Goal: Answer question/provide support

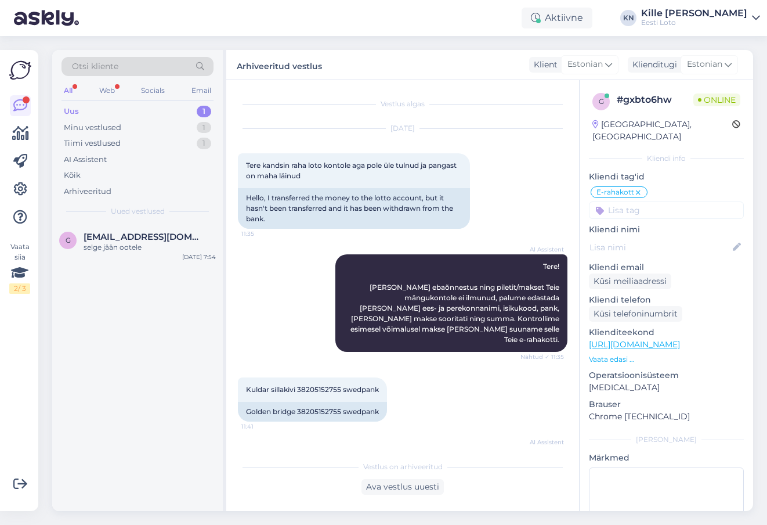
scroll to position [45, 0]
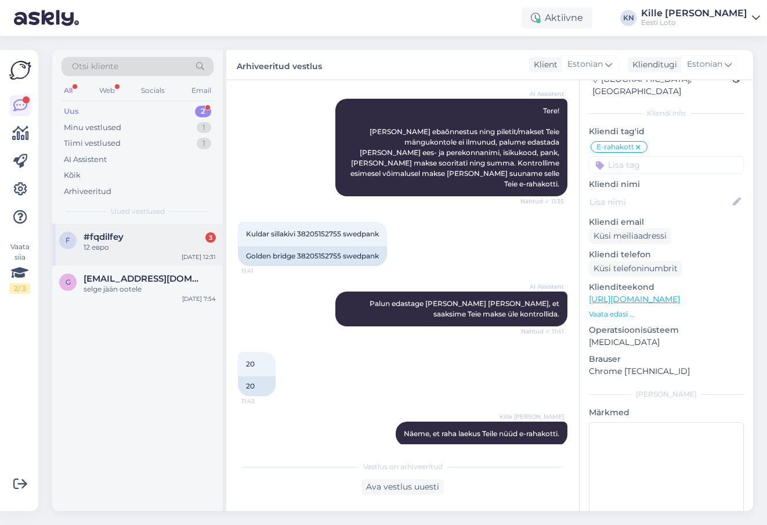
click at [130, 235] on div "#fqdilfey 3" at bounding box center [150, 237] width 132 height 10
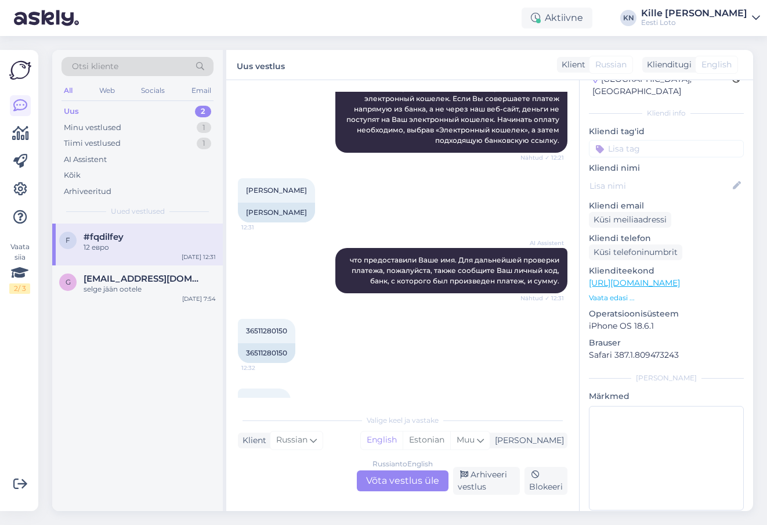
scroll to position [327, 0]
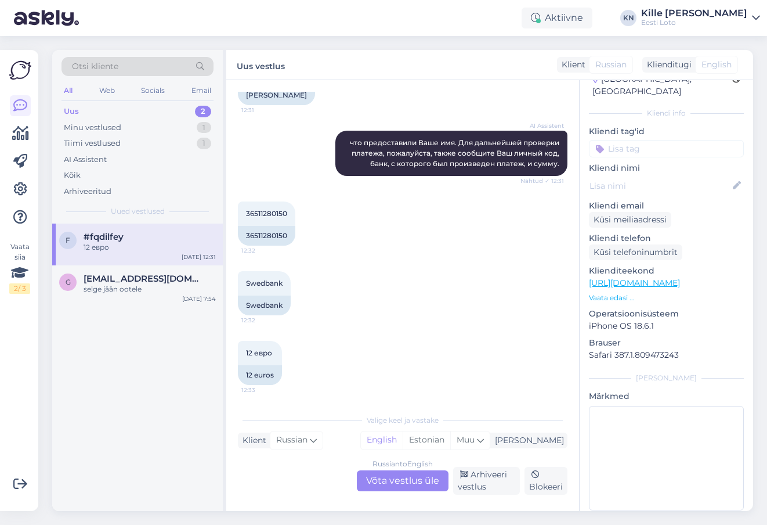
click at [383, 486] on div "Russian to English Võta vestlus üle" at bounding box center [403, 480] width 92 height 21
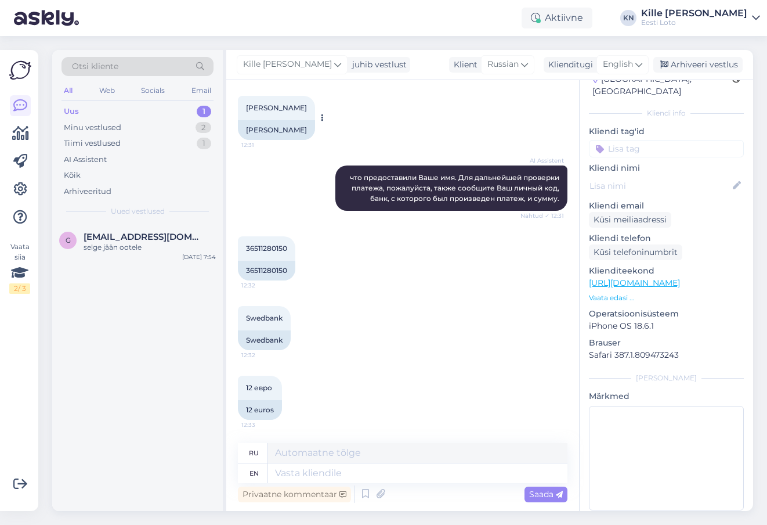
click at [279, 110] on span "[PERSON_NAME]" at bounding box center [276, 107] width 61 height 9
copy span "Kosenko"
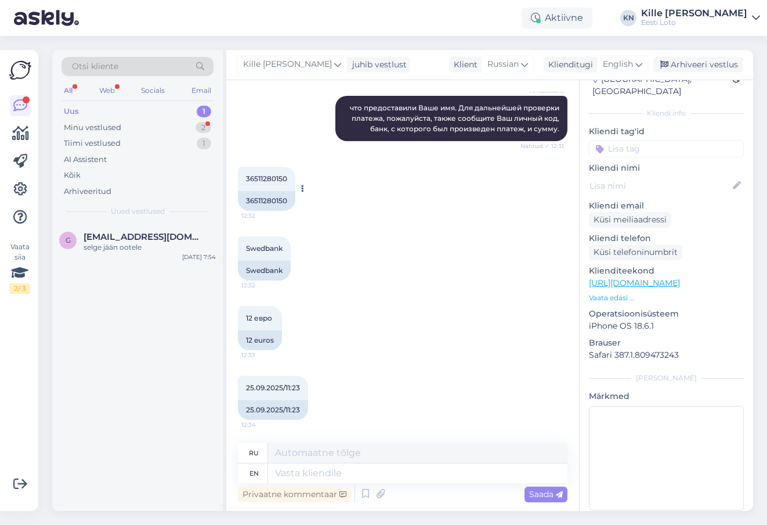
click at [265, 197] on div "36511280150" at bounding box center [266, 201] width 57 height 20
copy div "36511280150"
click at [612, 61] on span "English" at bounding box center [618, 64] width 30 height 13
click at [579, 106] on ul "Estonian" at bounding box center [597, 116] width 128 height 28
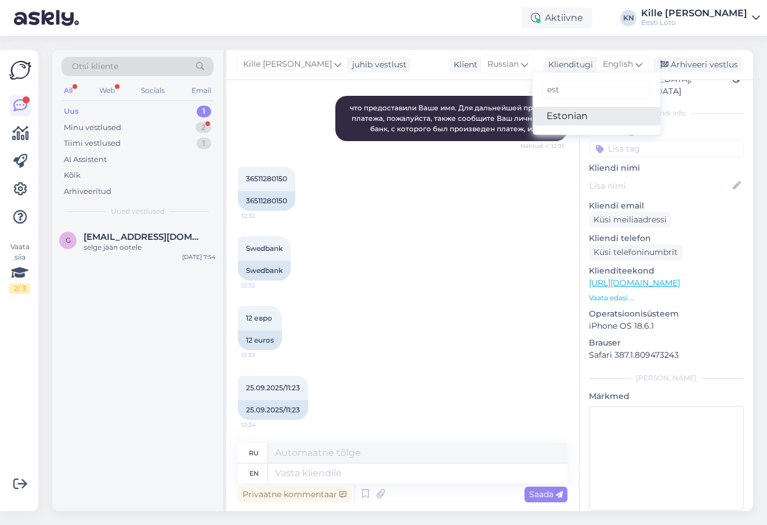
click at [576, 122] on link "Estonian" at bounding box center [597, 116] width 128 height 19
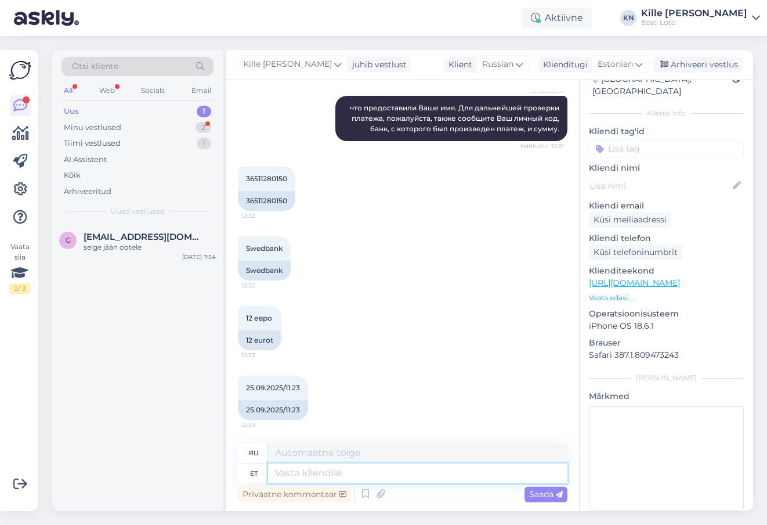
click at [355, 475] on textarea at bounding box center [417, 473] width 299 height 20
paste textarea "Sissemakse peab toimuma läbi Eesti Loto kodulehe, otse pangast tehtud makse e-r…"
type textarea "Sissemakse peab toimuma läbi Eesti Loto kodulehe, otse pangast tehtud makse e-r…"
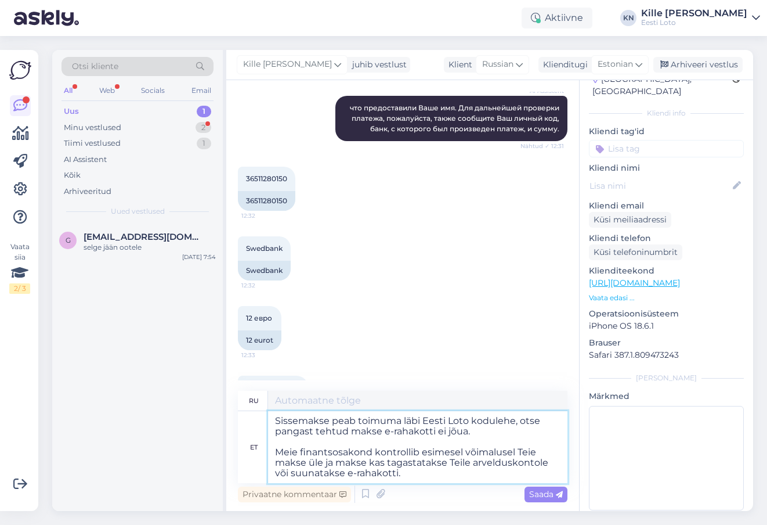
type textarea "Депозит необходимо внести через сайт Estonian Lotto, платежи, сделанные напряму…"
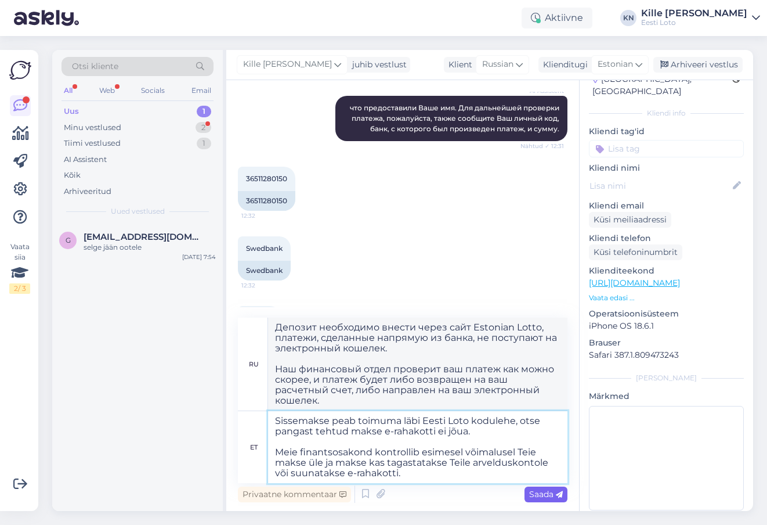
type textarea "Sissemakse peab toimuma läbi Eesti Loto kodulehe, otse pangast tehtud makse e-r…"
click at [545, 496] on span "Saada" at bounding box center [546, 494] width 34 height 10
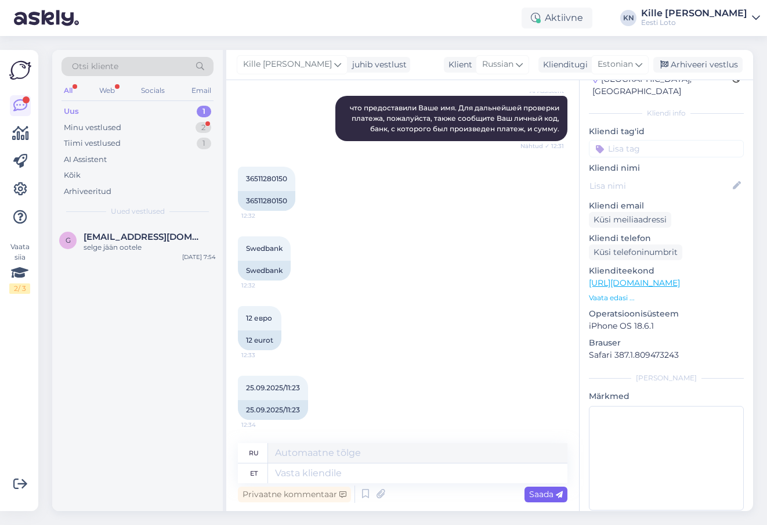
scroll to position [556, 0]
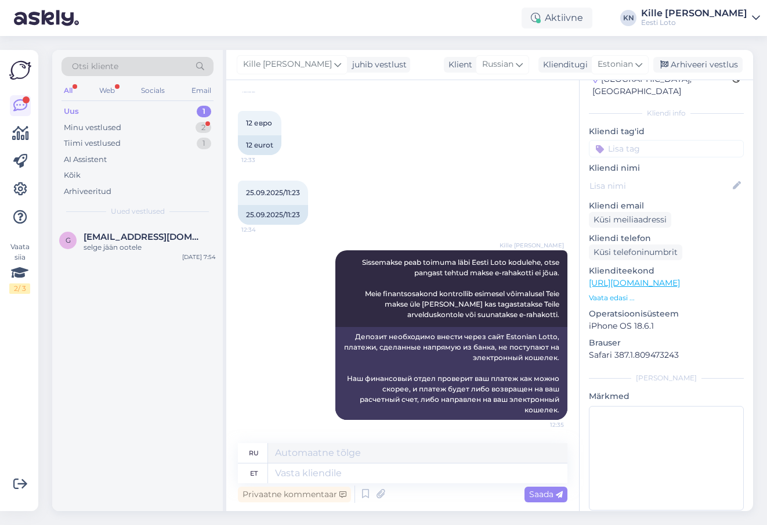
click at [666, 140] on input at bounding box center [666, 148] width 155 height 17
type input "e-r"
click at [655, 177] on span "E-rahakott" at bounding box center [654, 180] width 38 height 7
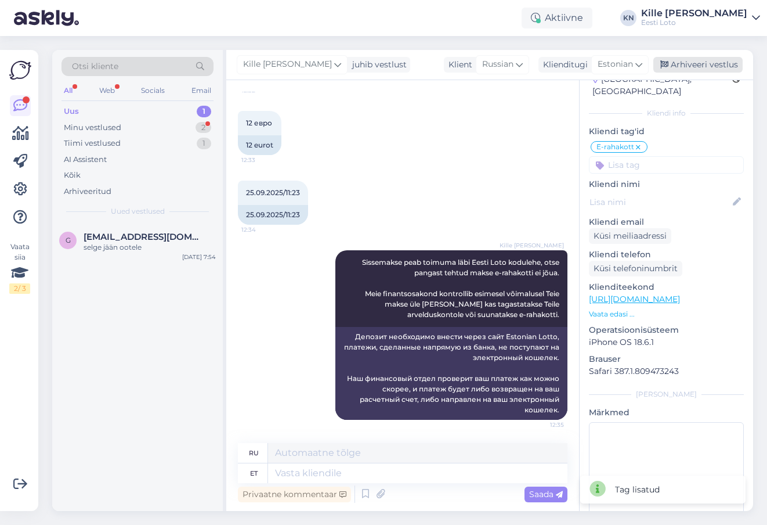
click at [706, 64] on div "Arhiveeri vestlus" at bounding box center [697, 65] width 89 height 16
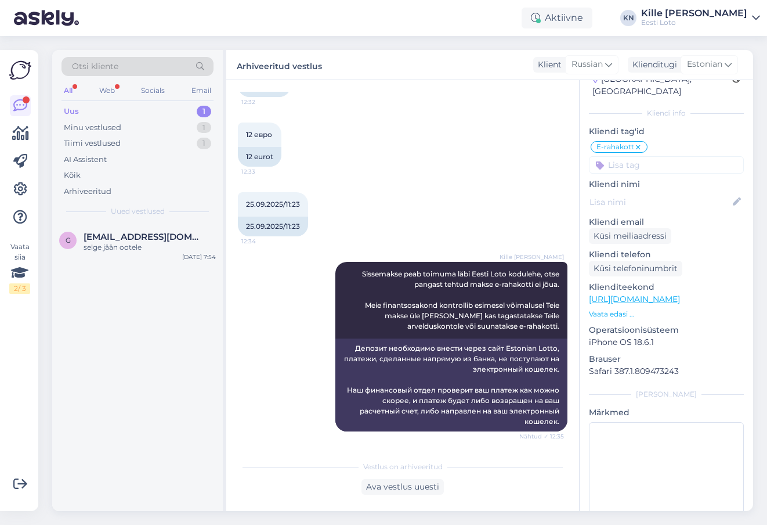
scroll to position [675, 0]
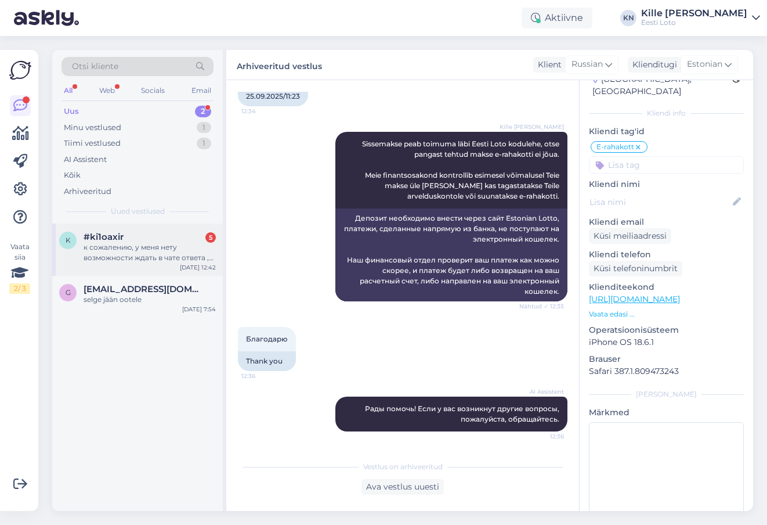
click at [89, 247] on div "к сожалению, у меня нету возможности ждать в чате ответа , прошу прощения" at bounding box center [150, 252] width 132 height 21
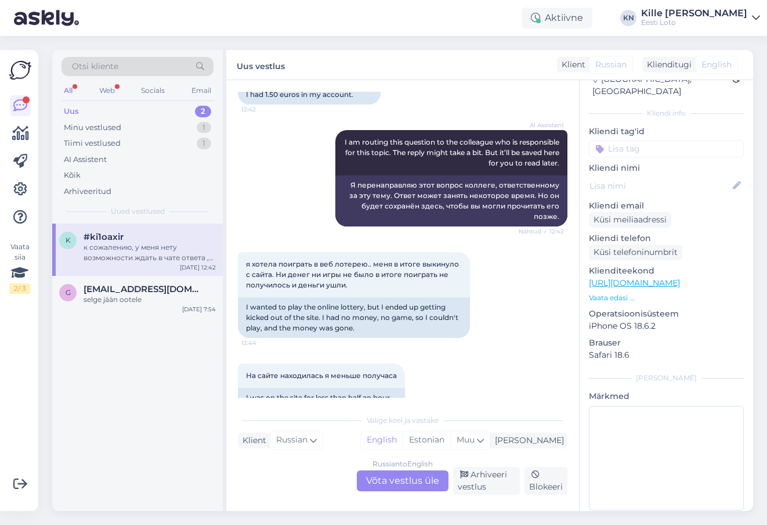
scroll to position [395, 0]
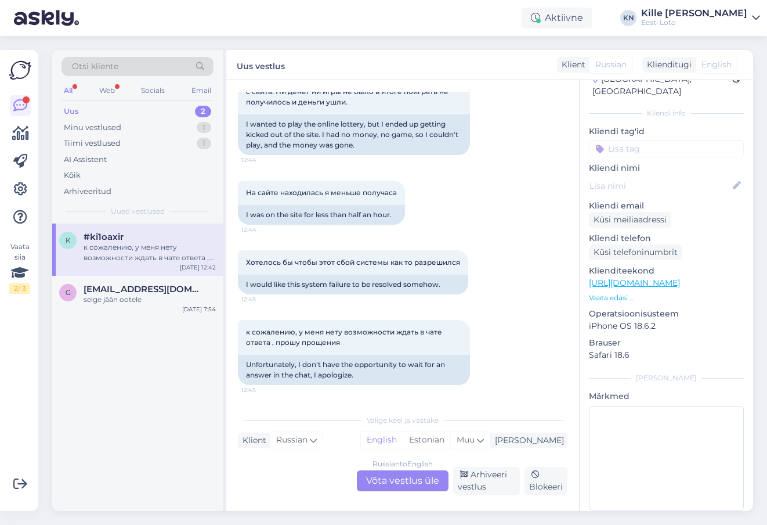
click at [384, 475] on div "Russian to English Võta vestlus üle" at bounding box center [403, 480] width 92 height 21
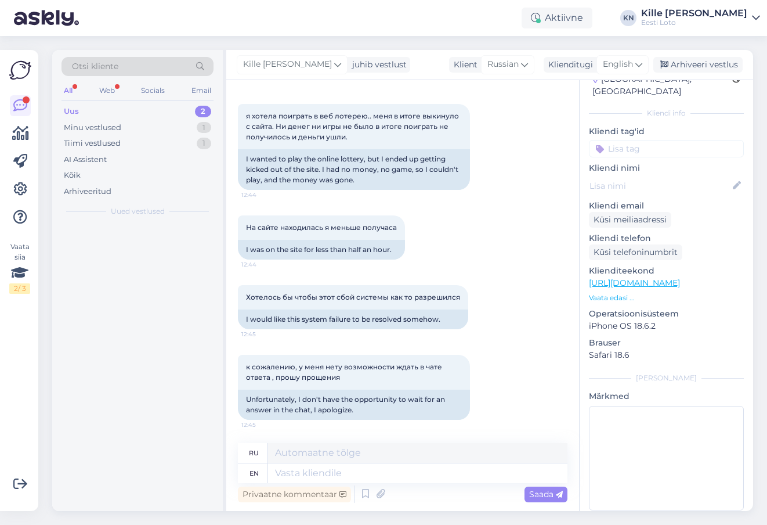
scroll to position [360, 0]
click at [620, 66] on span "English" at bounding box center [618, 64] width 30 height 13
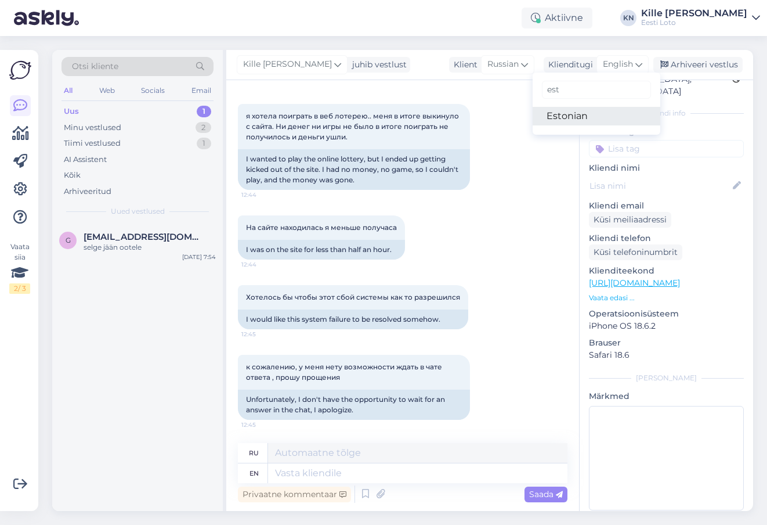
click at [586, 111] on link "Estonian" at bounding box center [597, 116] width 128 height 19
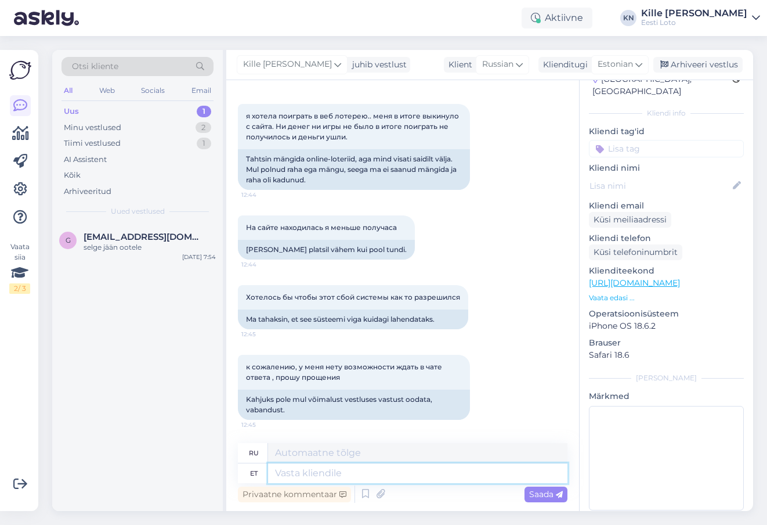
click at [338, 477] on textarea at bounding box center [417, 473] width 299 height 20
type textarea "Kontrollimiseks."
type textarea "Для проверки."
type textarea "Kontrollimiseks"
type textarea "Для проверки"
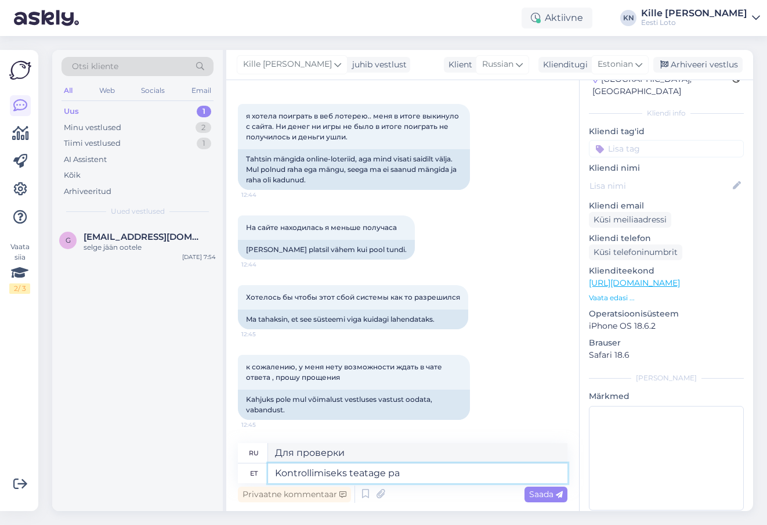
type textarea "Kontrollimiseks teatage pal"
type textarea "Отчет для проверки"
type textarea "Kontrollimiseks teatage palun en"
type textarea "Пожалуйста, сообщите для проверки."
type textarea "Kontrollimiseks teatage palun enda is"
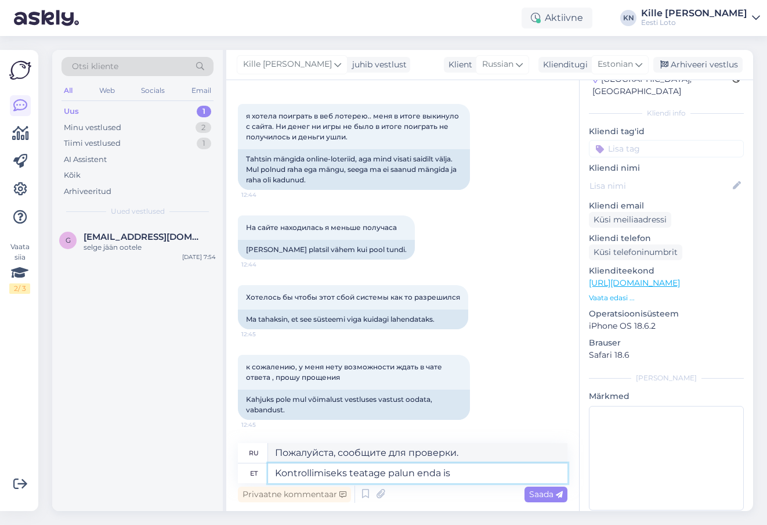
type textarea "Пожалуйста, сообщите о себе для проверки."
type textarea "Kontrollimiseks teatage palun enda isikukood."
type textarea "Пожалуйста, укажите ваш персональный идентификационный номер для проверки."
type textarea "Kontrollimiseks teatage palun enda isikukood."
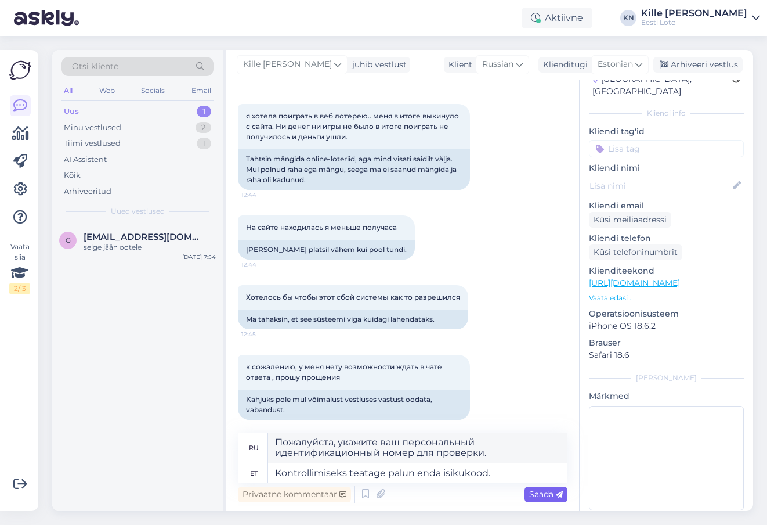
click at [551, 492] on span "Saada" at bounding box center [546, 494] width 34 height 10
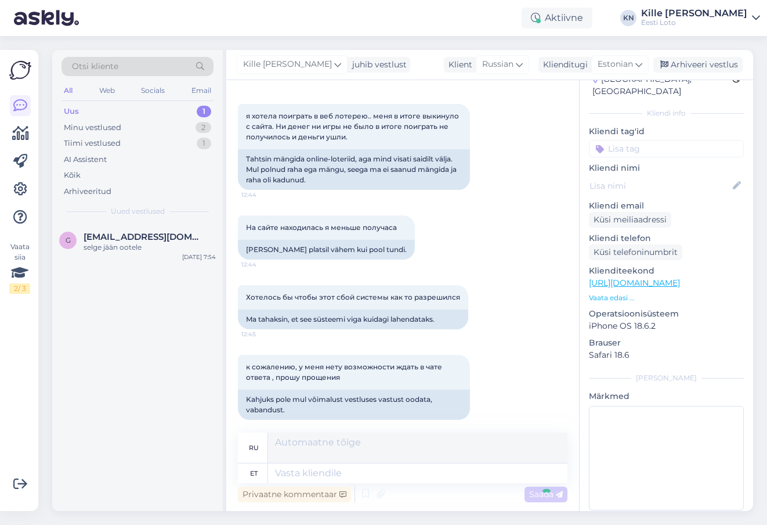
scroll to position [440, 0]
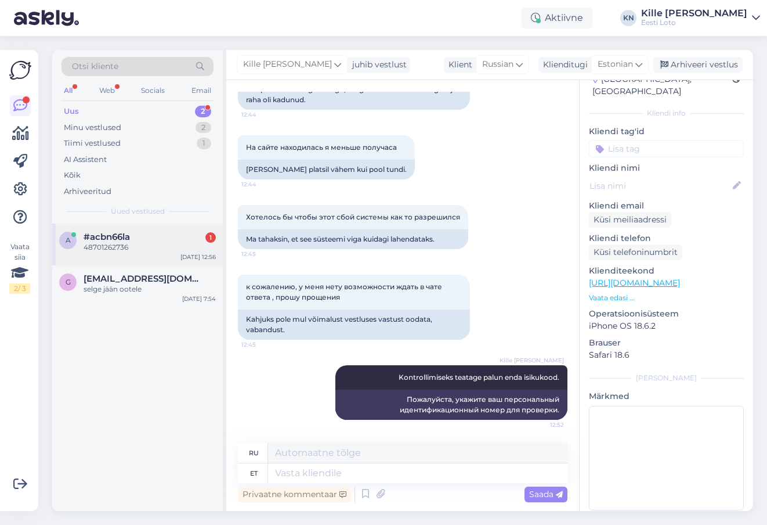
click at [122, 245] on div "48701262736" at bounding box center [150, 247] width 132 height 10
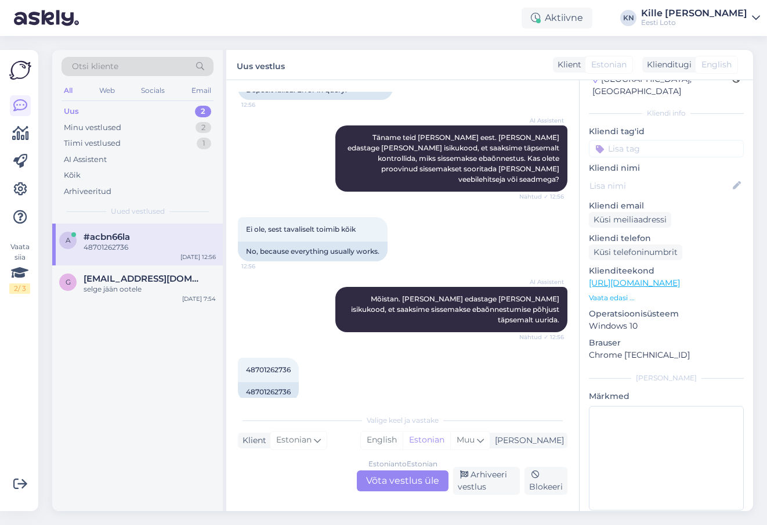
scroll to position [437, 0]
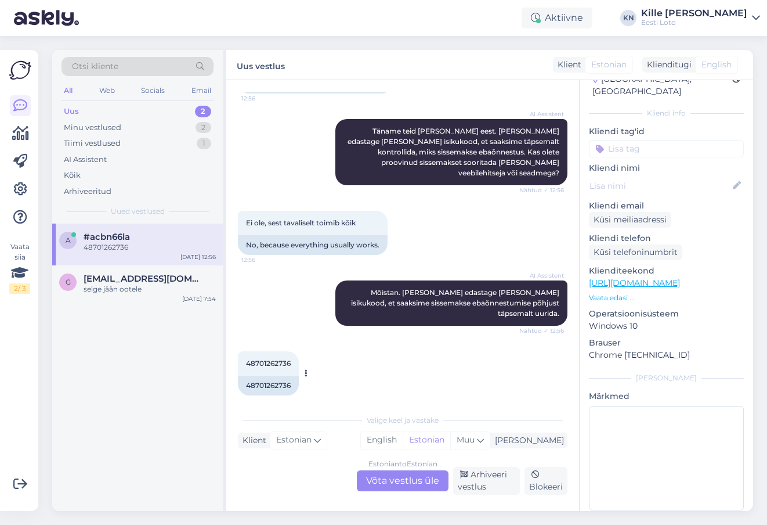
click at [270, 375] on div "48701262736" at bounding box center [268, 385] width 61 height 20
copy div "48701262736"
click at [322, 412] on div "Valige [PERSON_NAME] vastake Klient Estonian Mina English Estonian Muu Estonian…" at bounding box center [403, 451] width 330 height 86
click at [379, 475] on div "Estonian to Estonian Võta vestlus üle" at bounding box center [403, 480] width 92 height 21
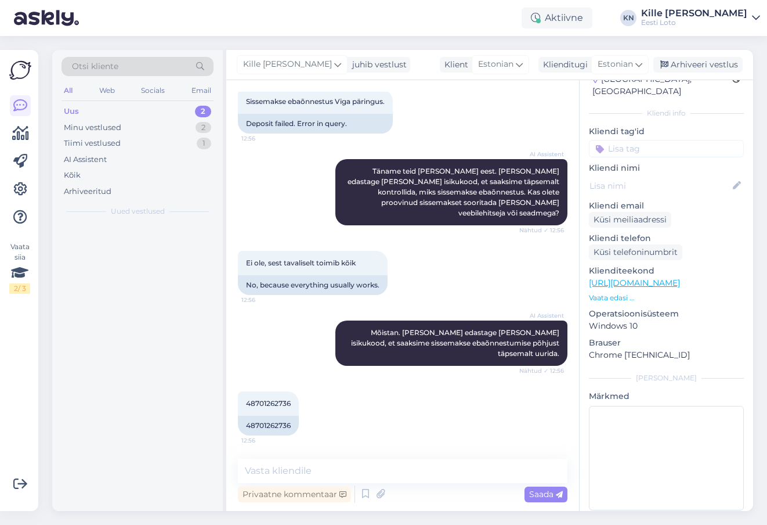
scroll to position [386, 0]
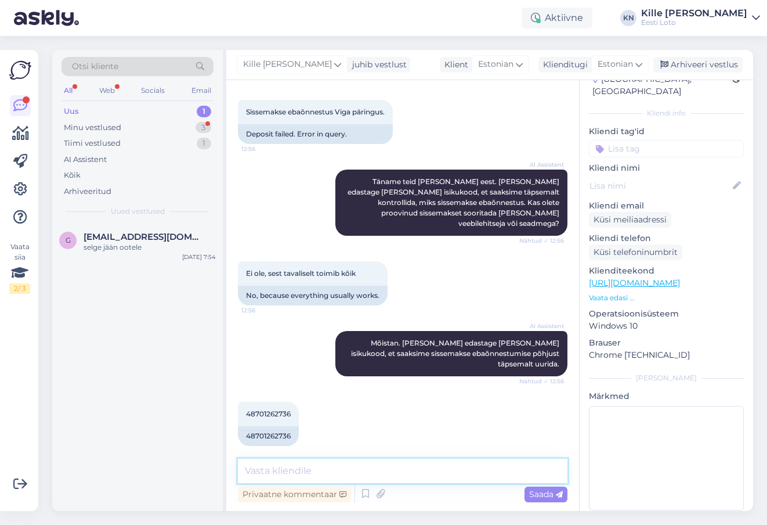
click at [328, 467] on textarea at bounding box center [403, 470] width 330 height 24
paste textarea "Õige nime saate enda mängukontol registreerida, kui logite sisse ID-kaardi, Sma…"
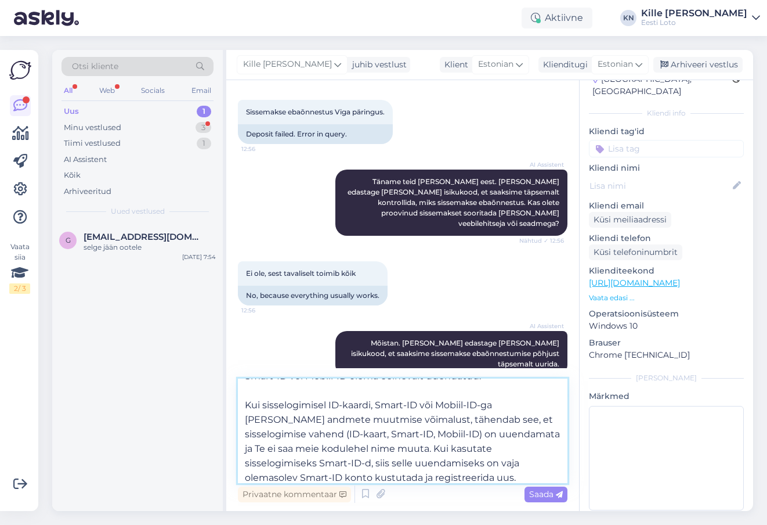
scroll to position [0, 0]
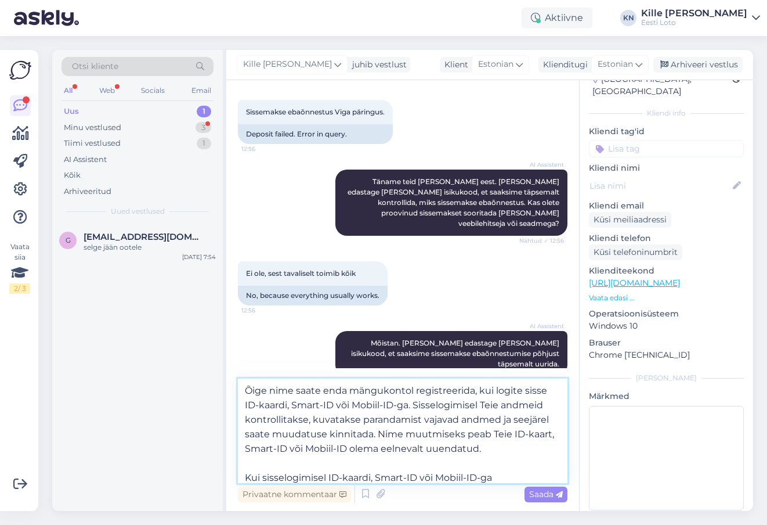
click at [245, 389] on textarea "Õige nime saate enda mängukontol registreerida, kui logite sisse ID-kaardi, Sma…" at bounding box center [403, 430] width 330 height 104
paste textarea "Maksed õnnestuvad ainult sel juhul, kui Eesti Loto kodulehel [PERSON_NAME] [PER…"
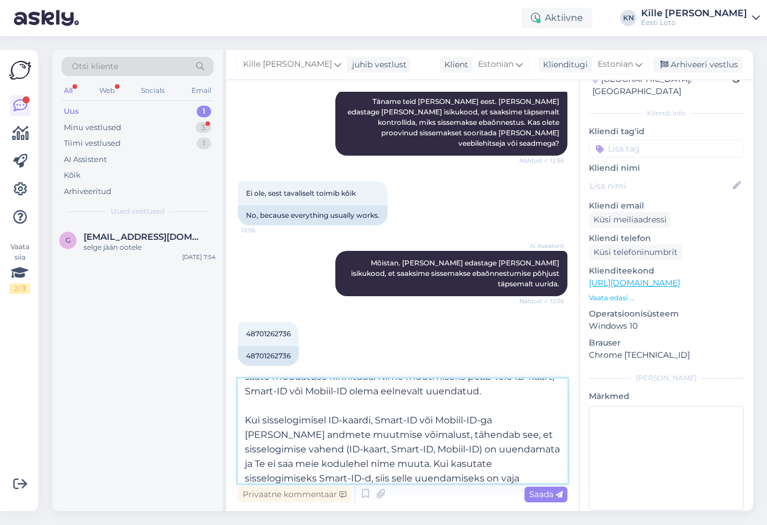
scroll to position [122, 0]
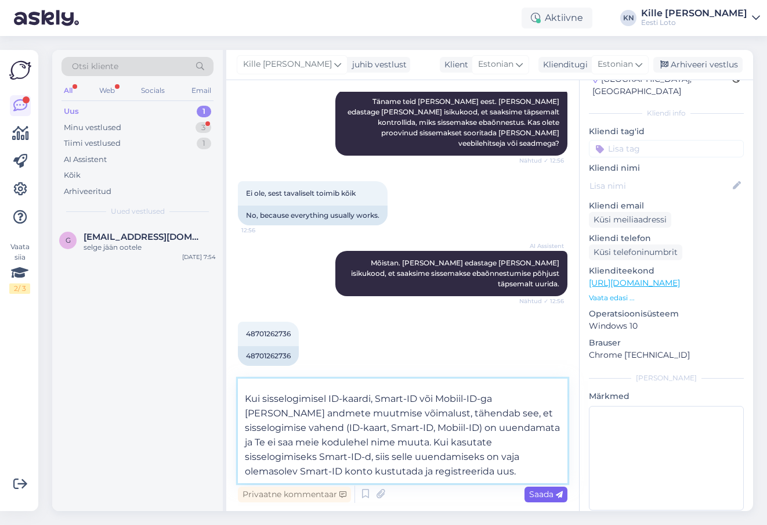
type textarea "Maksed õnnestuvad ainult sel juhul, kui Eesti Loto kodulehel [PERSON_NAME] [PER…"
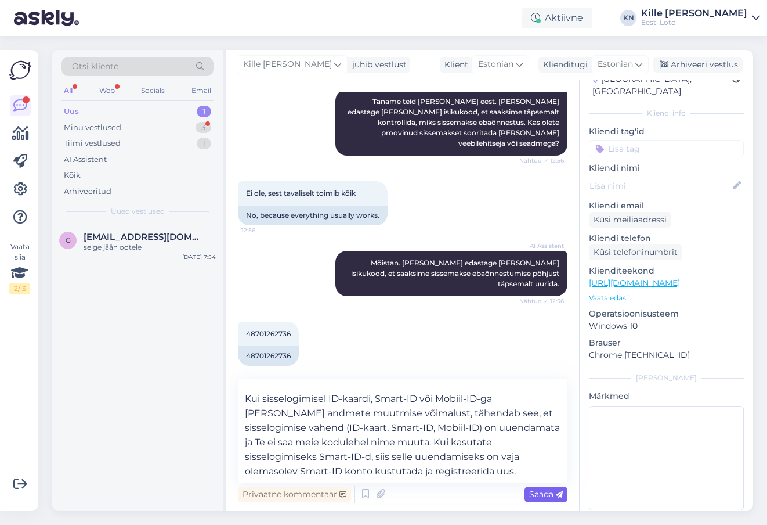
click at [541, 498] on span "Saada" at bounding box center [546, 494] width 34 height 10
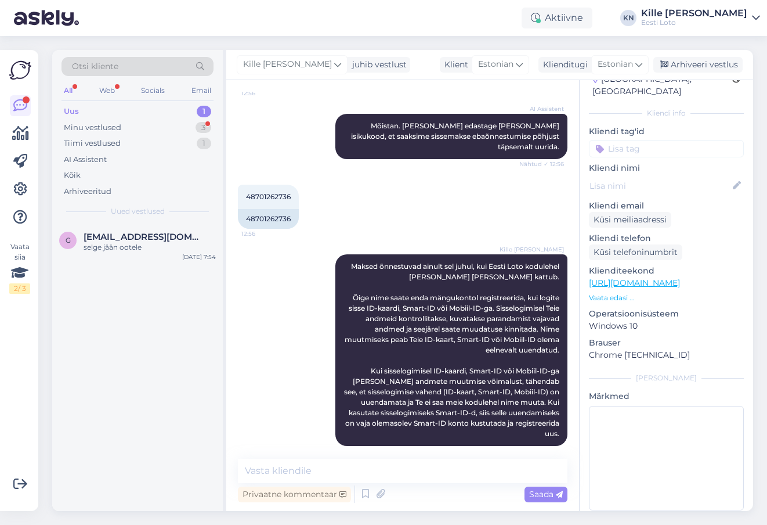
scroll to position [653, 0]
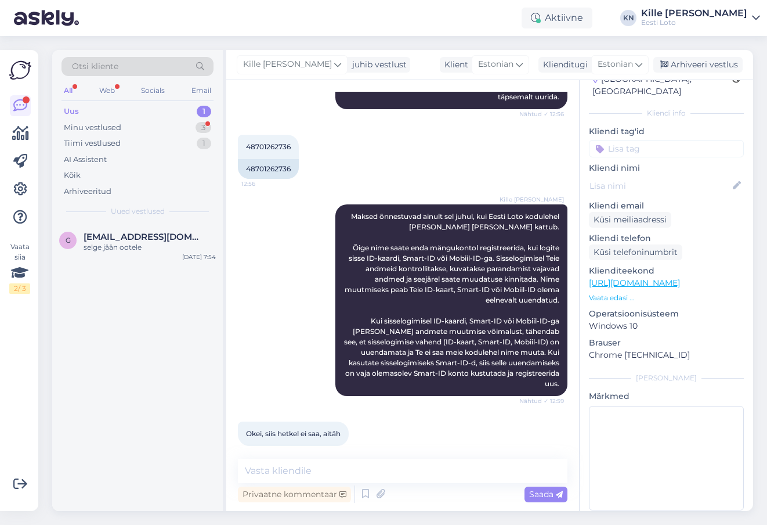
click at [617, 140] on input at bounding box center [666, 148] width 155 height 17
type input "e-r"
click at [655, 164] on div "E-rahakott e-r" at bounding box center [666, 180] width 155 height 32
click at [655, 177] on span "E-rahakott" at bounding box center [654, 180] width 38 height 7
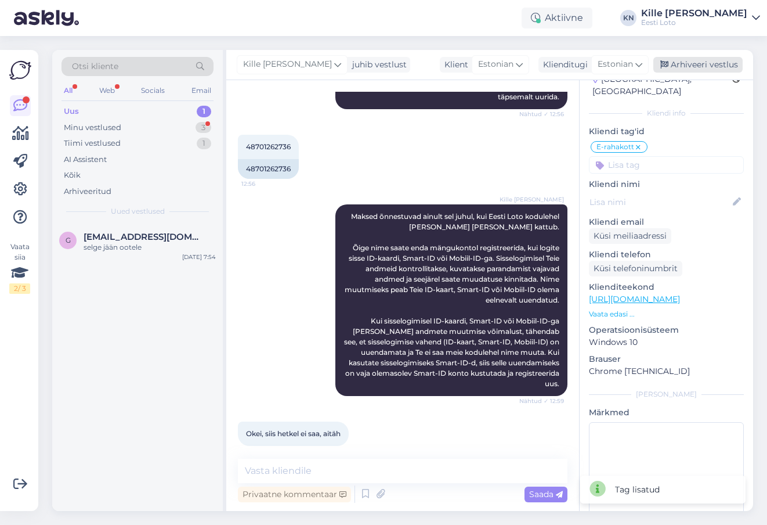
click at [685, 63] on div "Arhiveeri vestlus" at bounding box center [697, 65] width 89 height 16
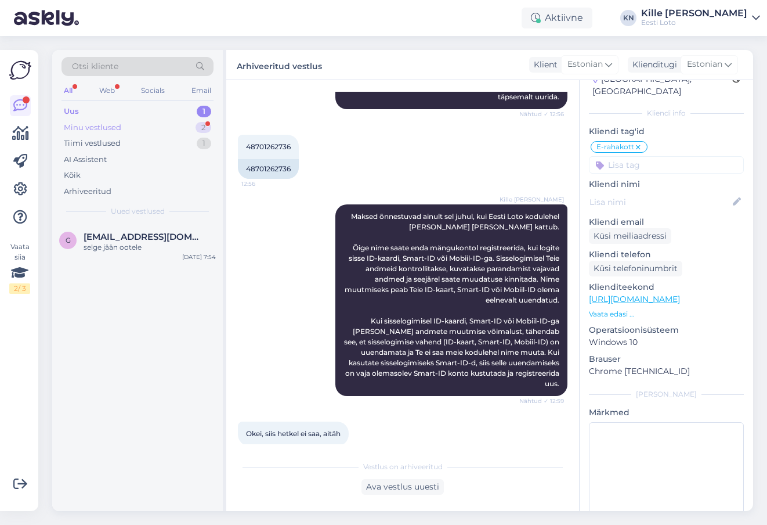
click at [167, 126] on div "Minu vestlused 2" at bounding box center [138, 128] width 152 height 16
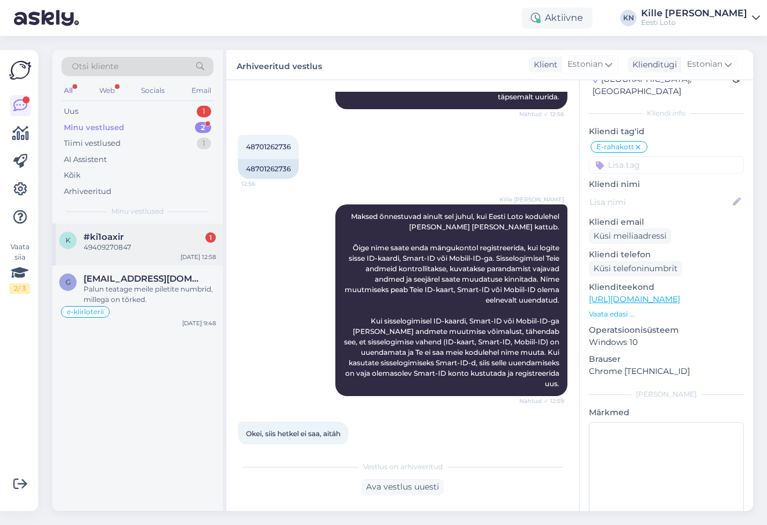
click at [131, 242] on div "49409270847" at bounding box center [150, 247] width 132 height 10
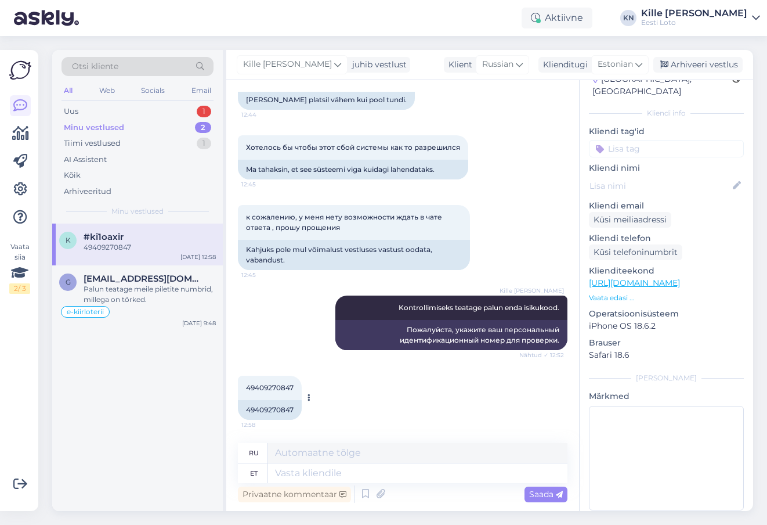
click at [265, 413] on div "49409270847" at bounding box center [270, 410] width 64 height 20
copy div "49409270847"
click at [368, 466] on textarea at bounding box center [417, 473] width 299 height 20
type textarea "Palun t"
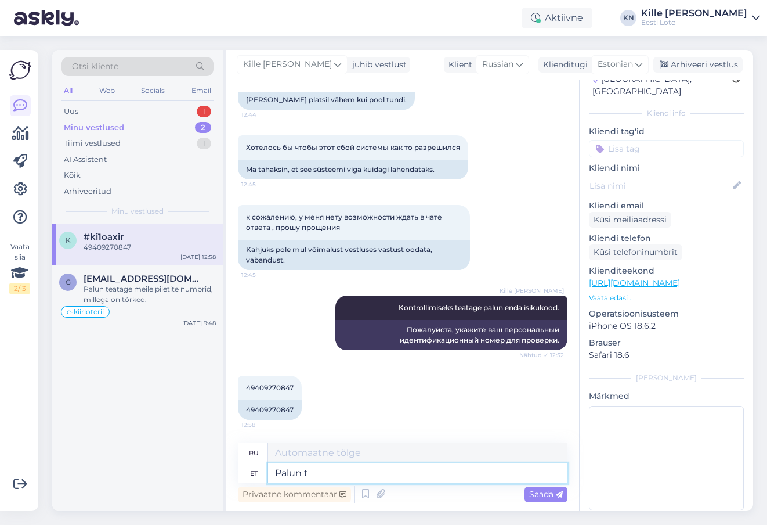
type textarea "Пожалуйста"
type textarea "Palun täpsustage, ka"
type textarea "Пожалуйста, уточните,"
type textarea "Palun täpsustage, kas m"
type textarea "Пожалуйста, укажите,"
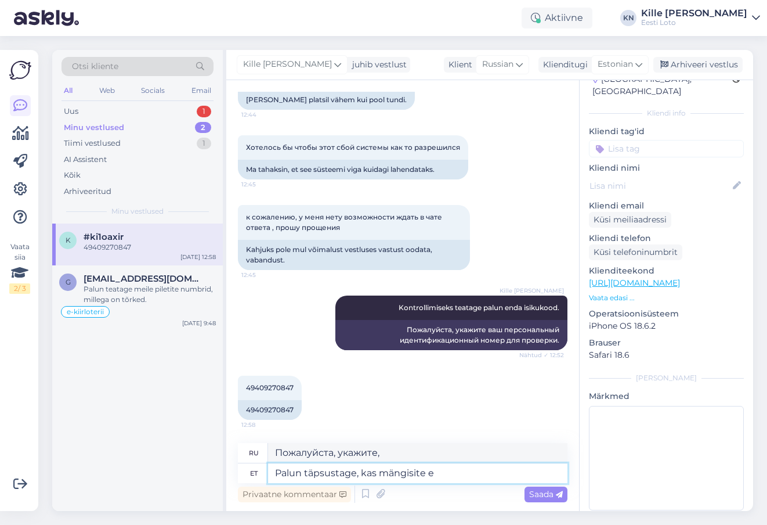
type textarea "Palun täpsustage, kas mängisite e-"
type textarea "Пожалуйста, уточните, играли ли вы"
type textarea "Palun täpsustage, kas mängisite e-kiirloteriid?"
type textarea "Уточните, пожалуйста, играли ли вы в электронную моментальную лотерею?"
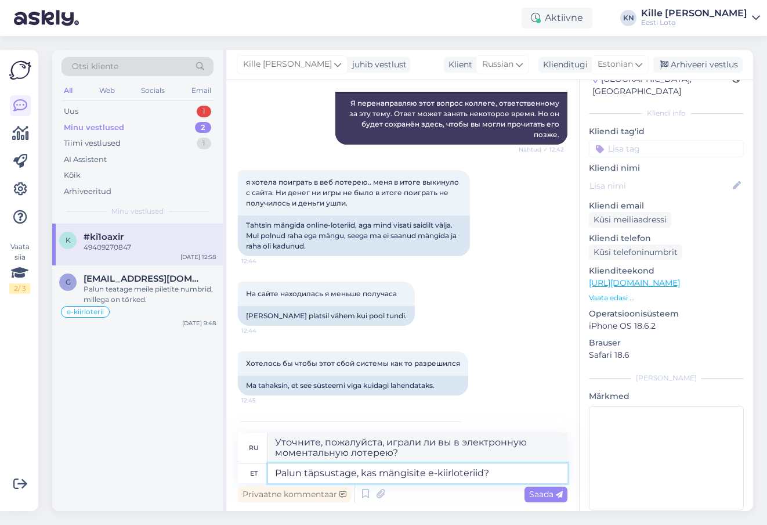
click at [397, 475] on textarea "Palun täpsustage, kas mängisite e-kiirloteriid?" at bounding box center [417, 473] width 299 height 20
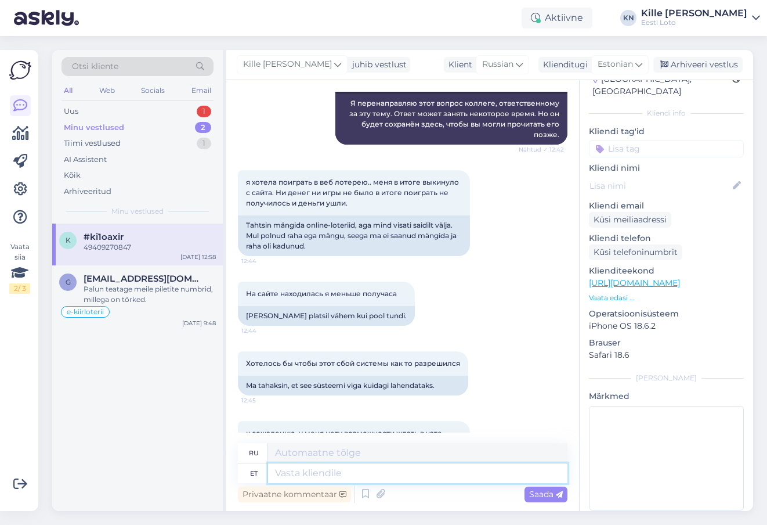
click at [321, 482] on textarea at bounding box center [417, 473] width 299 height 20
paste textarea "Tõrkega piletit on võimalik uuesti läbi mängida, valides Minu piletid – e-kiirl…"
type textarea "Tõrkega piletit on võimalik uuesti läbi mängida, valides Minu piletid – e-kiirl…"
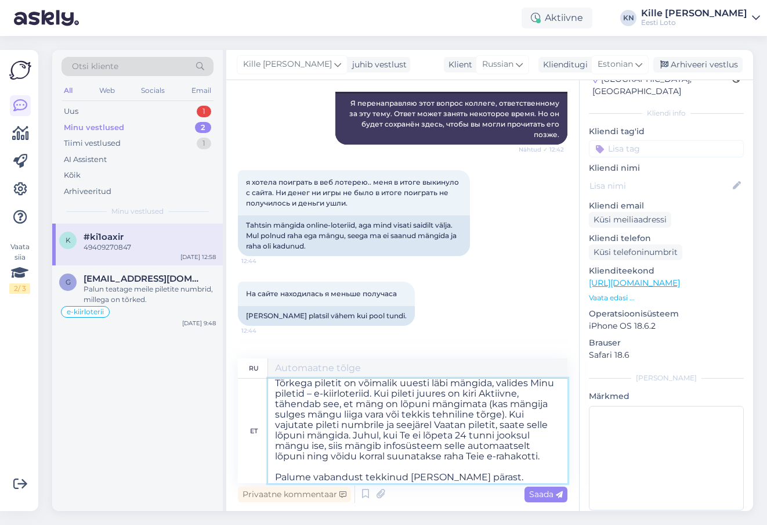
scroll to position [0, 0]
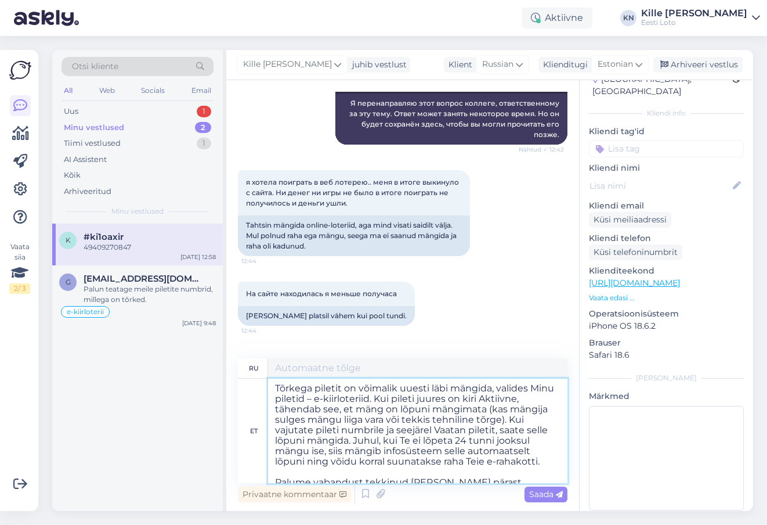
type textarea "Вы можете снова сыграть билет с ошибкой, выбрав «Мои билеты – e-quick лотереи».…"
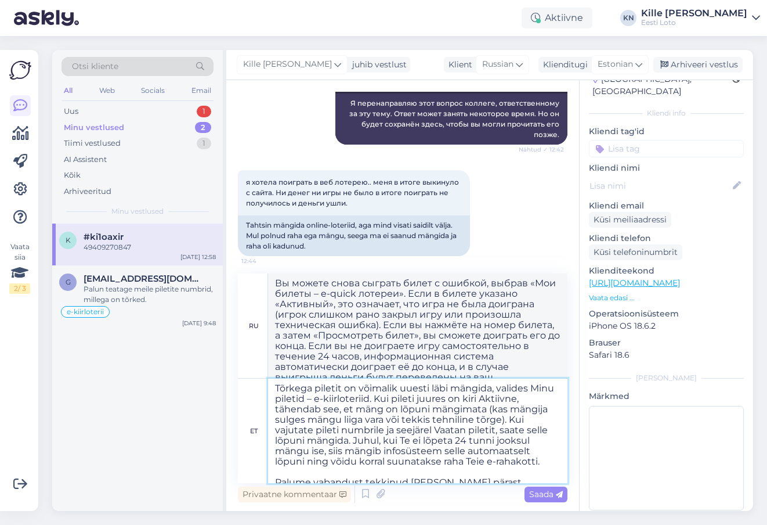
scroll to position [9, 0]
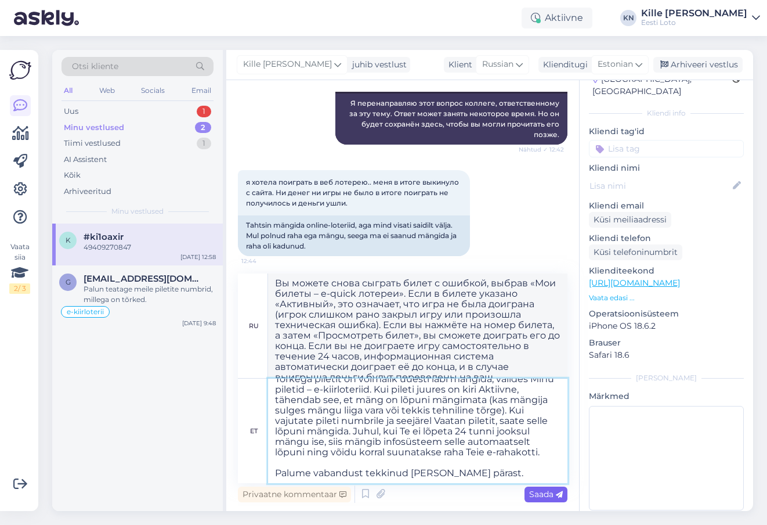
type textarea "Tõrkega piletit on võimalik uuesti läbi mängida, valides Minu piletid – e-kiirl…"
click at [541, 491] on span "Saada" at bounding box center [546, 494] width 34 height 10
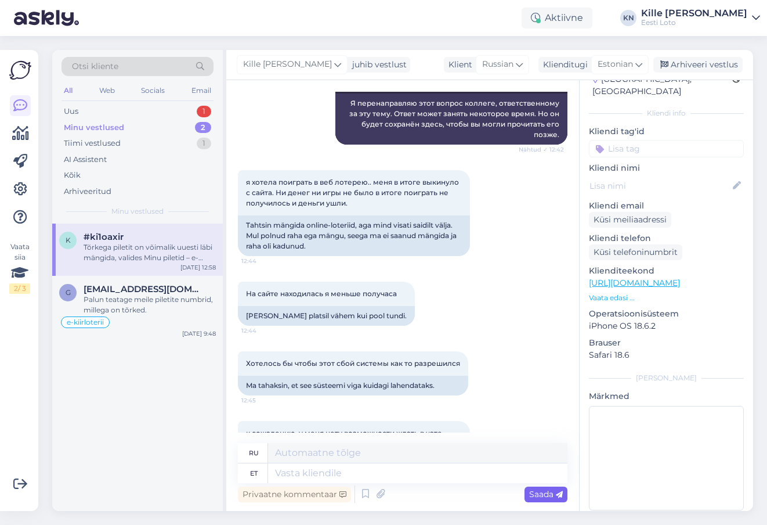
scroll to position [799, 0]
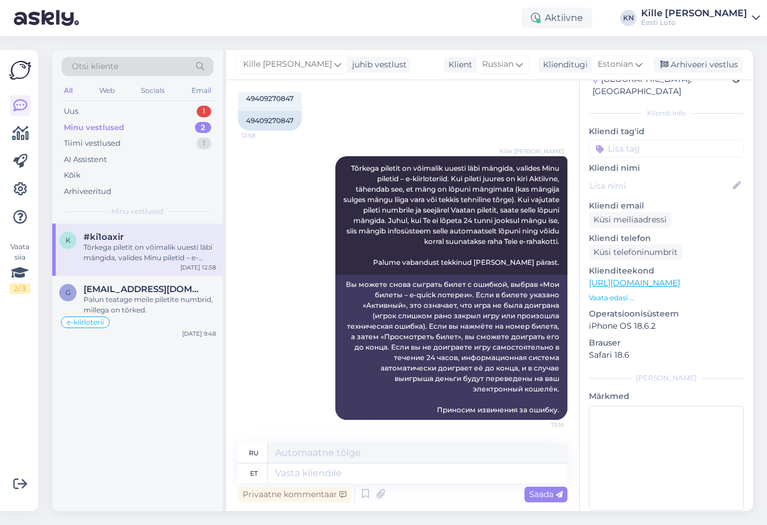
click at [627, 140] on input at bounding box center [666, 148] width 155 height 17
type input "e-kiir"
click at [654, 177] on span "e-kiirloterii" at bounding box center [666, 180] width 37 height 7
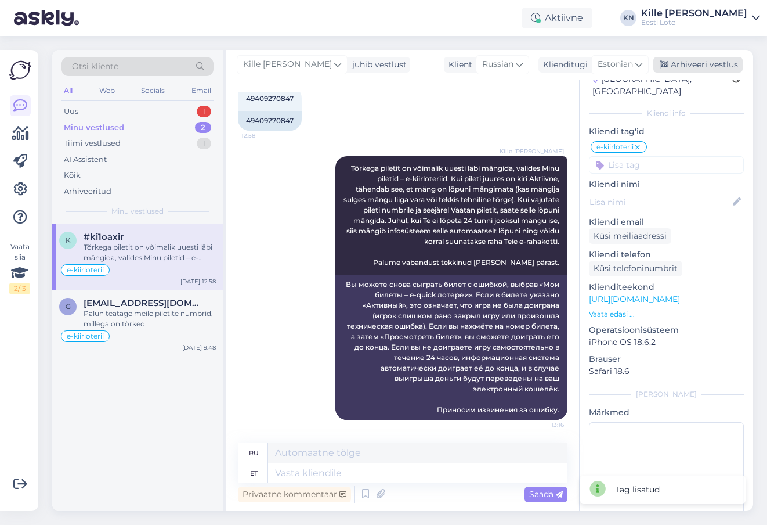
click at [686, 72] on div "Arhiveeri vestlus" at bounding box center [697, 65] width 89 height 16
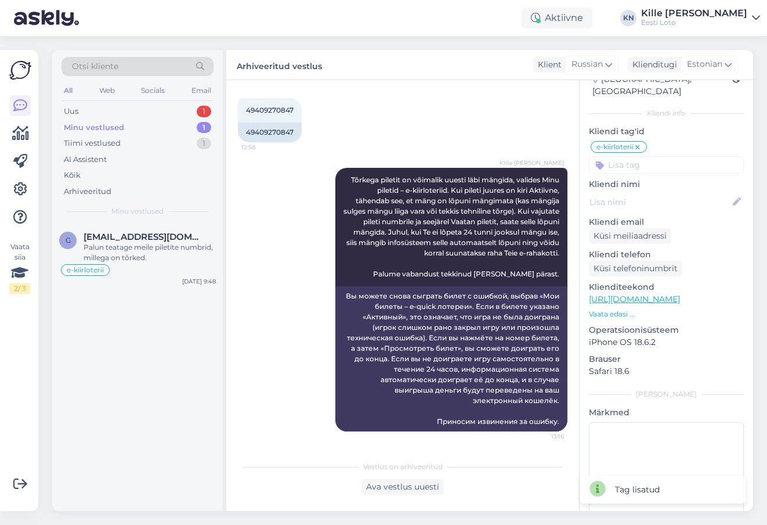
scroll to position [787, 0]
click at [106, 113] on div "Uus 1" at bounding box center [138, 111] width 152 height 16
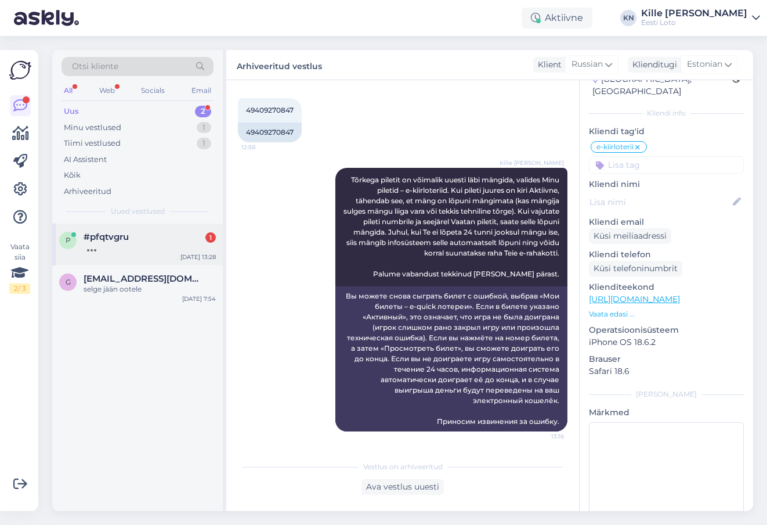
click at [120, 251] on div at bounding box center [150, 247] width 132 height 10
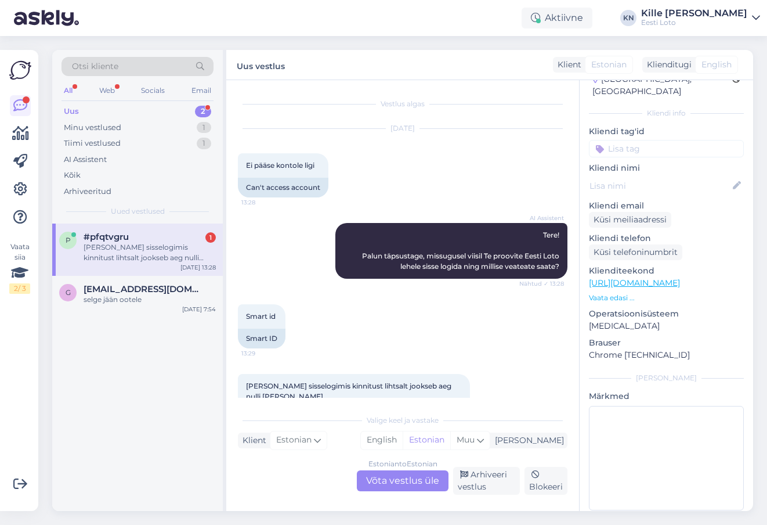
scroll to position [54, 0]
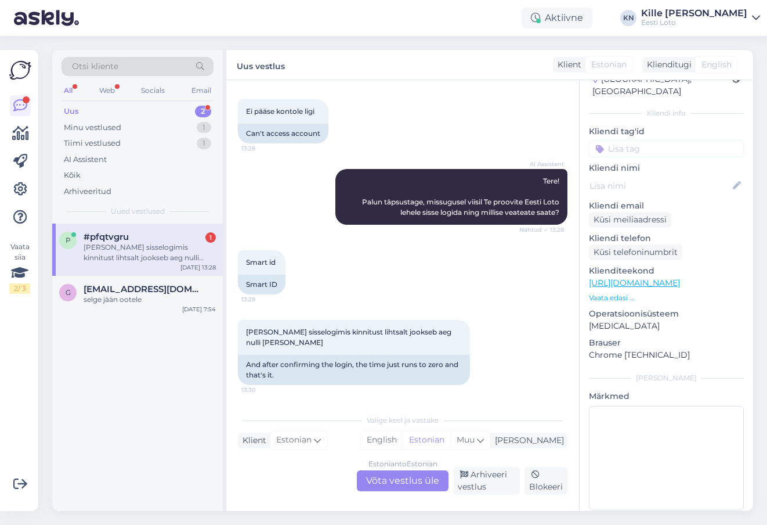
click at [368, 476] on div "Estonian to Estonian Võta vestlus üle" at bounding box center [403, 480] width 92 height 21
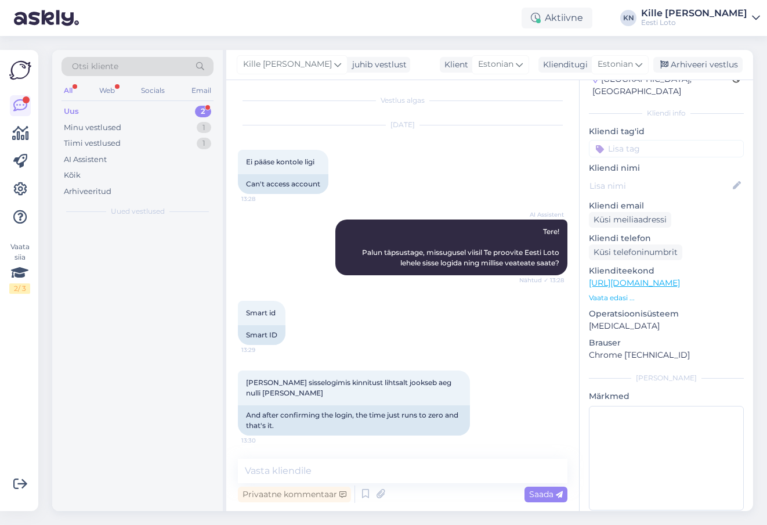
scroll to position [3, 0]
click at [639, 140] on input at bounding box center [666, 148] width 155 height 17
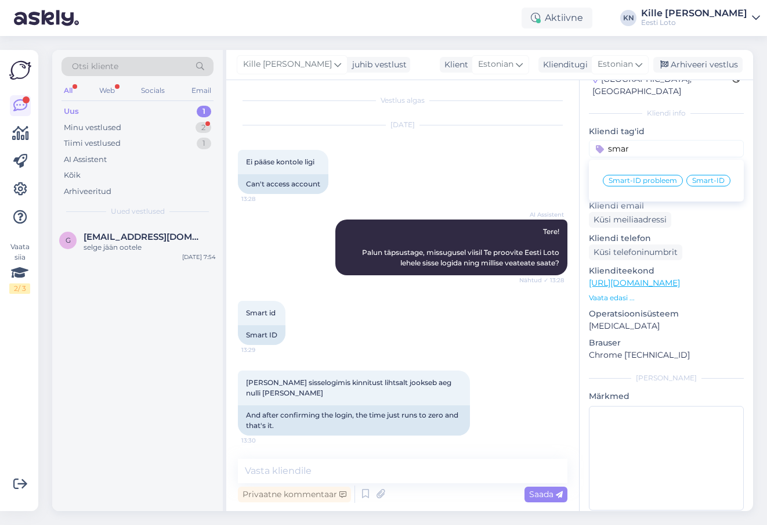
type input "smar"
click at [648, 164] on div "Smart-ID probleem Smart-ID" at bounding box center [666, 180] width 155 height 32
click at [646, 177] on span "Smart-ID probleem" at bounding box center [643, 180] width 68 height 7
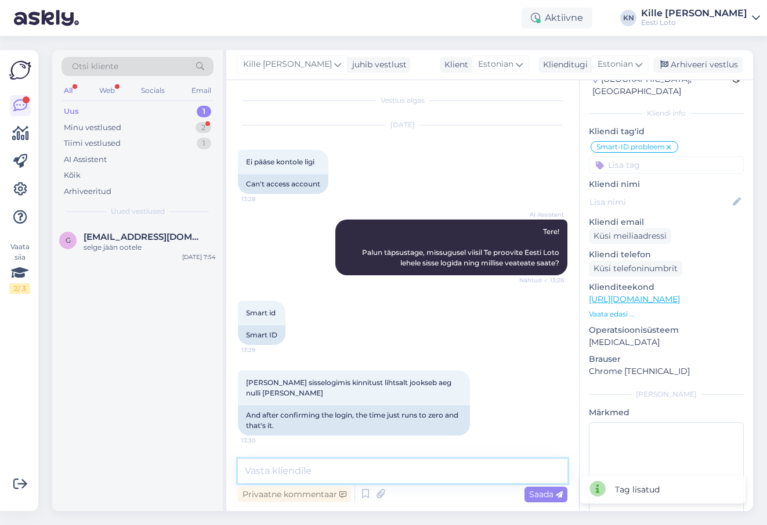
click at [323, 474] on textarea at bounding box center [403, 470] width 330 height 24
paste textarea "Soovitame kustutada veebilehitseja vahemälu ja proovida uuesti. Lisaks soovitam…"
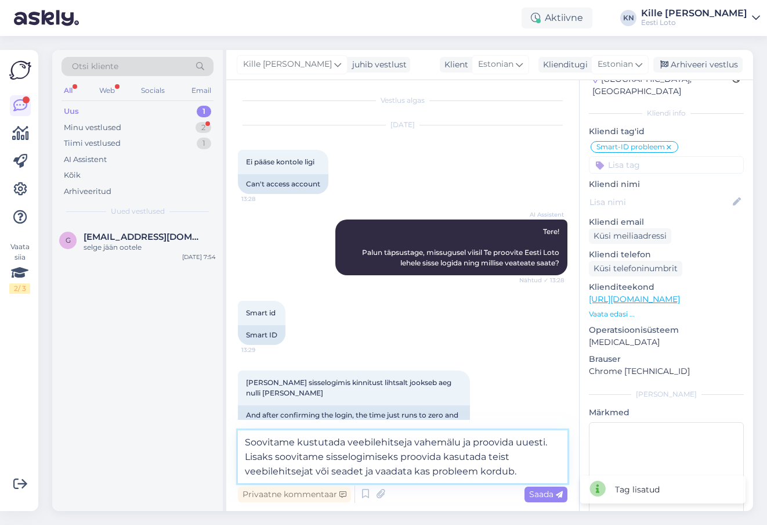
click at [313, 472] on textarea "Soovitame kustutada veebilehitseja vahemälu ja proovida uuesti. Lisaks soovitam…" at bounding box center [403, 456] width 330 height 53
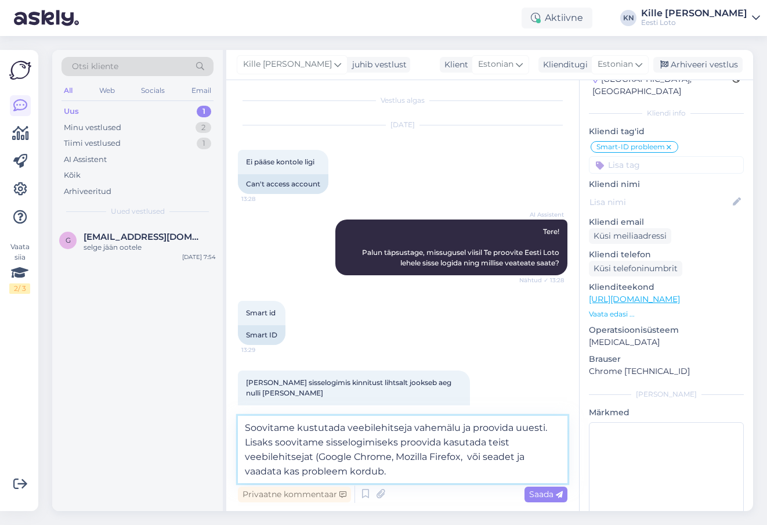
paste textarea "Internet Explorer)"
click at [461, 475] on textarea "Soovitame kustutada veebilehitseja vahemälu ja proovida uuesti. Lisaks soovitam…" at bounding box center [403, 448] width 330 height 67
type textarea "Soovitame kustutada veebilehitseja vahemälu ja proovida uuesti. Lisaks soovitam…"
click at [543, 491] on span "Saada" at bounding box center [546, 494] width 34 height 10
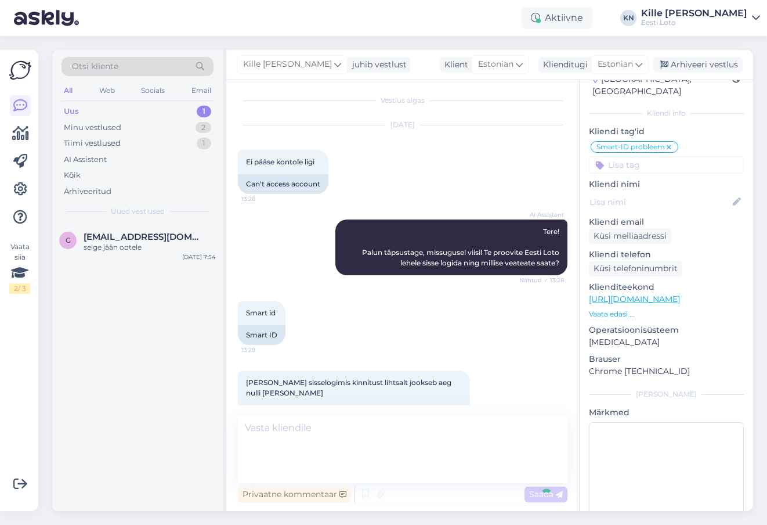
scroll to position [85, 0]
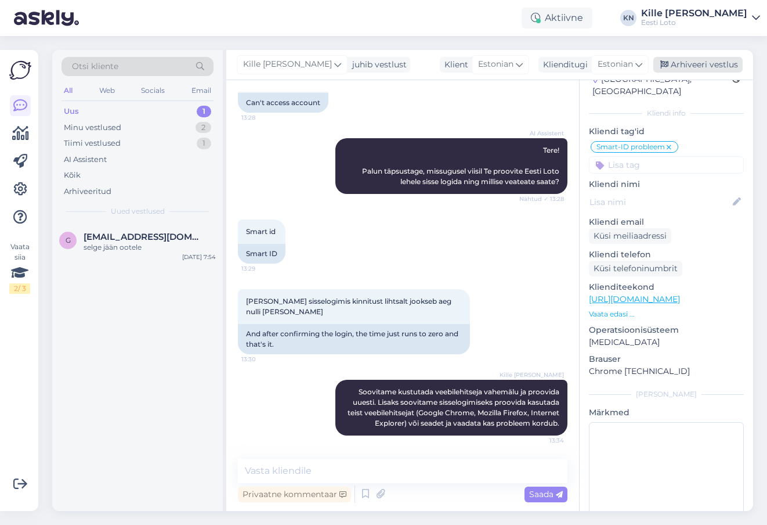
click at [687, 71] on div "Arhiveeri vestlus" at bounding box center [697, 65] width 89 height 16
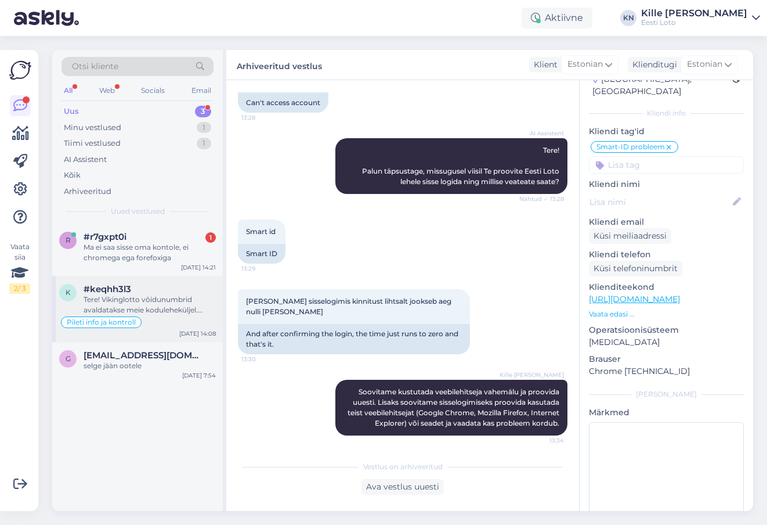
click at [108, 306] on div "Tere! Vikinglotto võidunumbrid avaldatakse meie koduleheküljel. Viimaste loosim…" at bounding box center [150, 304] width 132 height 21
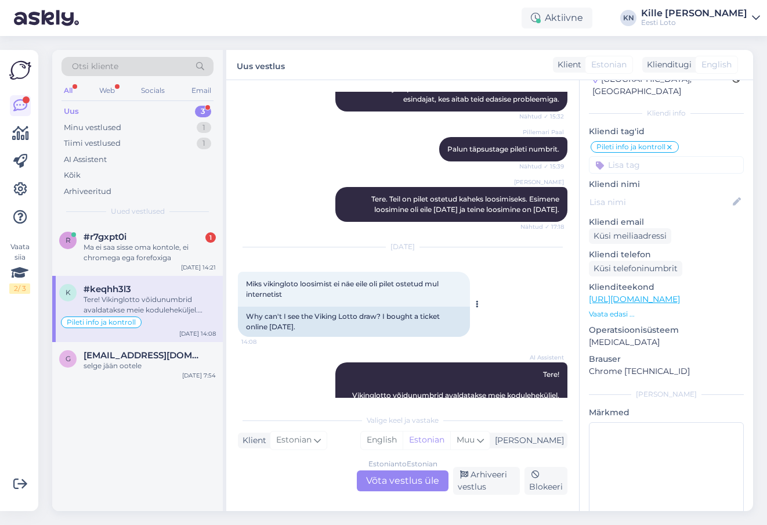
scroll to position [1174, 0]
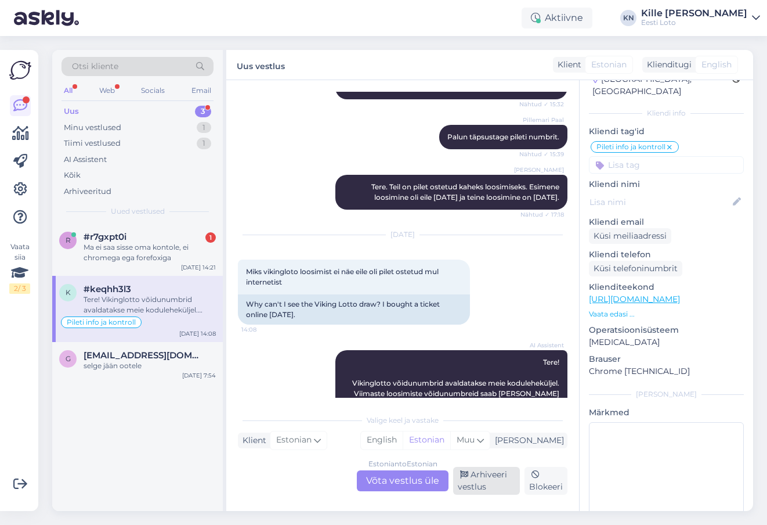
click at [505, 471] on div "Arhiveeri vestlus" at bounding box center [486, 480] width 67 height 28
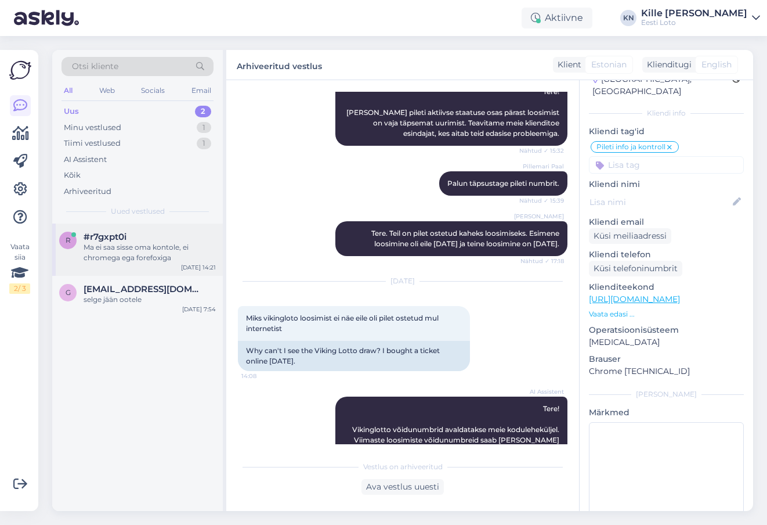
click at [169, 244] on div "Ma ei saa sisse oma kontole, ei chromega ega forefoxiga" at bounding box center [150, 252] width 132 height 21
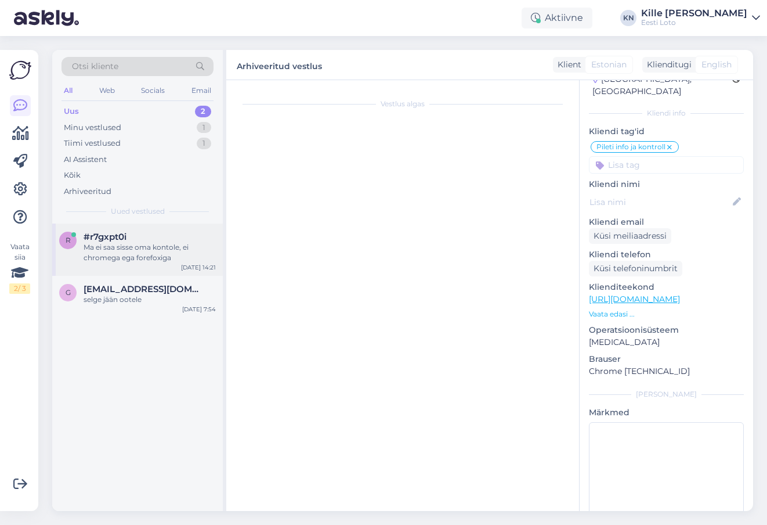
scroll to position [0, 0]
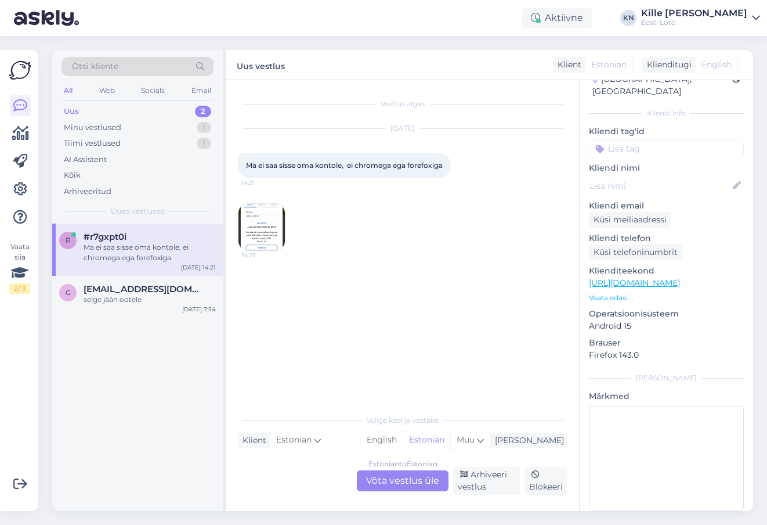
click at [269, 237] on img at bounding box center [261, 227] width 46 height 46
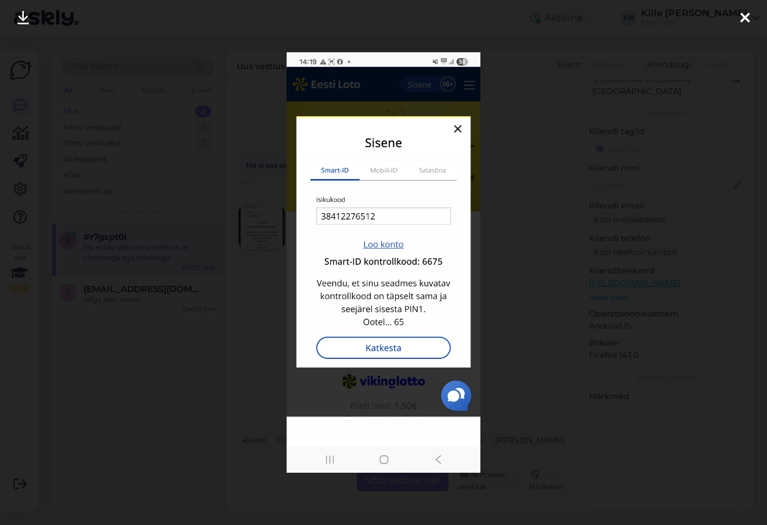
click at [243, 262] on div at bounding box center [383, 262] width 767 height 525
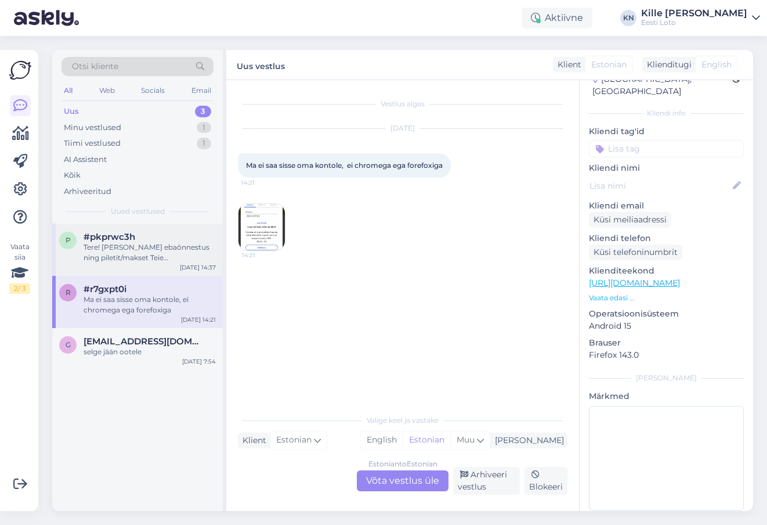
click at [151, 229] on div "p #pkprwc3h Tere! [PERSON_NAME] ebaõnnestus ning piletit/makset Teie mängukonto…" at bounding box center [137, 249] width 171 height 52
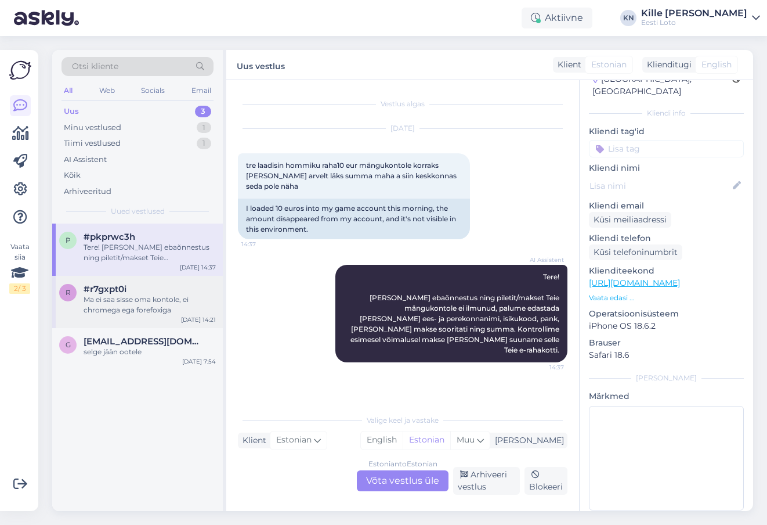
click at [145, 295] on div "Ma ei saa sisse oma kontole, ei chromega ega forefoxiga" at bounding box center [150, 304] width 132 height 21
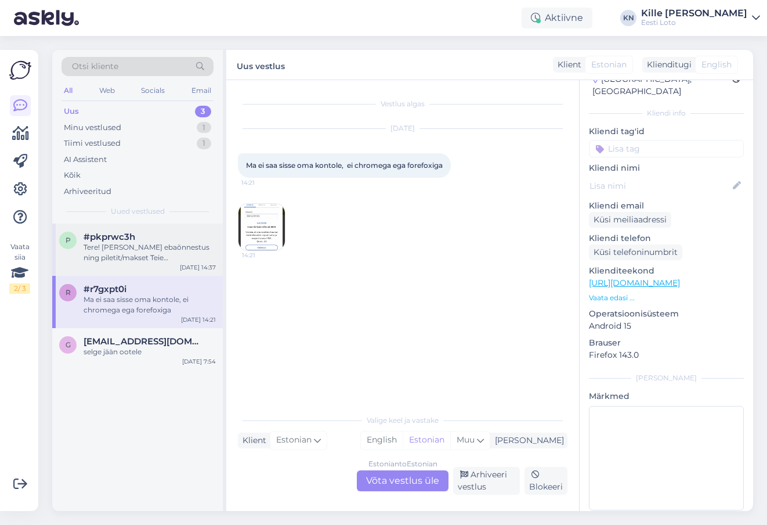
click at [151, 255] on div "Tere! [PERSON_NAME] ebaõnnestus ning piletit/makset Teie mängukontole ei ilmunu…" at bounding box center [150, 252] width 132 height 21
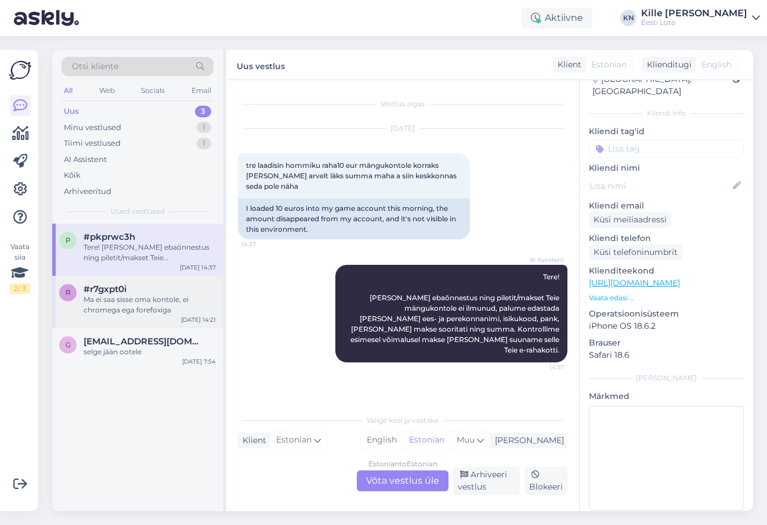
click at [135, 290] on div "#r7gxpt0i" at bounding box center [150, 289] width 132 height 10
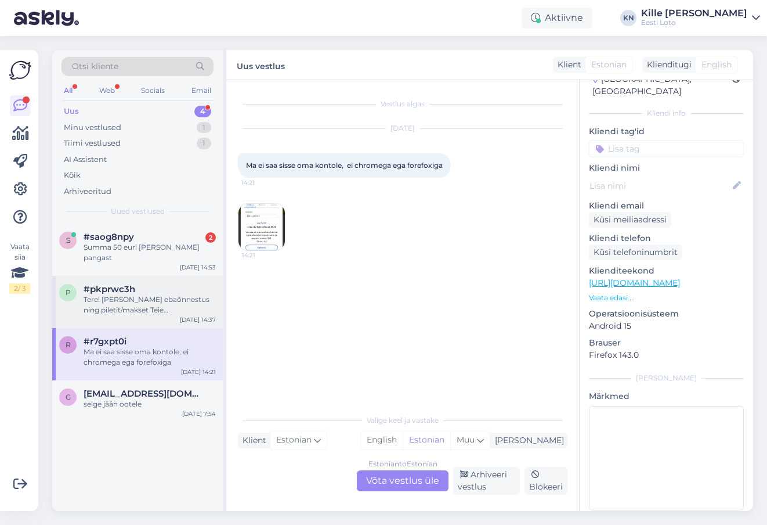
click at [146, 294] on div "Tere! [PERSON_NAME] ebaõnnestus ning piletit/makset Teie mängukontole ei ilmunu…" at bounding box center [150, 304] width 132 height 21
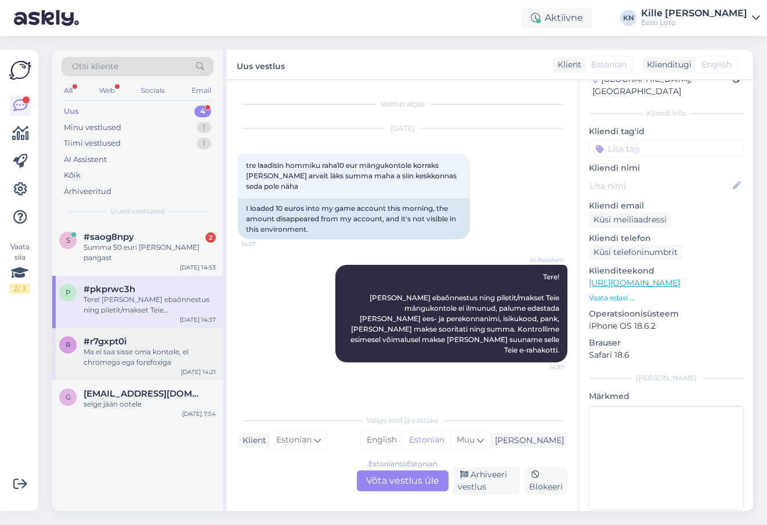
click at [129, 346] on div "Ma ei saa sisse oma kontole, ei chromega ega forefoxiga" at bounding box center [150, 356] width 132 height 21
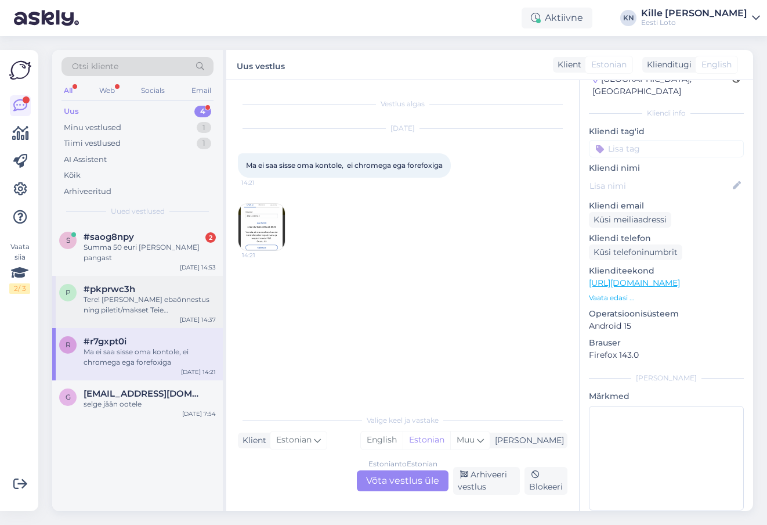
click at [140, 304] on div "Tere! [PERSON_NAME] ebaõnnestus ning piletit/makset Teie mängukontole ei ilmunu…" at bounding box center [150, 304] width 132 height 21
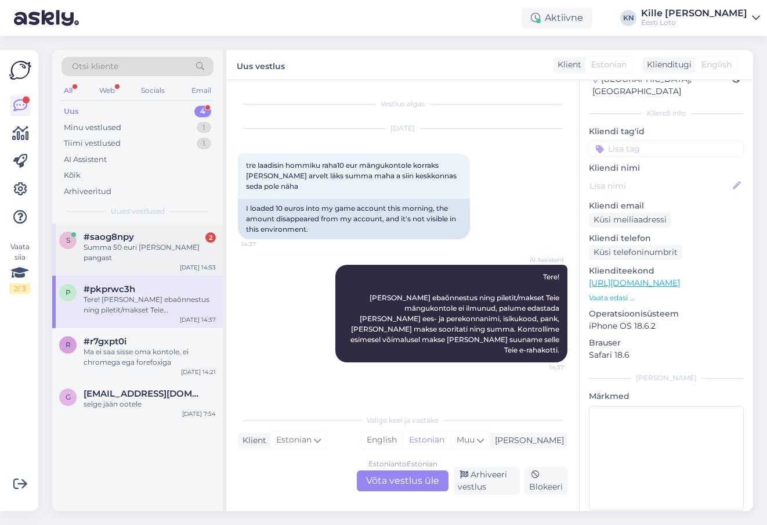
click at [138, 243] on div "Summa 50 euri [PERSON_NAME] pangast" at bounding box center [150, 252] width 132 height 21
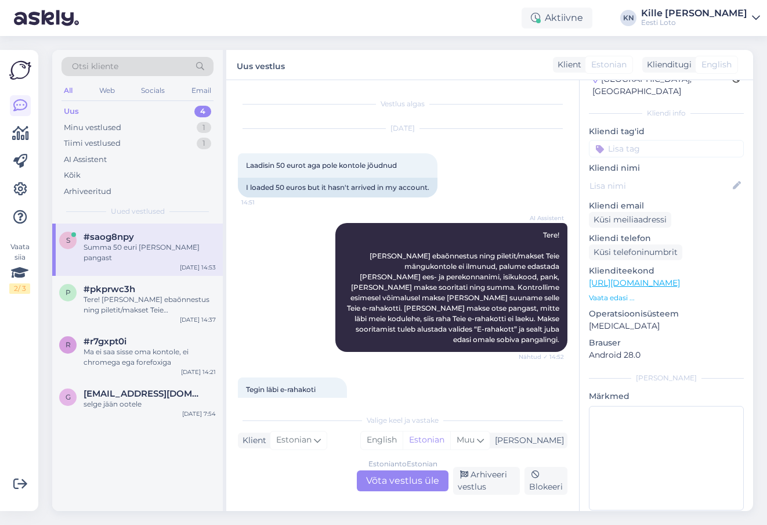
scroll to position [247, 0]
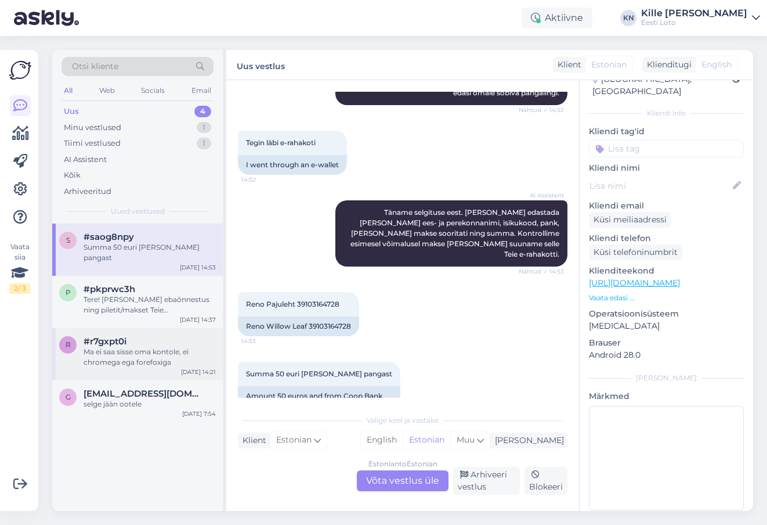
click at [135, 336] on div "#r7gxpt0i" at bounding box center [150, 341] width 132 height 10
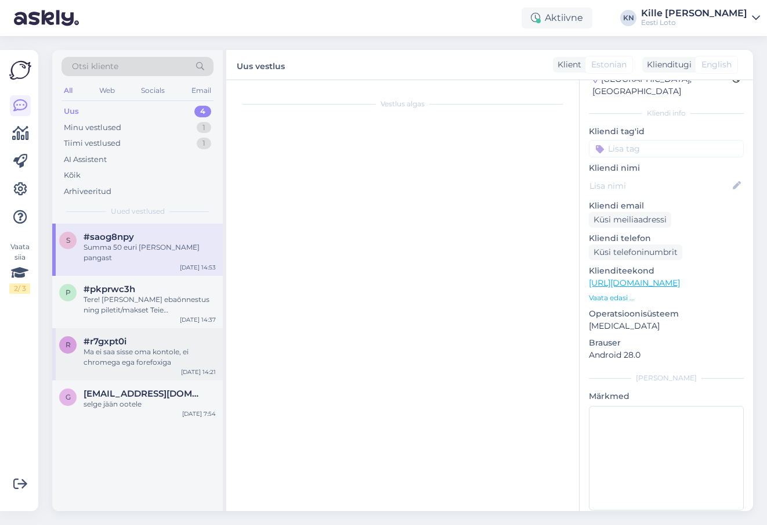
scroll to position [0, 0]
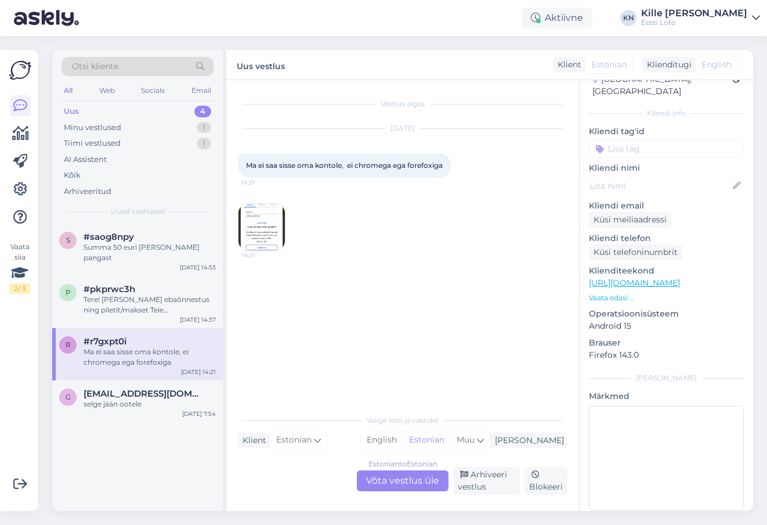
click at [404, 489] on div "Estonian to Estonian Võta vestlus üle" at bounding box center [403, 480] width 92 height 21
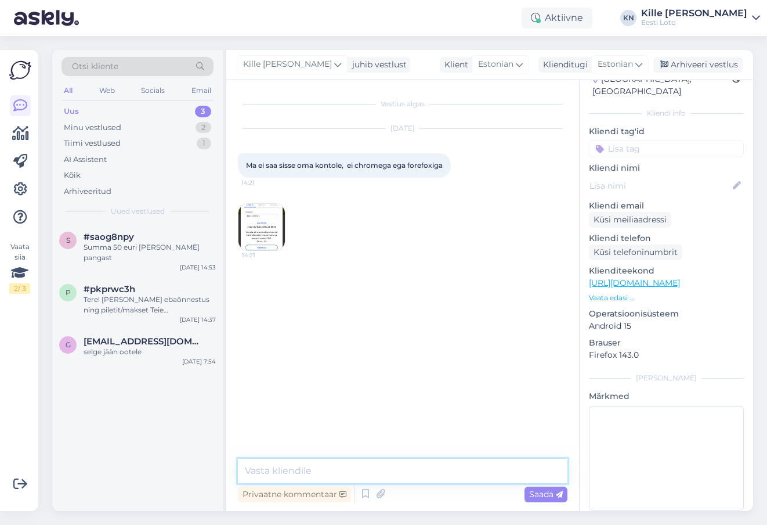
click at [389, 475] on textarea at bounding box center [403, 470] width 330 height 24
type textarea "P"
type textarea "E"
click at [361, 476] on textarea "Kas proovisite vahemälu k" at bounding box center [403, 470] width 330 height 24
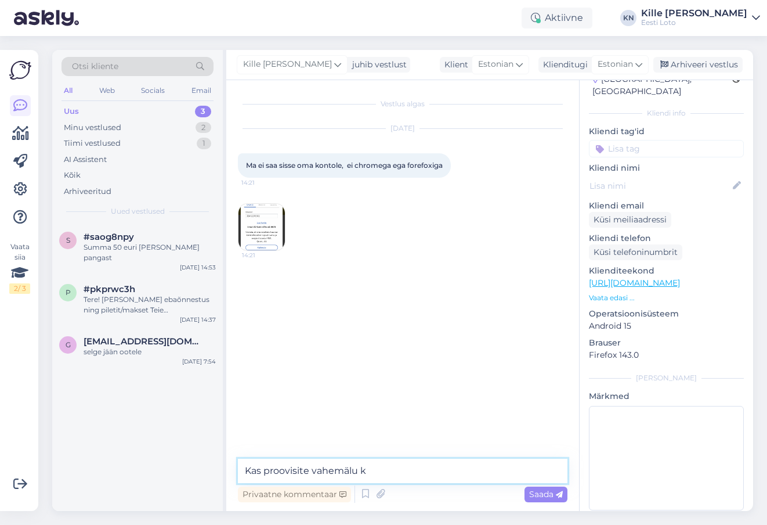
click at [361, 476] on textarea "Kas proovisite vahemälu k" at bounding box center [403, 470] width 330 height 24
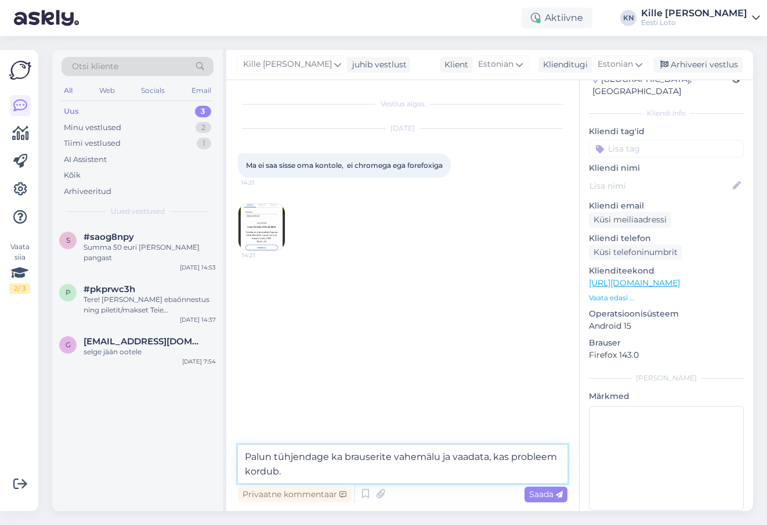
click at [489, 459] on textarea "Palun tühjendage ka brauserite vahemälu ja vaadata, kas probleem kordub." at bounding box center [403, 463] width 330 height 38
click at [455, 472] on textarea "Palun tühjendage ka brauserite vahemälu ja vaadake, kas probleem kordub." at bounding box center [403, 463] width 330 height 38
type textarea "Palun tühjendage ka brauserite vahemälu ja vaadake, kas probleem kordub."
click at [536, 491] on span "Saada" at bounding box center [546, 494] width 34 height 10
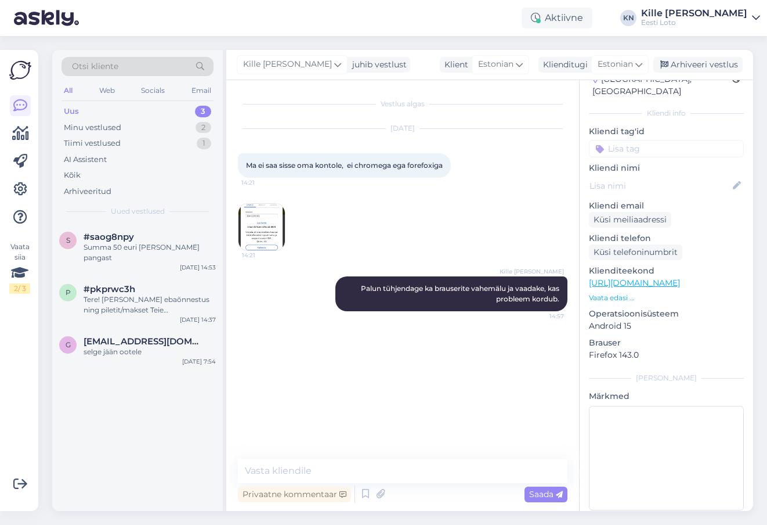
click at [652, 140] on input at bounding box center [666, 148] width 155 height 17
type input "sma"
click at [631, 177] on span "Smart-ID probleem" at bounding box center [643, 180] width 68 height 7
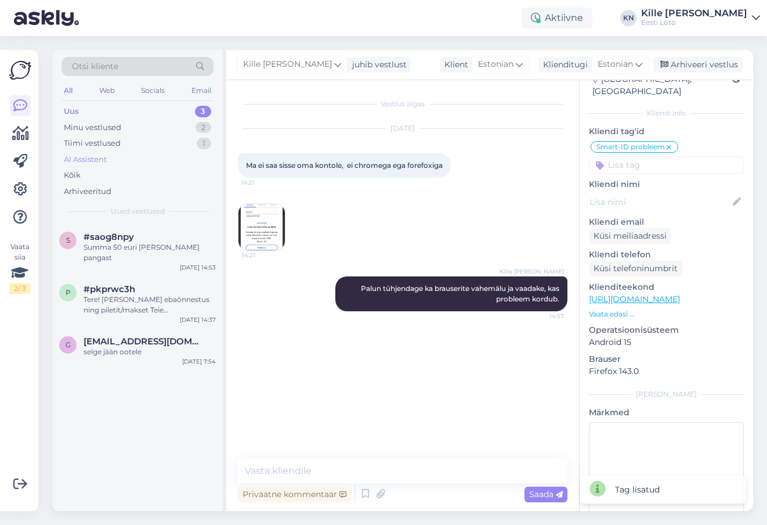
click at [79, 167] on div "AI Assistent" at bounding box center [138, 159] width 152 height 16
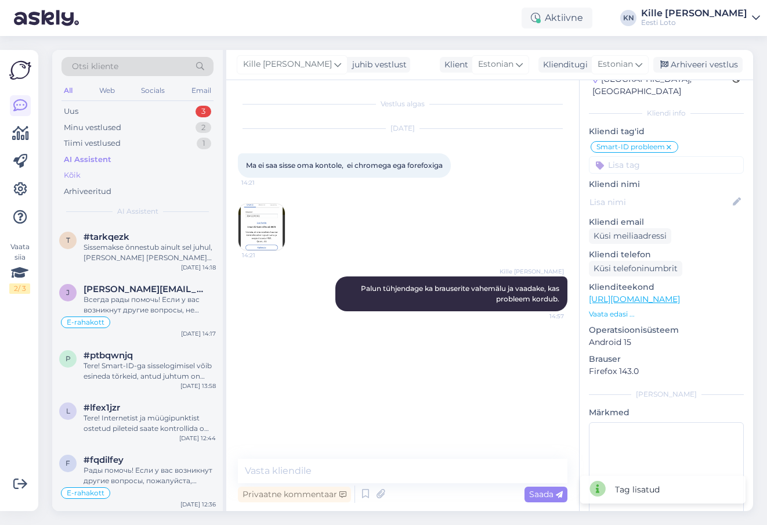
click at [77, 176] on div "Kõik" at bounding box center [72, 175] width 17 height 12
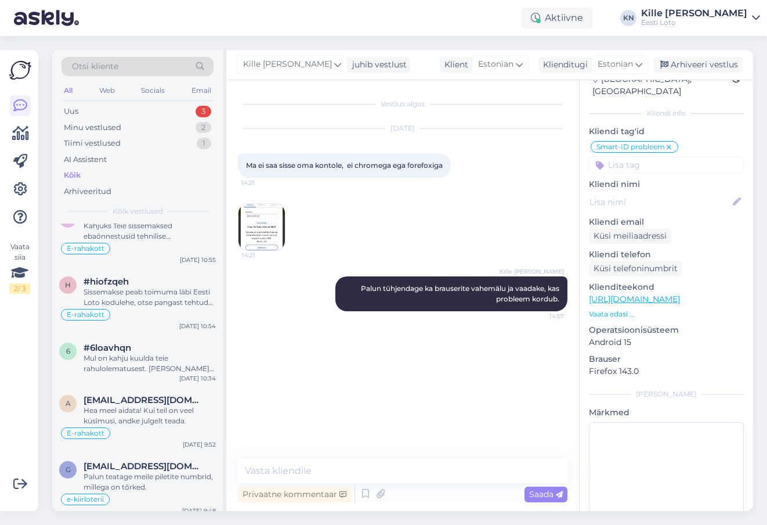
scroll to position [924, 0]
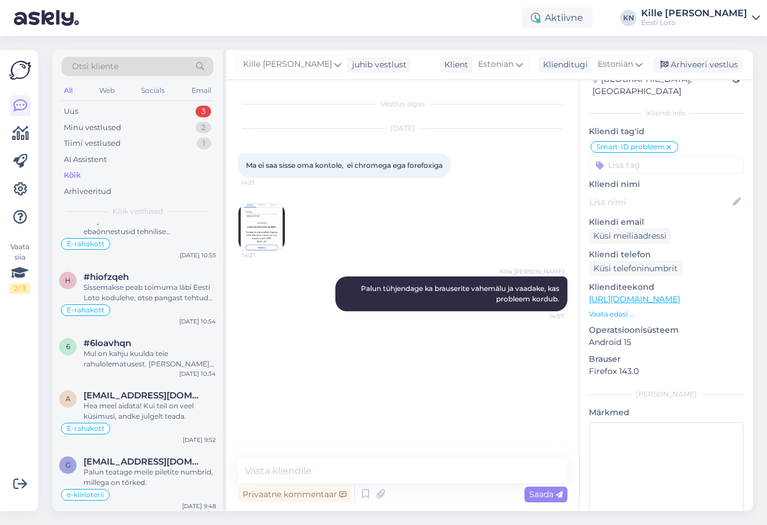
click at [151, 365] on div "6 #6loavhqn Mul on kahju kuulda teie rahulolematusest. [PERSON_NAME] andke tead…" at bounding box center [137, 356] width 171 height 52
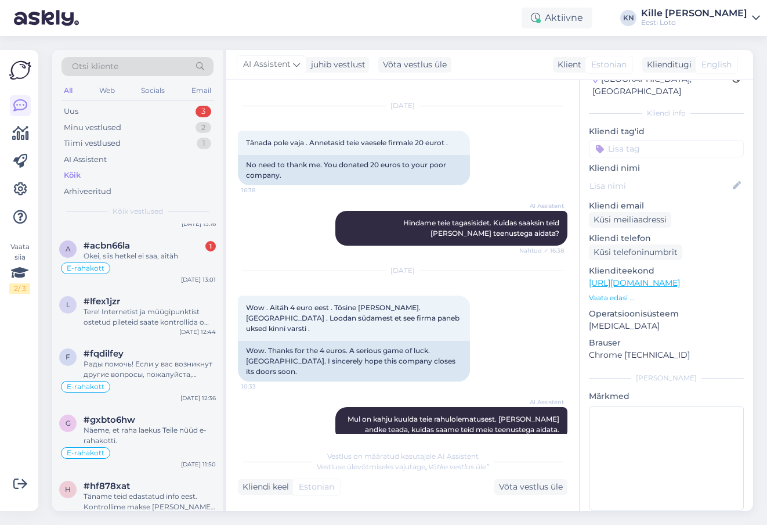
scroll to position [527, 0]
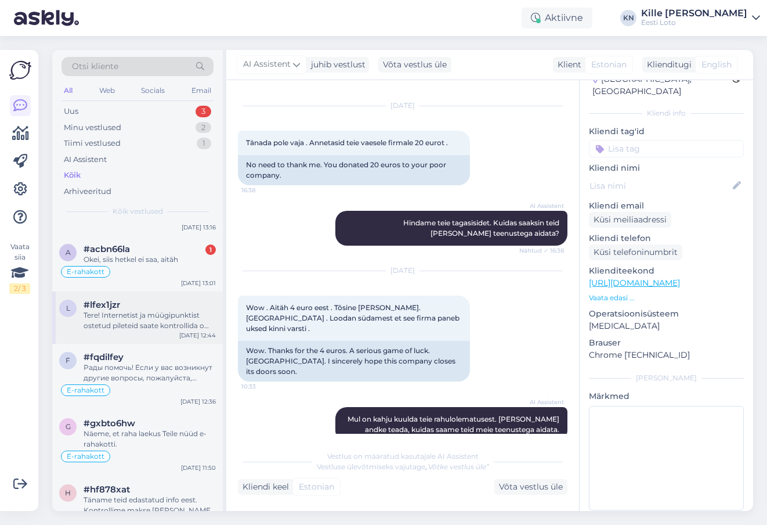
click at [139, 310] on div "Tere! Internetist ja müügipunktist ostetud pileteid saate kontrollida oma mängu…" at bounding box center [150, 320] width 132 height 21
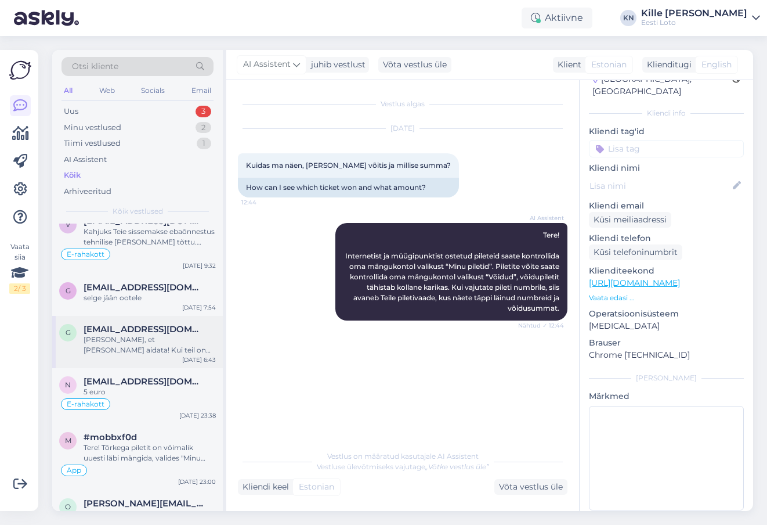
scroll to position [1298, 0]
click at [153, 346] on div "g [EMAIL_ADDRESS][DOMAIN_NAME] [PERSON_NAME], et [PERSON_NAME] aidata! Kui teil…" at bounding box center [137, 340] width 171 height 52
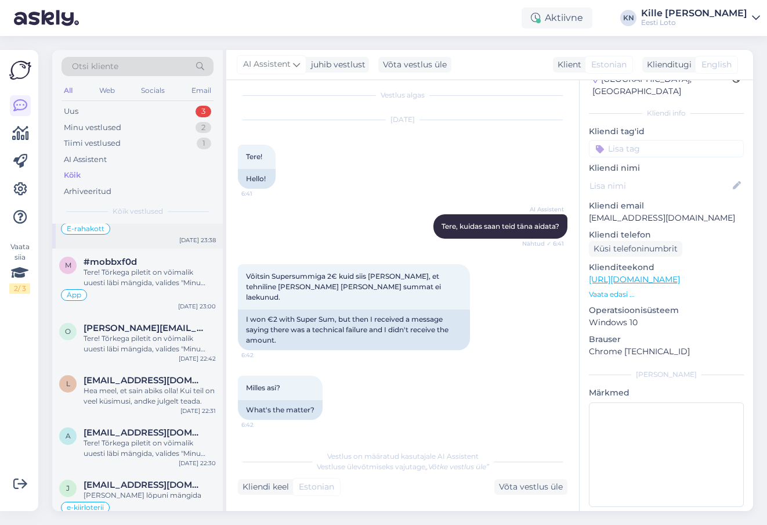
scroll to position [1470, 0]
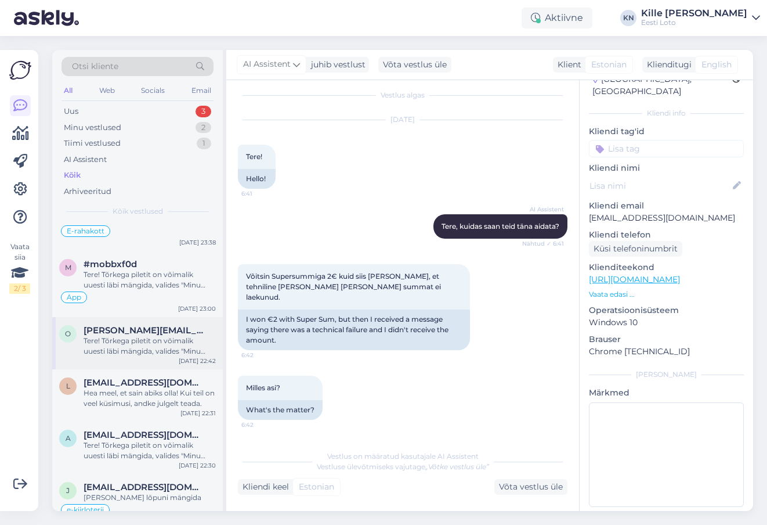
click at [132, 337] on div "Tere! Tõrkega piletit on võimalik uuesti läbi mängida, valides "Minu piletid" –…" at bounding box center [150, 345] width 132 height 21
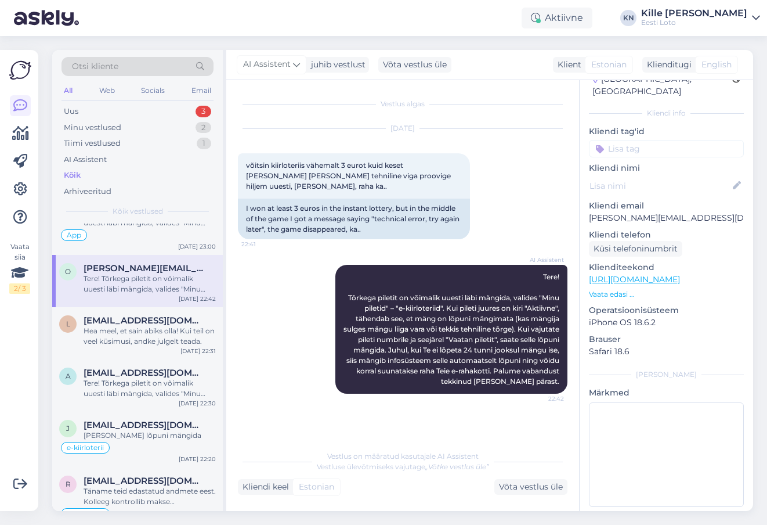
scroll to position [1534, 0]
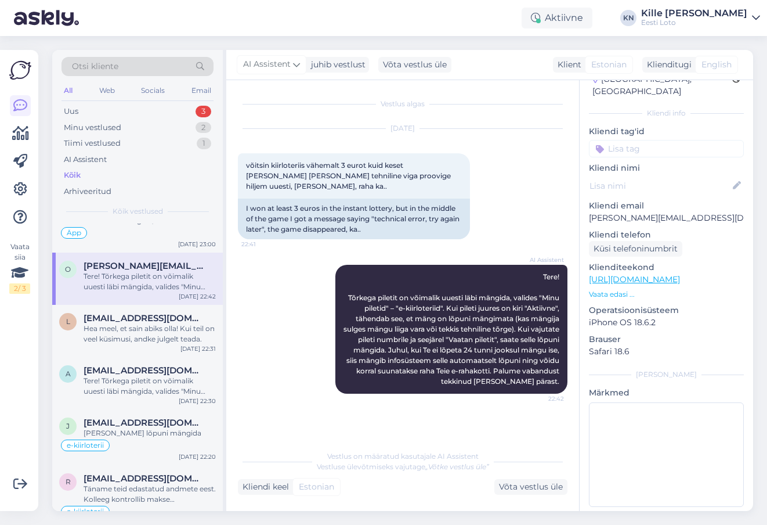
click at [132, 337] on div "l [EMAIL_ADDRESS][DOMAIN_NAME] [PERSON_NAME], et [PERSON_NAME] abiks olla! Kui …" at bounding box center [137, 331] width 171 height 52
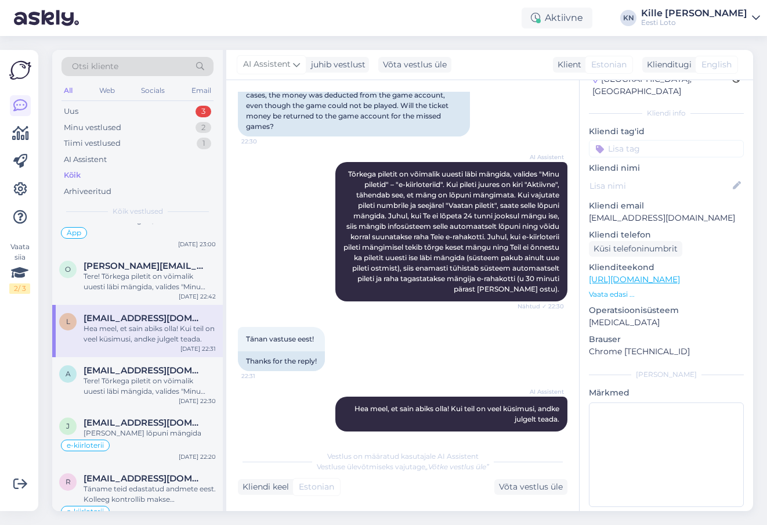
scroll to position [1297, 0]
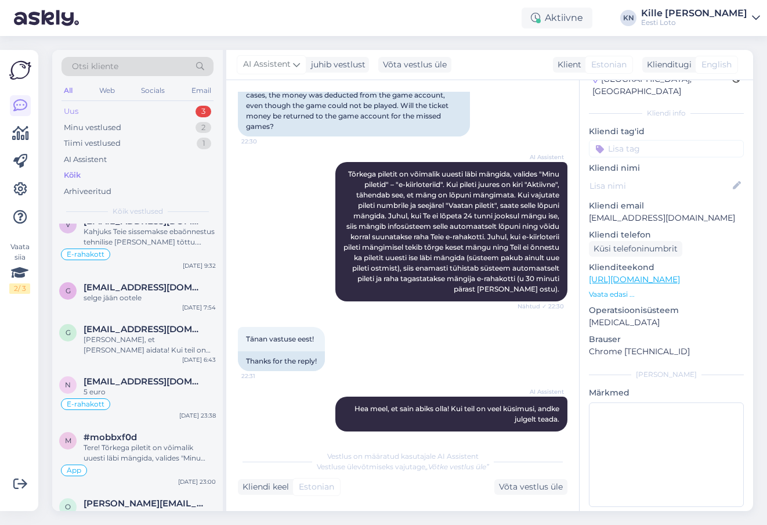
click at [100, 105] on div "Uus 3" at bounding box center [138, 111] width 152 height 16
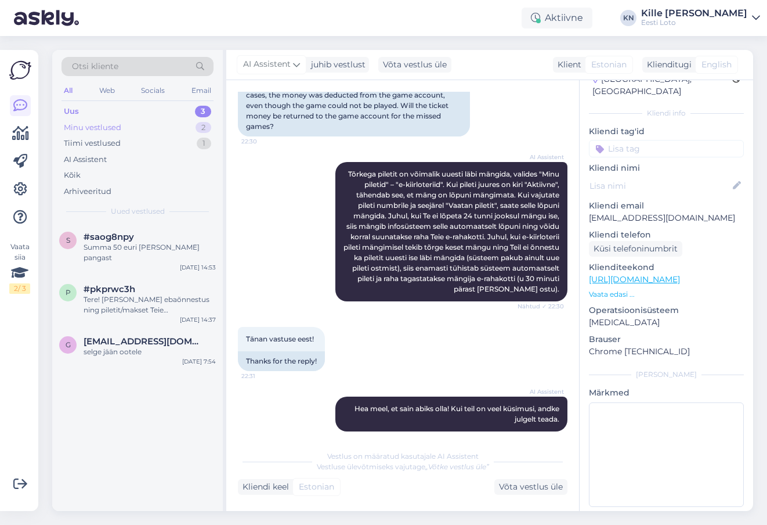
click at [151, 125] on div "Minu vestlused 2" at bounding box center [138, 128] width 152 height 16
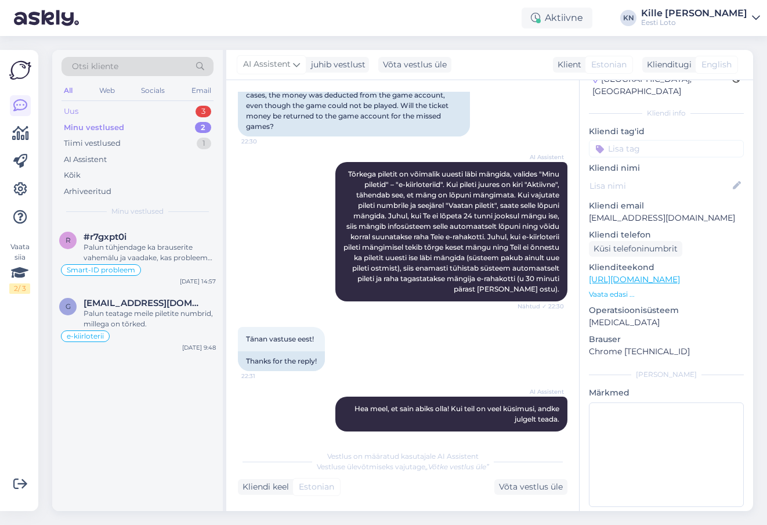
click at [140, 116] on div "Uus 3" at bounding box center [138, 111] width 152 height 16
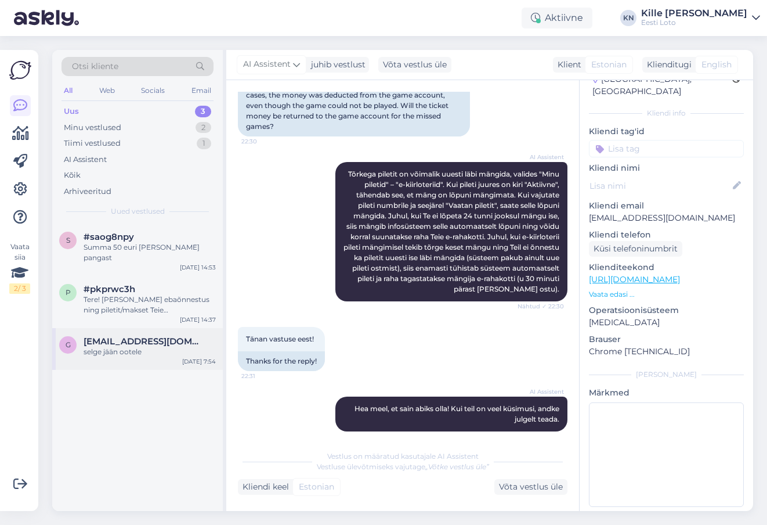
click at [161, 346] on div "selge jään ootele" at bounding box center [150, 351] width 132 height 10
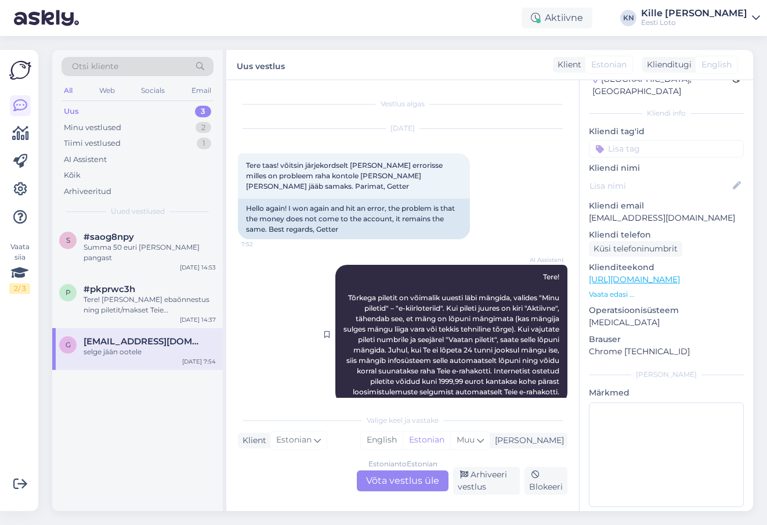
scroll to position [422, 0]
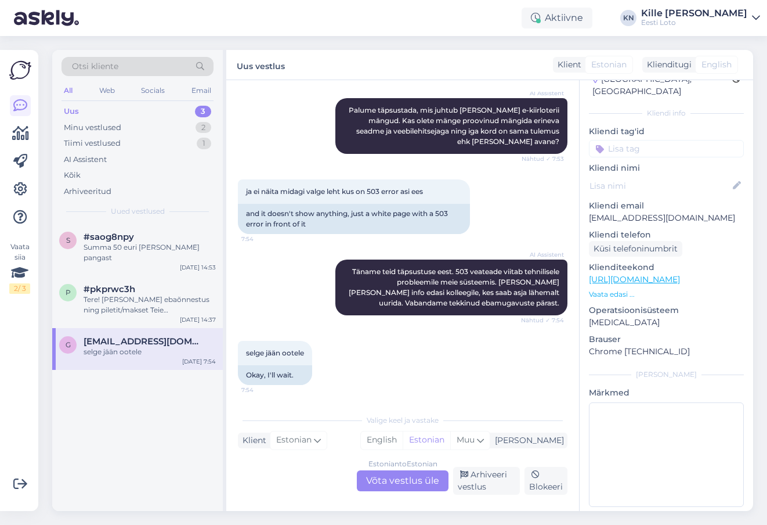
click at [404, 487] on div "Estonian to Estonian Võta vestlus üle" at bounding box center [403, 480] width 92 height 21
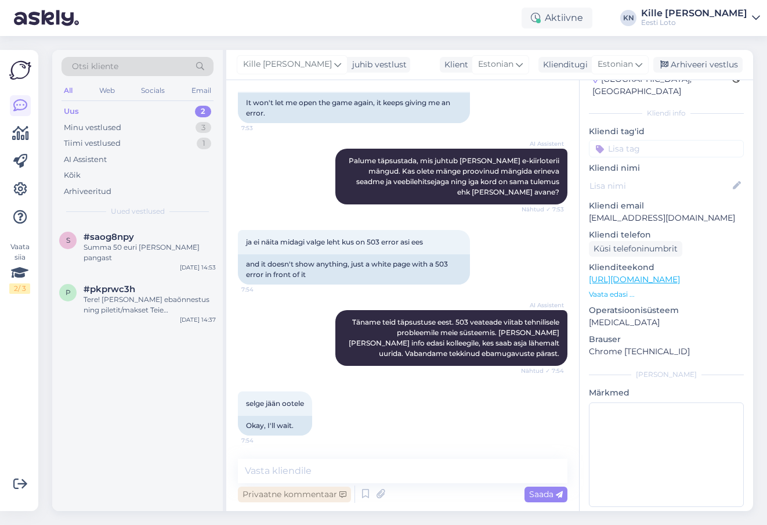
click at [312, 500] on div "Privaatne kommentaar" at bounding box center [294, 494] width 113 height 16
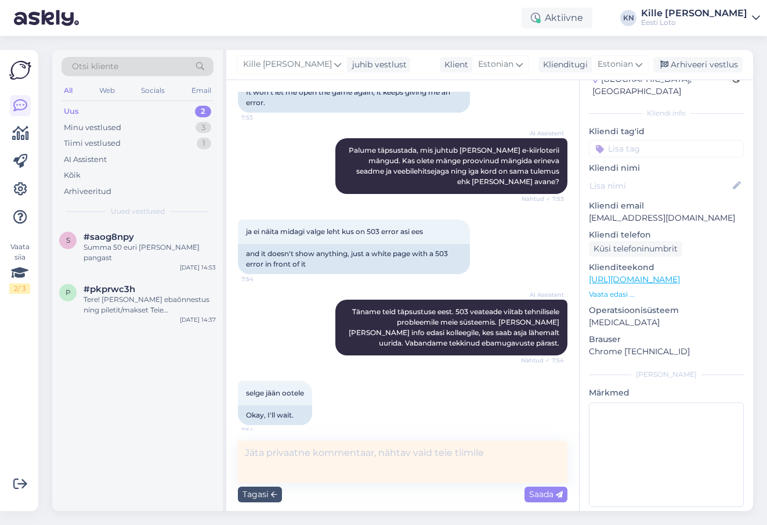
click at [381, 457] on textarea at bounding box center [403, 461] width 330 height 42
type textarea "Tegi meile teise pöördumise ka."
click at [534, 498] on span "Saada" at bounding box center [546, 494] width 34 height 10
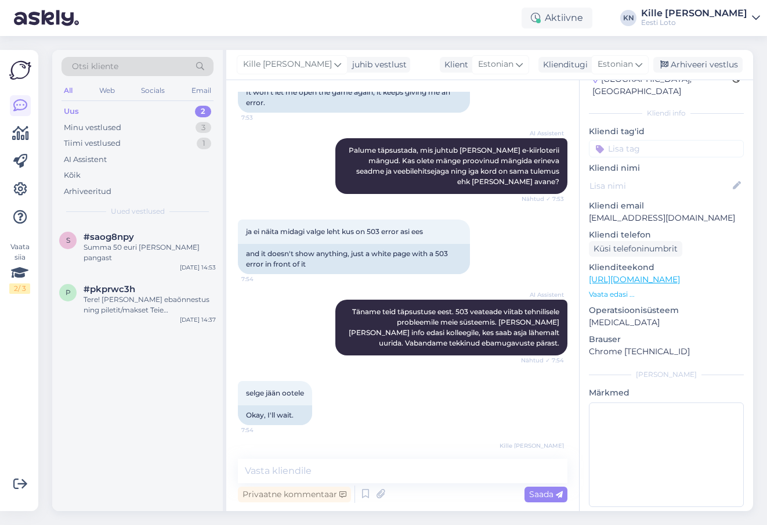
scroll to position [421, 0]
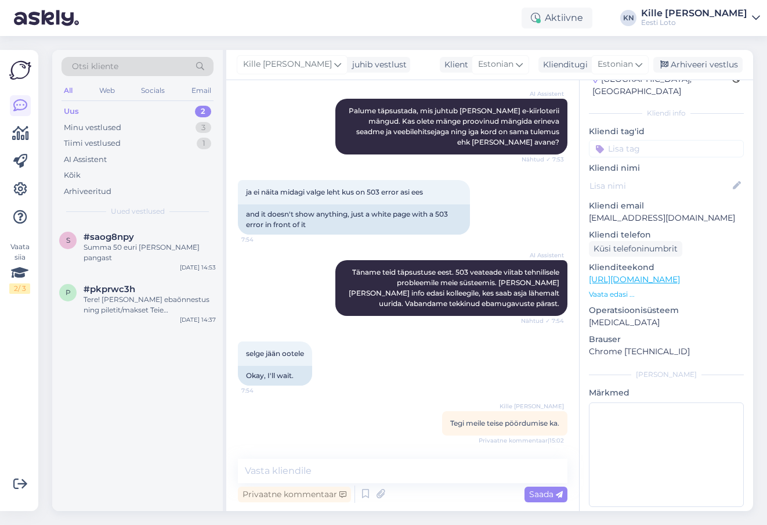
click at [658, 140] on input at bounding box center [666, 148] width 155 height 17
type input "e-kiir"
click at [675, 164] on div "e-kiirloterii" at bounding box center [666, 180] width 155 height 32
click at [674, 177] on span "e-kiirloterii" at bounding box center [666, 180] width 37 height 7
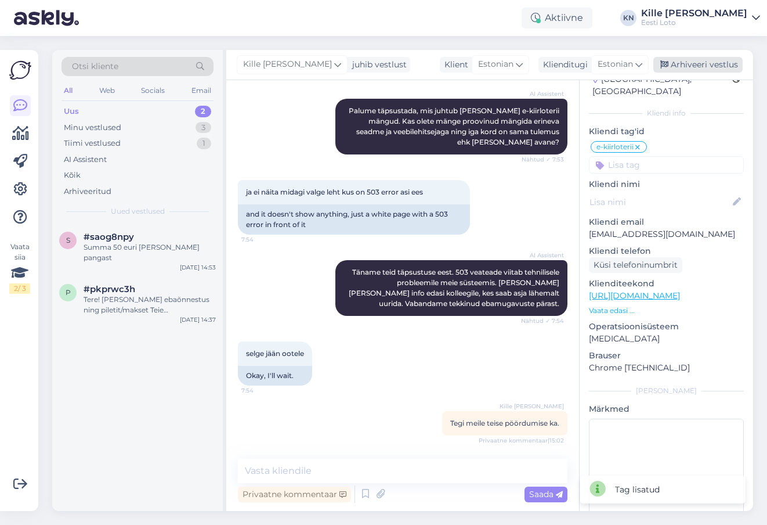
click at [691, 63] on div "Arhiveeri vestlus" at bounding box center [697, 65] width 89 height 16
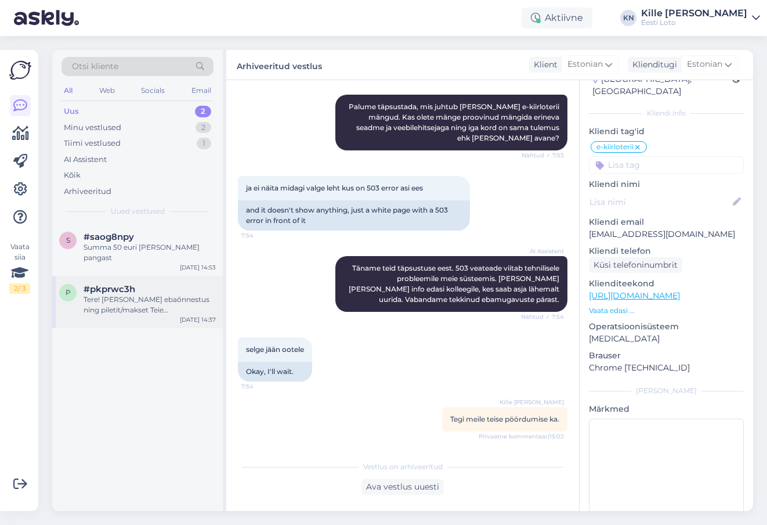
click at [91, 294] on div "Tere! [PERSON_NAME] ebaõnnestus ning piletit/makset Teie mängukontole ei ilmunu…" at bounding box center [150, 304] width 132 height 21
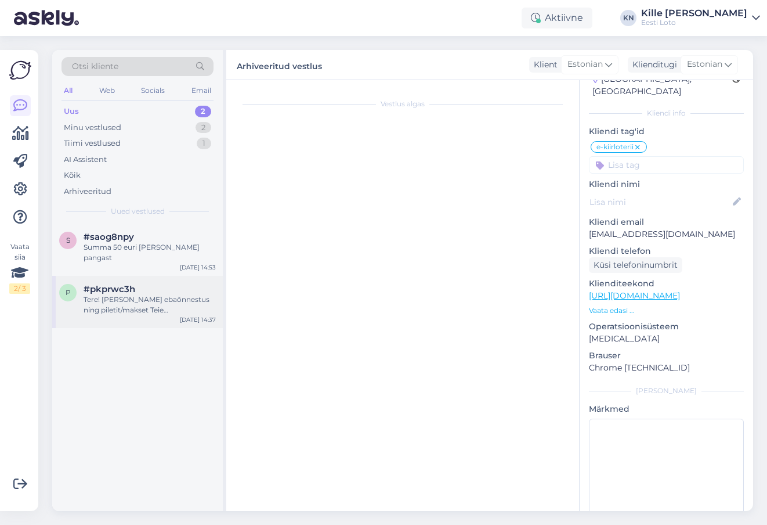
scroll to position [0, 0]
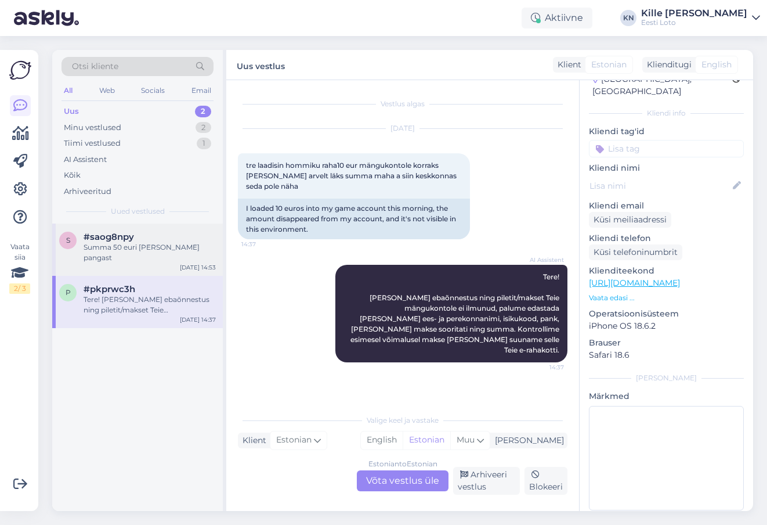
click at [128, 254] on div "s #saog8npy Summa 50 euri [PERSON_NAME] pangast [DATE] 14:53" at bounding box center [137, 249] width 171 height 52
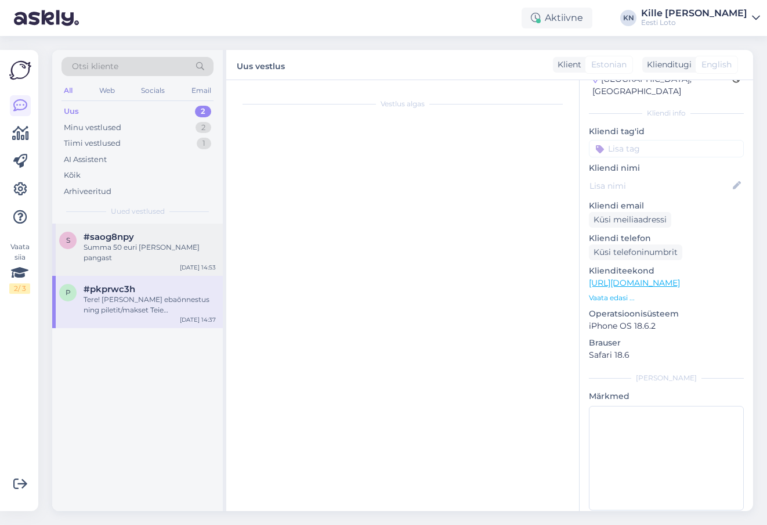
scroll to position [247, 0]
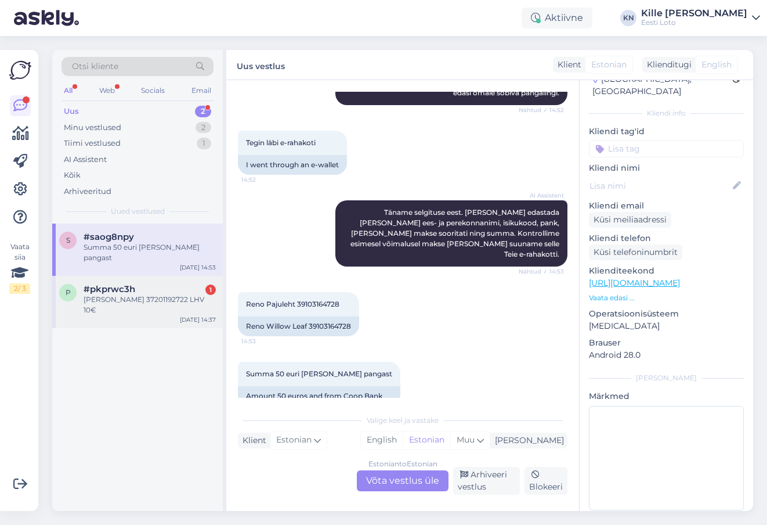
click at [132, 294] on div "[PERSON_NAME] 37201192722 LHV 10€" at bounding box center [150, 304] width 132 height 21
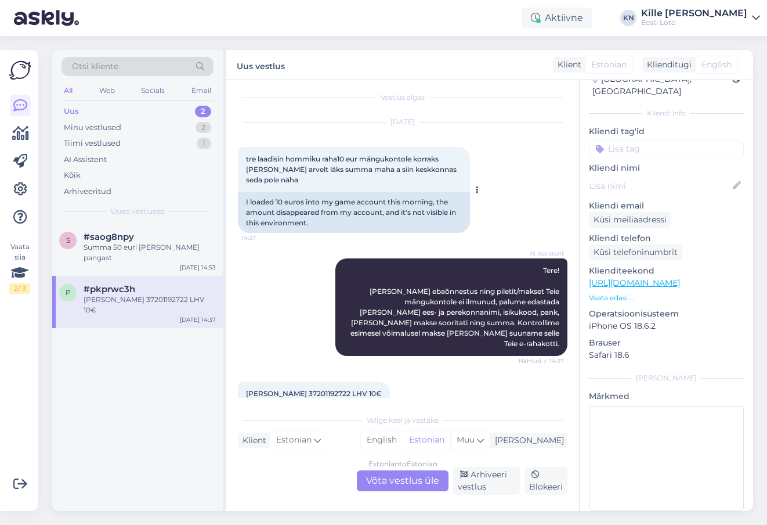
scroll to position [2, 0]
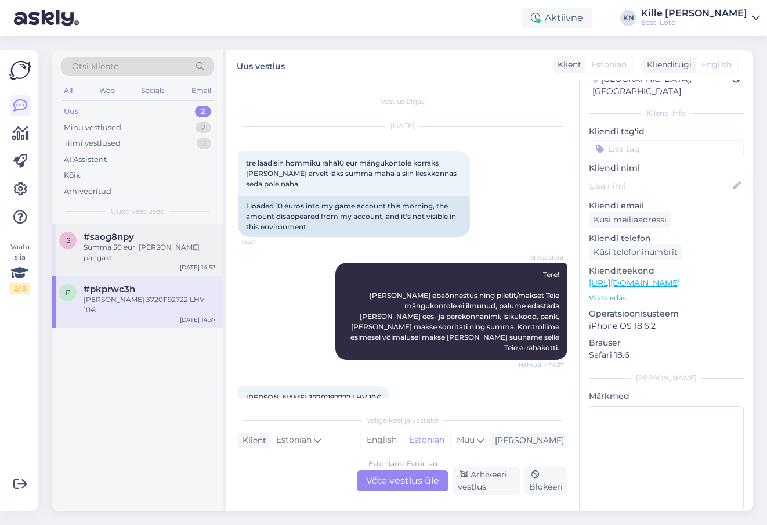
click at [142, 242] on div "Summa 50 euri [PERSON_NAME] pangast" at bounding box center [150, 252] width 132 height 21
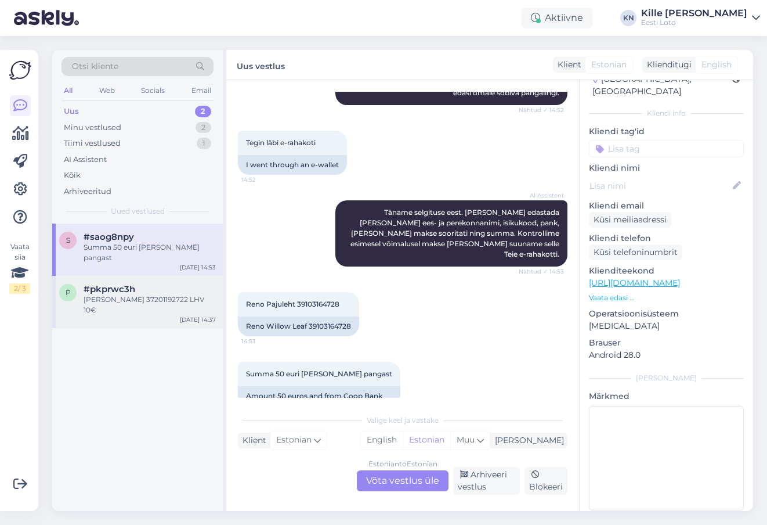
click at [140, 284] on div "#pkprwc3h" at bounding box center [150, 289] width 132 height 10
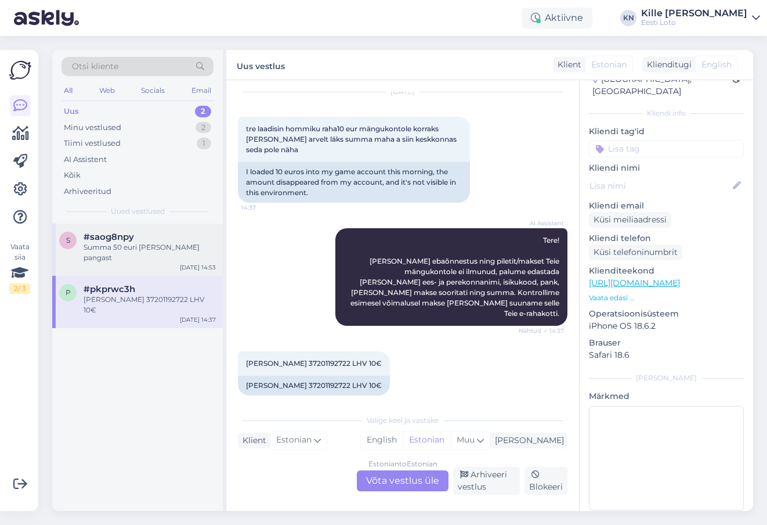
click at [156, 228] on div "s #saog8npy Summa 50 euri [PERSON_NAME] pangast [DATE] 14:53" at bounding box center [137, 249] width 171 height 52
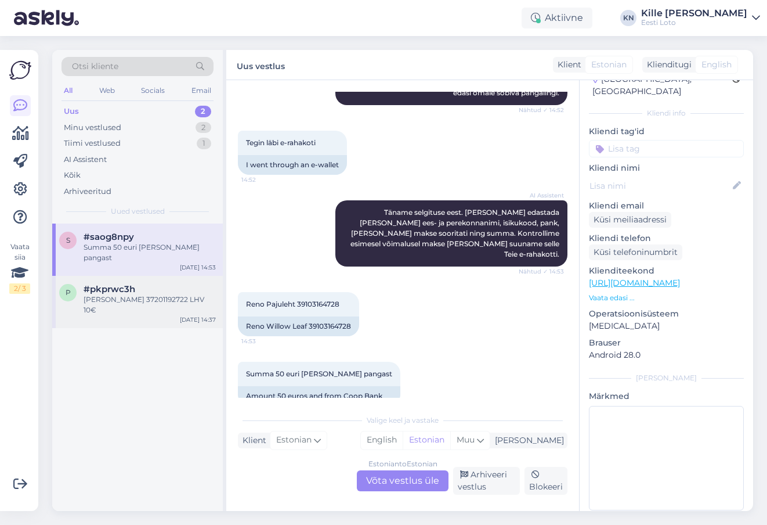
click at [150, 295] on div "p #pkprwc3h [PERSON_NAME] 37201192722 LHV 10€ [DATE] 14:37" at bounding box center [137, 302] width 171 height 52
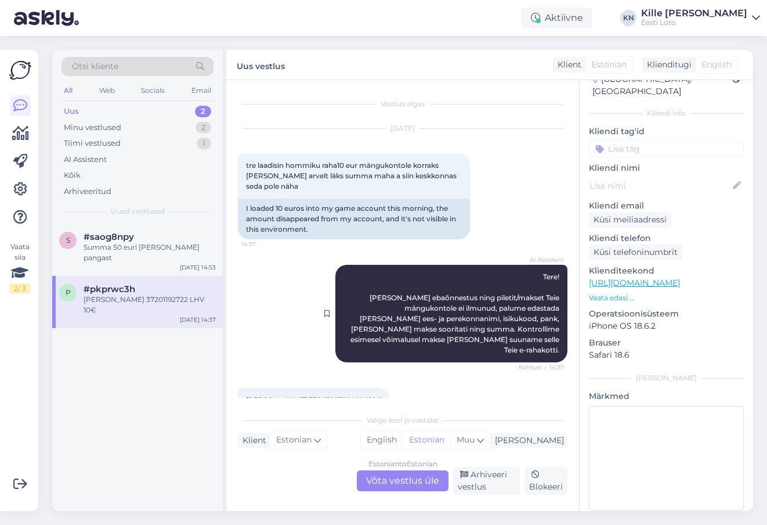
scroll to position [37, 0]
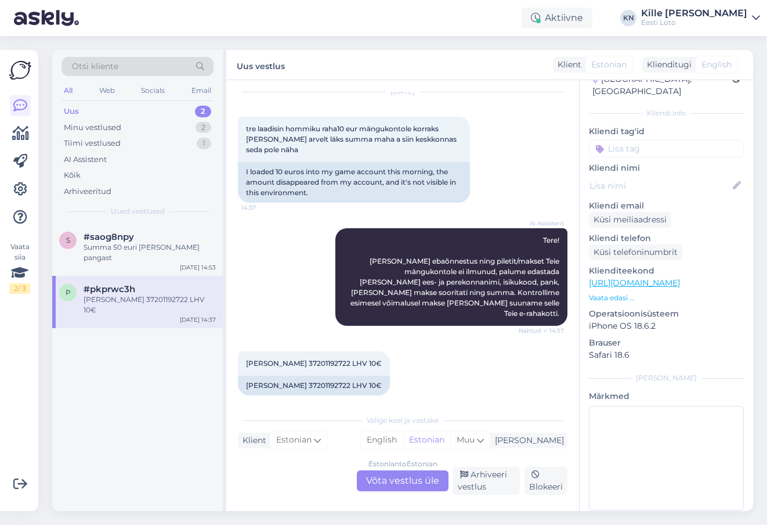
click at [385, 476] on div "Estonian to Estonian Võta vestlus üle" at bounding box center [403, 480] width 92 height 21
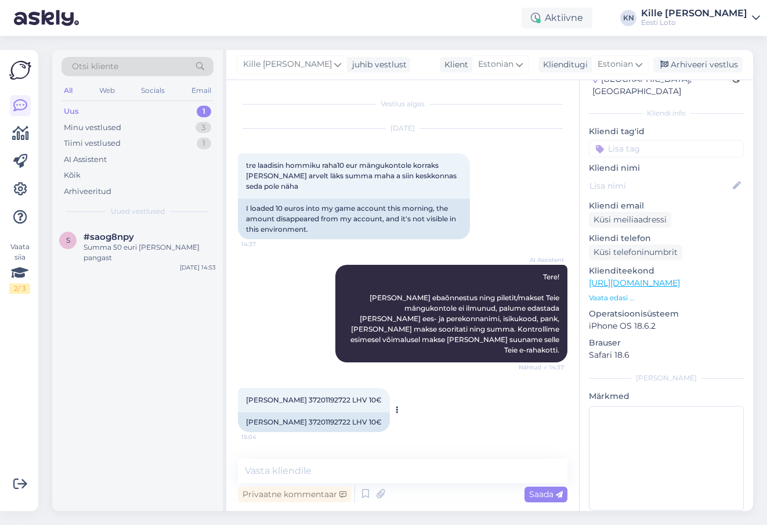
click at [316, 412] on div "[PERSON_NAME] 37201192722 LHV 10€" at bounding box center [314, 422] width 152 height 20
copy div "37201192722"
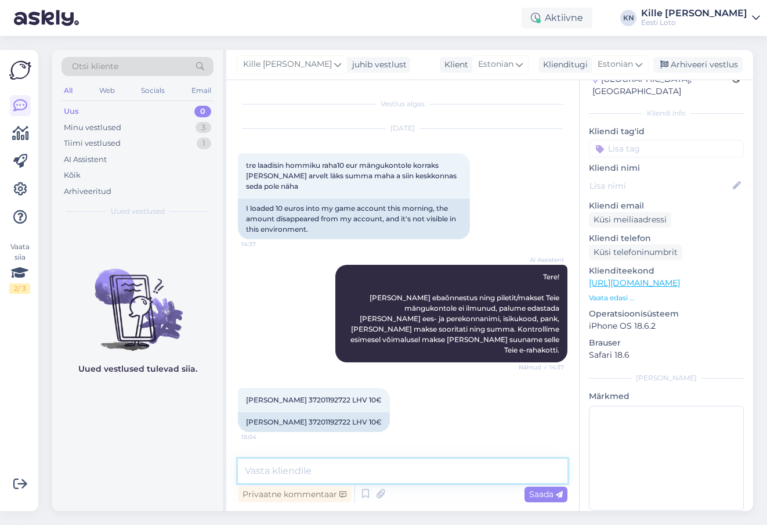
click at [355, 471] on textarea at bounding box center [403, 470] width 330 height 24
click at [646, 142] on input at bounding box center [666, 148] width 155 height 17
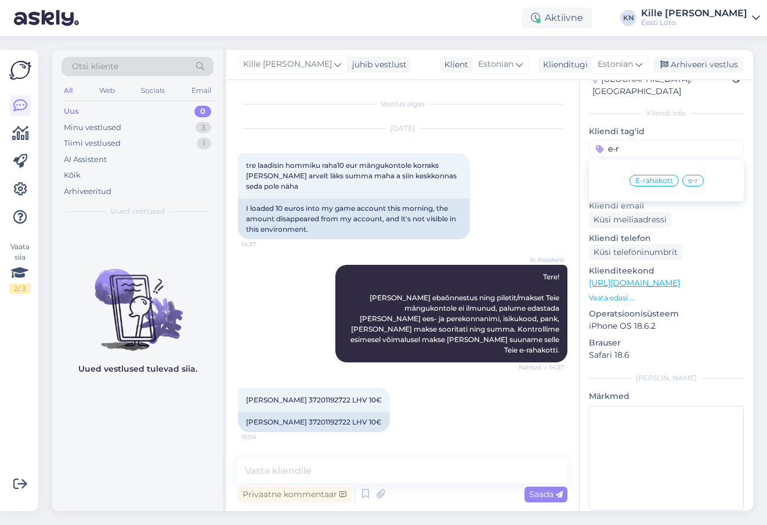
type input "e-r"
click at [658, 177] on span "E-rahakott" at bounding box center [654, 180] width 38 height 7
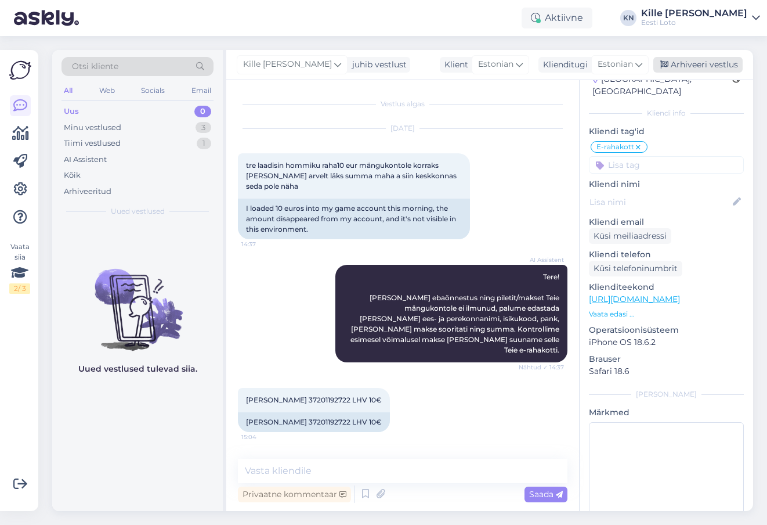
click at [692, 70] on div "Arhiveeri vestlus" at bounding box center [697, 65] width 89 height 16
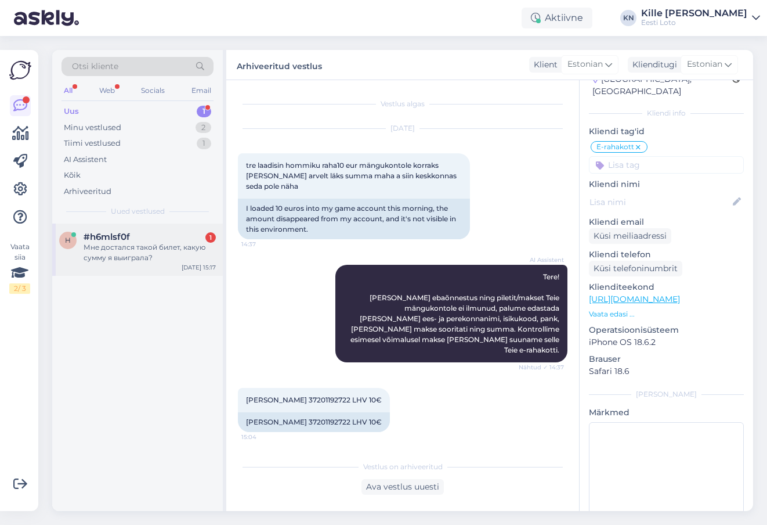
click at [150, 257] on div "Мне достался такой билет, какую сумму я выиграла?" at bounding box center [150, 252] width 132 height 21
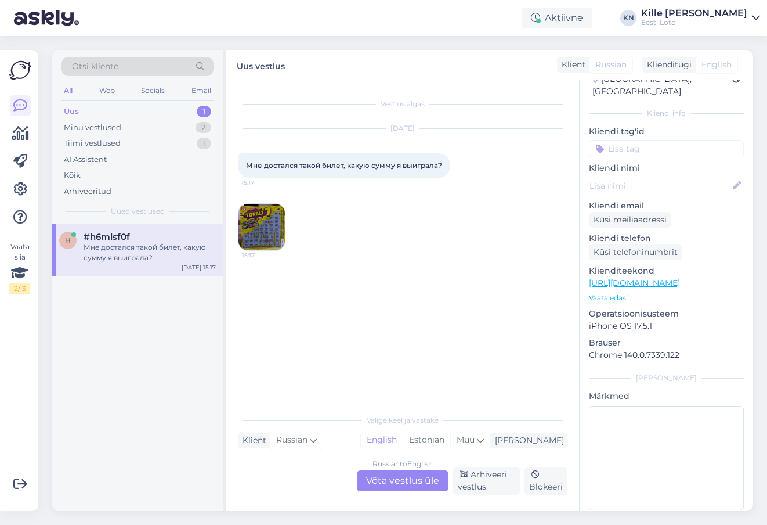
click at [255, 234] on img at bounding box center [261, 227] width 46 height 46
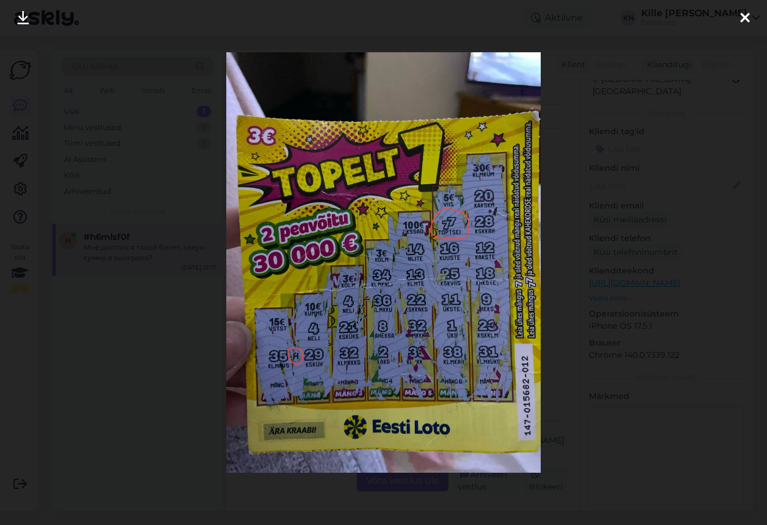
click at [576, 280] on div at bounding box center [383, 262] width 767 height 525
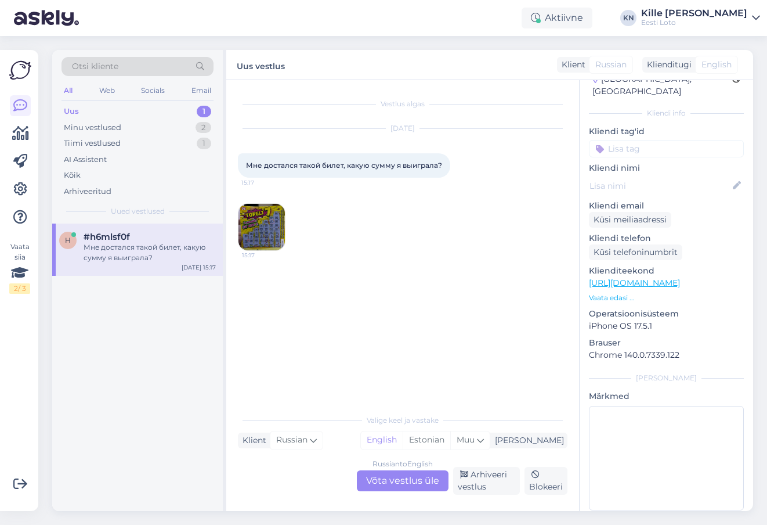
click at [390, 475] on div "Russian to English Võta vestlus üle" at bounding box center [403, 480] width 92 height 21
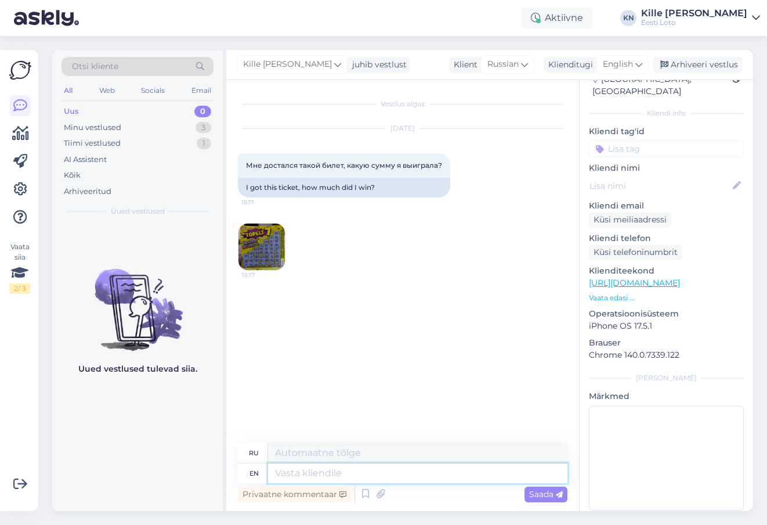
click at [370, 479] on textarea at bounding box center [417, 473] width 299 height 20
click at [616, 61] on span "English" at bounding box center [618, 64] width 30 height 13
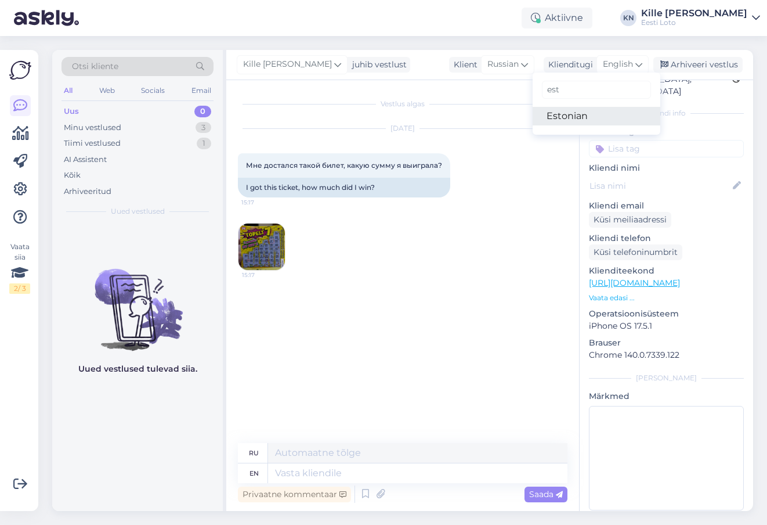
click at [594, 117] on link "Estonian" at bounding box center [597, 116] width 128 height 19
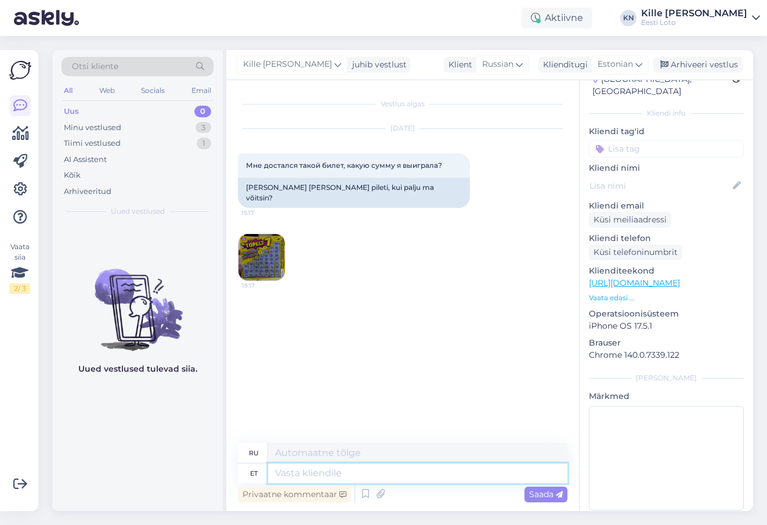
click at [371, 478] on textarea at bounding box center [417, 473] width 299 height 20
type textarea "Tere."
type textarea "Привет."
type textarea "Tere. Teie pi"
type textarea "Привет. Ваш."
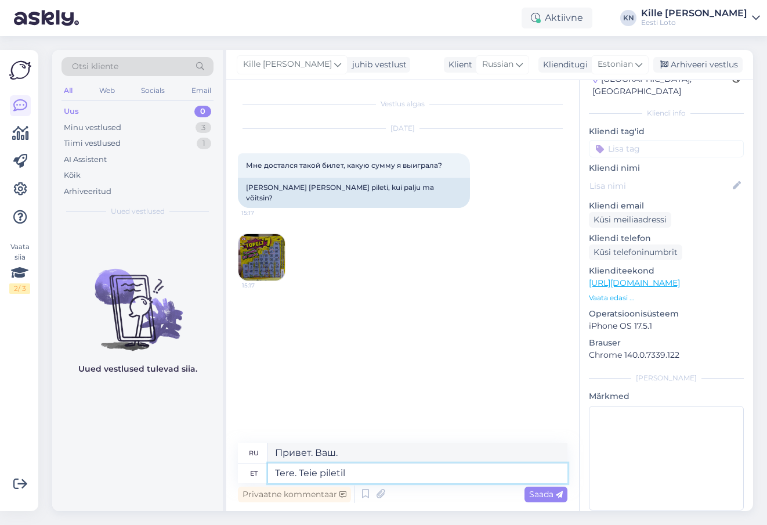
type textarea "Tere. Teie piletil o"
type textarea "Здравствуйте. В вашем билете"
type textarea "Tere. Teie piletil on 5 e"
type textarea "Здравствуйте. Ваш билет..."
type textarea "Tere. Teie piletil on 5 eurone v"
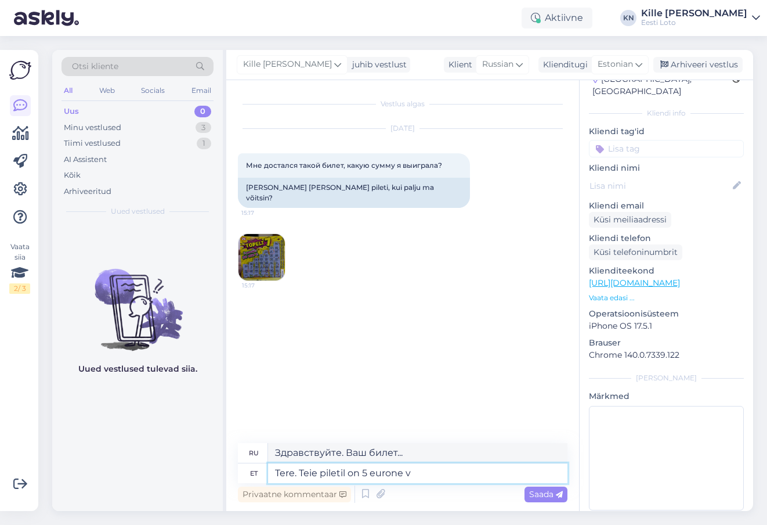
type textarea "Здравствуйте. Ваш билет стоит 5 евро."
type textarea "Tere. Teie piletil on 5 eurone [PERSON_NAME]."
type textarea "Здравствуйте. Выигрыш по вашему билету составляет 5 евро."
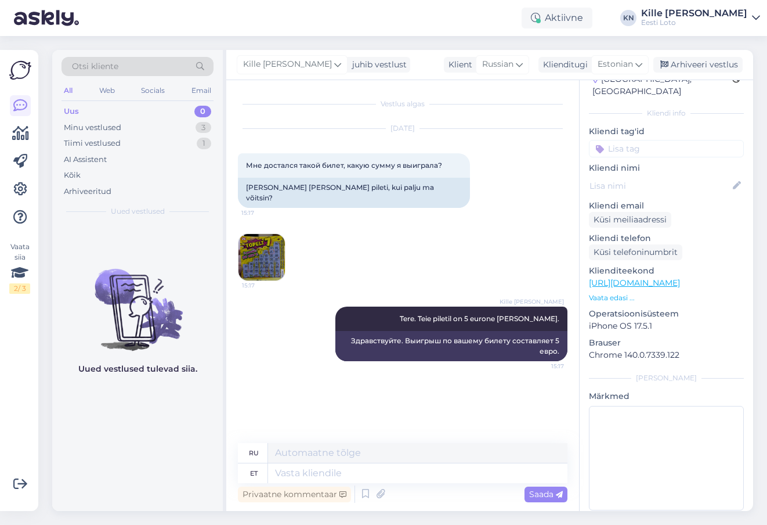
click at [638, 140] on input at bounding box center [666, 148] width 155 height 17
type input "[PERSON_NAME]"
click at [664, 177] on span "Võit" at bounding box center [666, 180] width 13 height 7
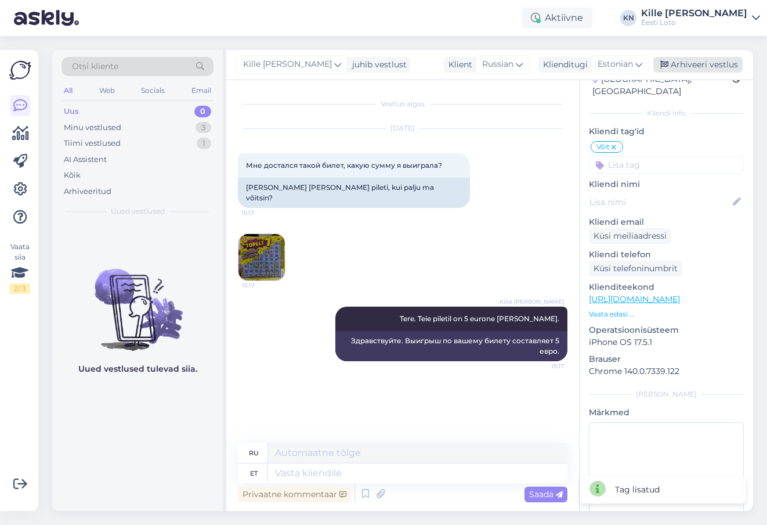
click at [686, 57] on div "Arhiveeri vestlus" at bounding box center [697, 65] width 89 height 16
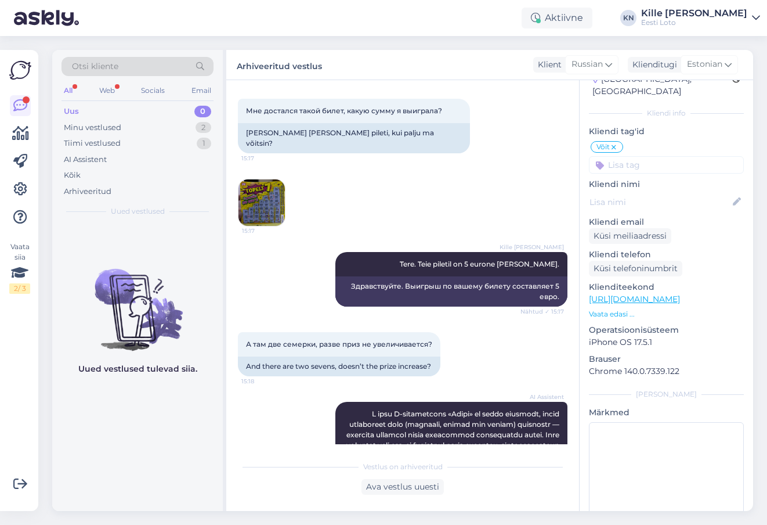
scroll to position [53, 0]
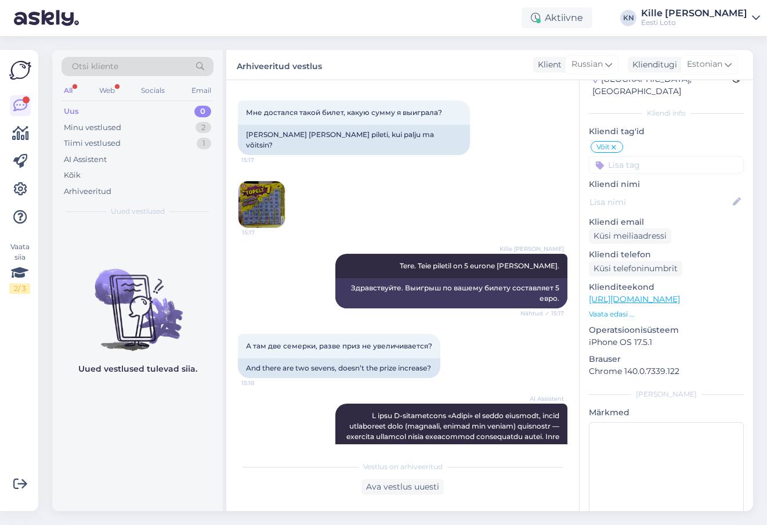
click at [276, 185] on img at bounding box center [261, 204] width 46 height 46
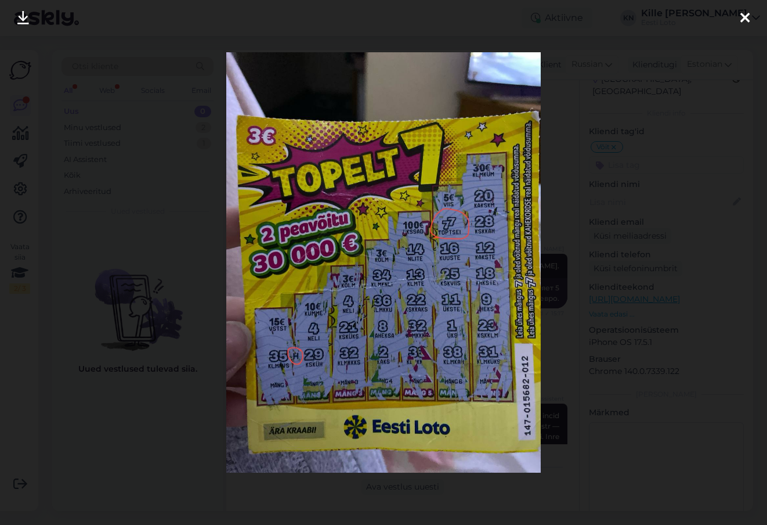
click at [637, 223] on div at bounding box center [383, 262] width 767 height 525
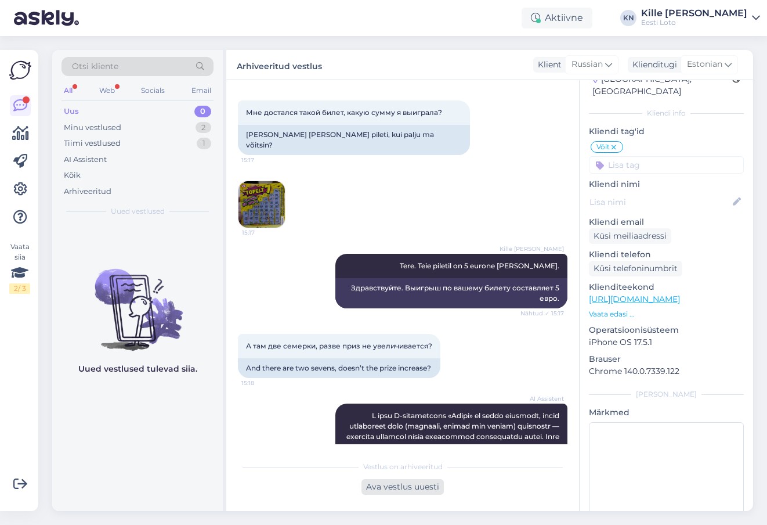
click at [418, 492] on div "Ava vestlus uuesti" at bounding box center [402, 487] width 82 height 16
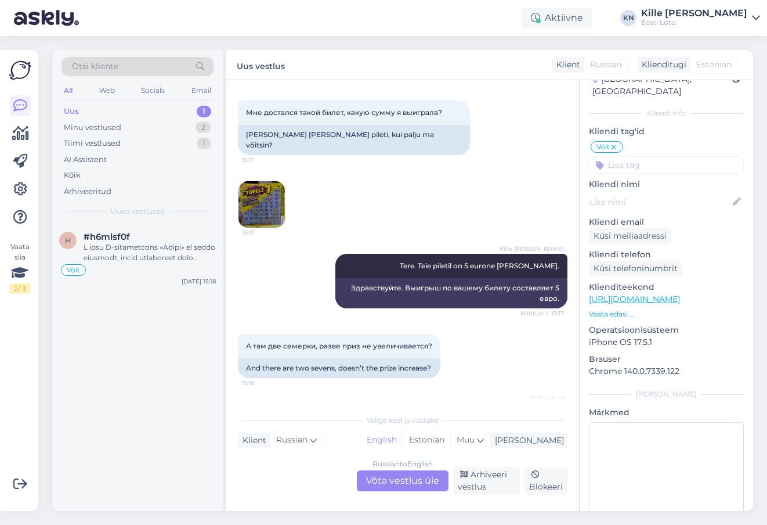
click at [399, 492] on div "Russian to English Võta vestlus üle Arhiveeri vestlus Blokeeri" at bounding box center [403, 480] width 330 height 28
click at [396, 484] on div "Russian to English Võta vestlus üle" at bounding box center [403, 480] width 92 height 21
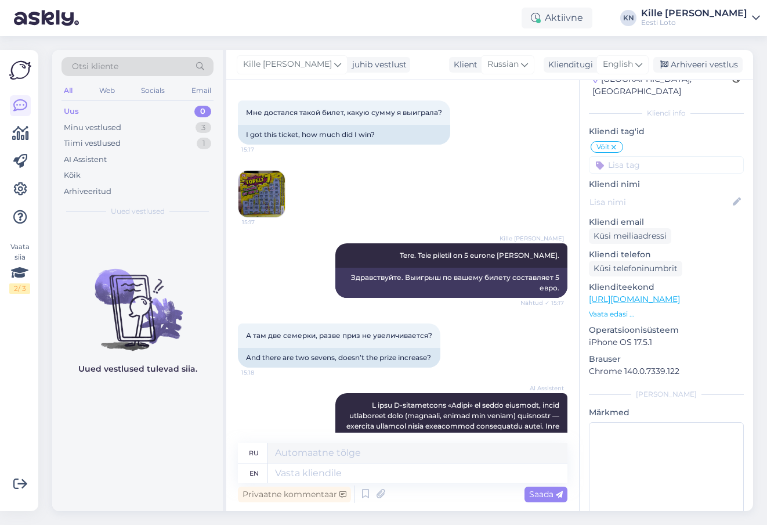
scroll to position [165, 0]
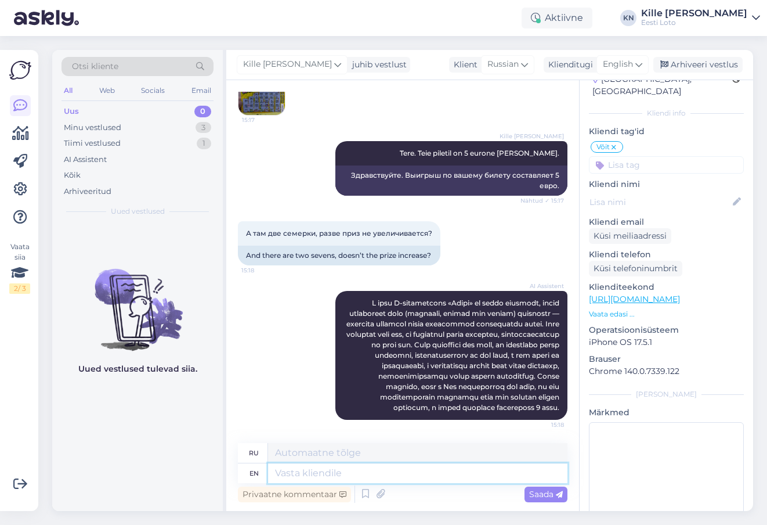
click at [363, 469] on textarea at bounding box center [417, 473] width 299 height 20
click at [111, 63] on span "Otsi kliente" at bounding box center [95, 66] width 46 height 12
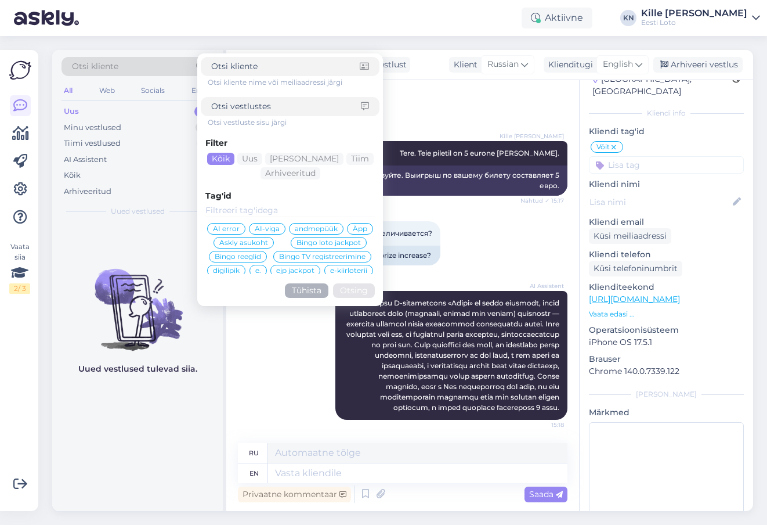
click at [263, 110] on input at bounding box center [286, 106] width 150 height 12
type input "robot"
click button "Otsing" at bounding box center [354, 290] width 42 height 15
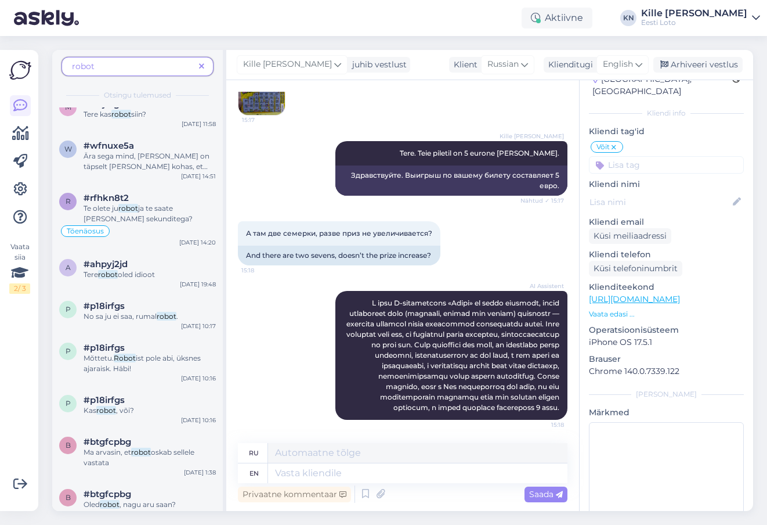
scroll to position [590, 0]
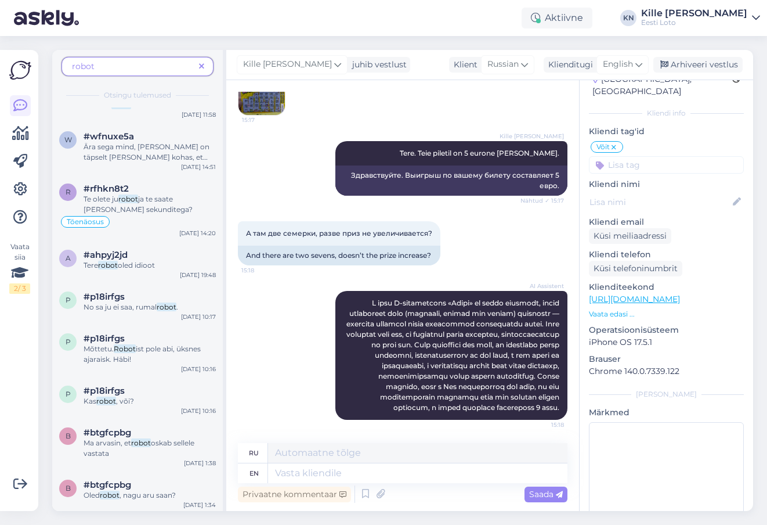
click at [111, 69] on span "robot" at bounding box center [133, 66] width 122 height 12
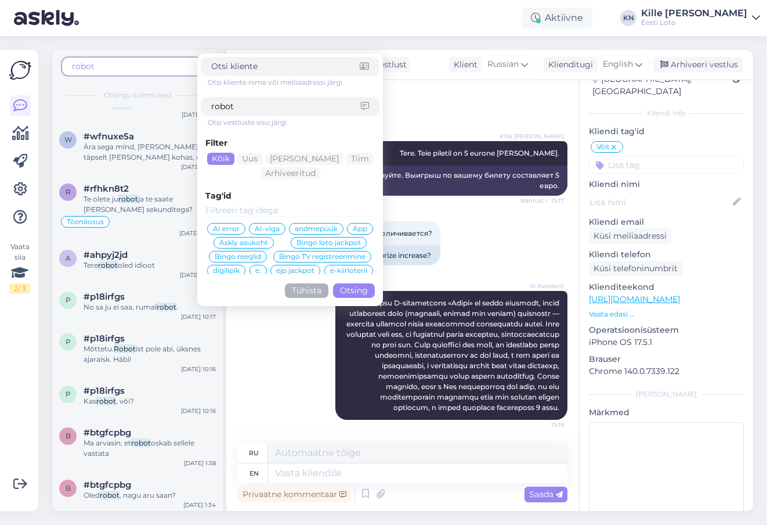
click at [111, 69] on span "robot" at bounding box center [133, 66] width 122 height 12
click at [237, 105] on input "robot" at bounding box center [286, 106] width 150 height 12
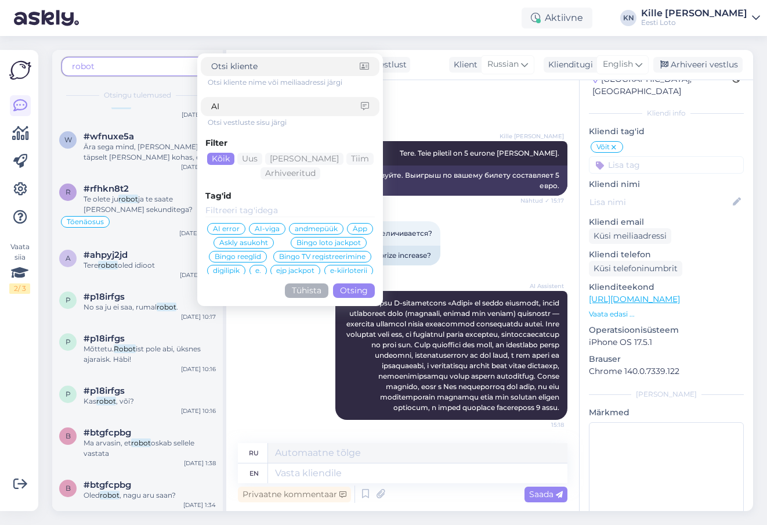
type input "AI"
click at [346, 292] on button "Otsing" at bounding box center [354, 290] width 42 height 15
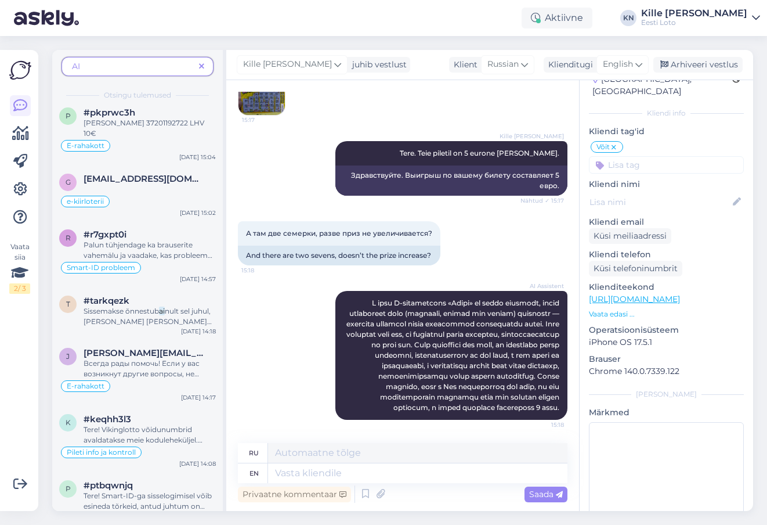
scroll to position [354, 0]
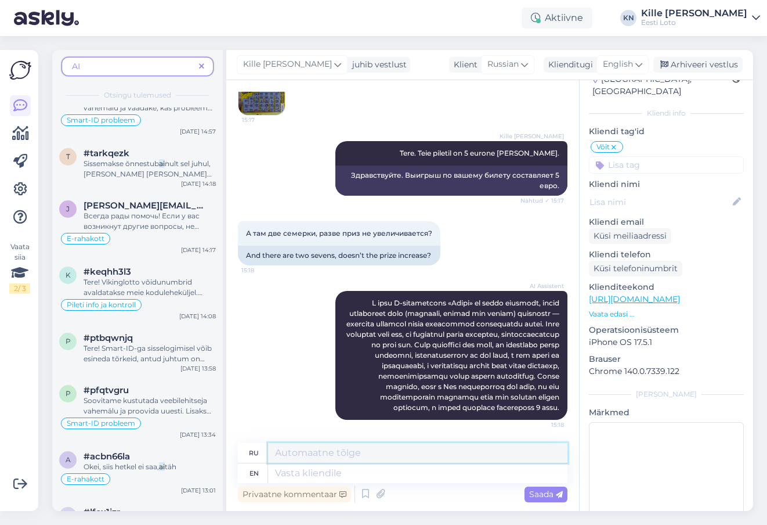
click at [295, 461] on textarea at bounding box center [417, 453] width 299 height 20
click at [298, 469] on textarea at bounding box center [417, 473] width 299 height 20
click at [617, 62] on span "English" at bounding box center [618, 64] width 30 height 13
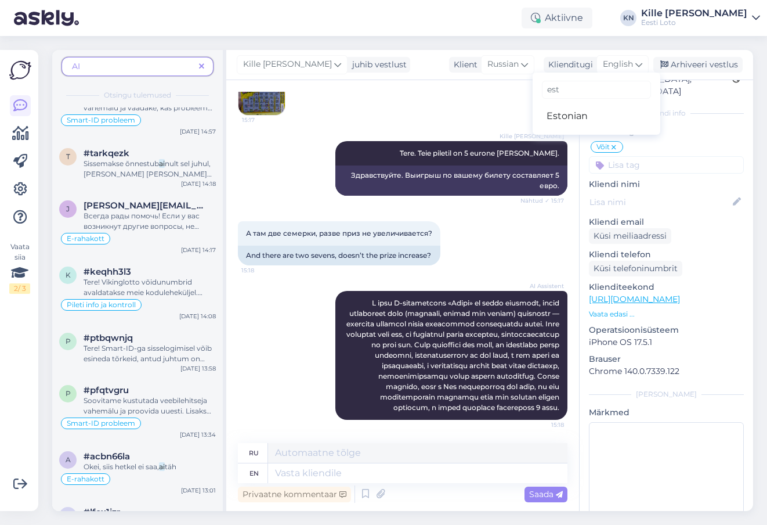
click at [592, 100] on div "est" at bounding box center [596, 89] width 109 height 25
click at [590, 110] on link "Estonian" at bounding box center [597, 116] width 128 height 19
click at [328, 471] on textarea at bounding box center [417, 473] width 299 height 20
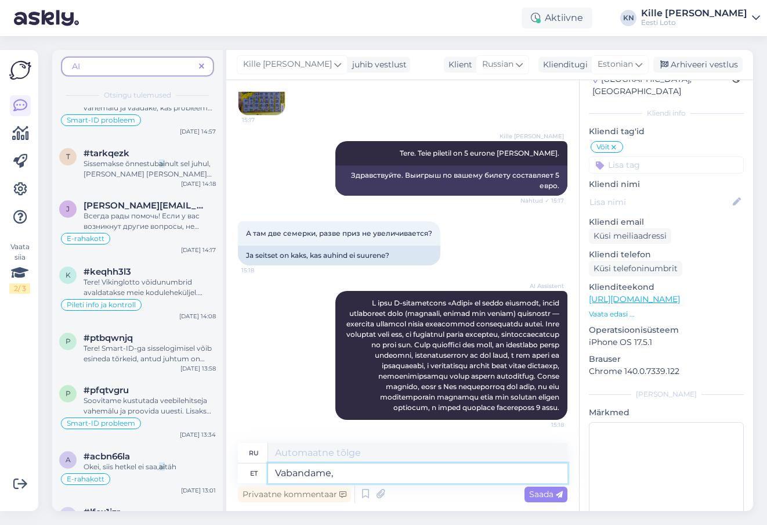
type textarea "Vabandame,"
type textarea "Приносим извинения."
type textarea "Vabandame, piletil o"
type textarea "Извините, в билете"
type textarea "Vabandame, piletil on 10"
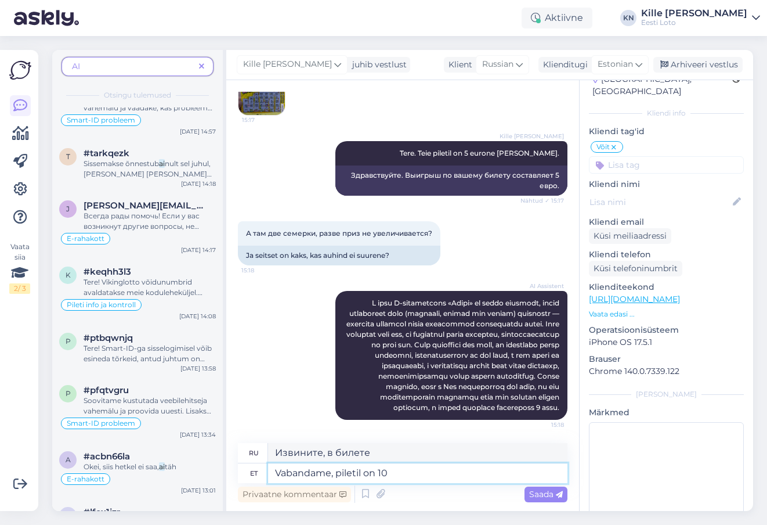
type textarea "Извините, билет имеет"
type textarea "Vabandame, piletil on 10 eu"
type textarea "Извините, в билете 10"
type textarea "Vabandame, piletil on 10 eurone v"
type textarea "Извините, билет стоит 10 евро."
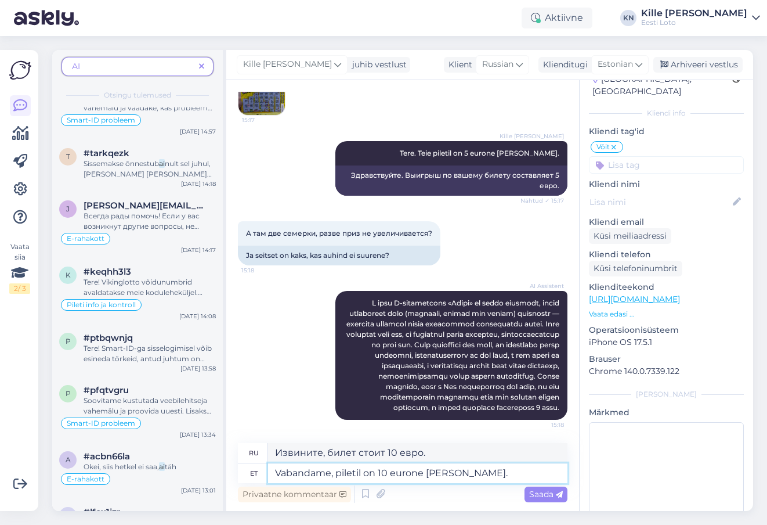
type textarea "Vabandame, piletil on 10 eurone [PERSON_NAME]."
type textarea "Извините, приз за билет составляет 10 евро."
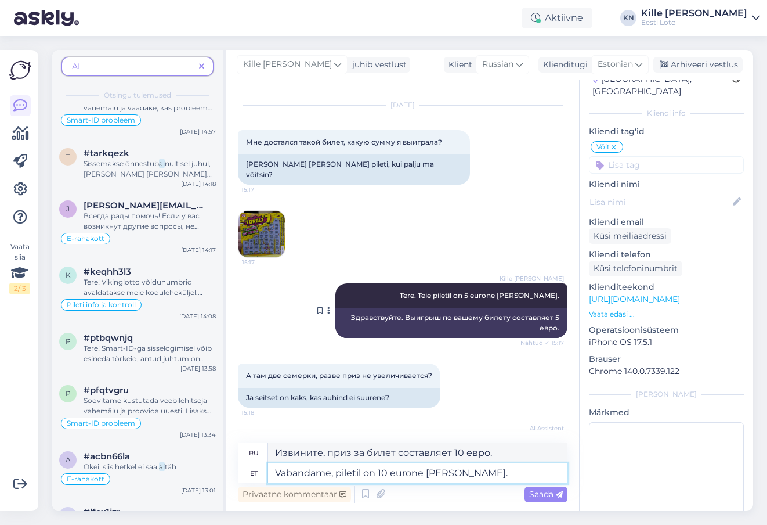
scroll to position [0, 0]
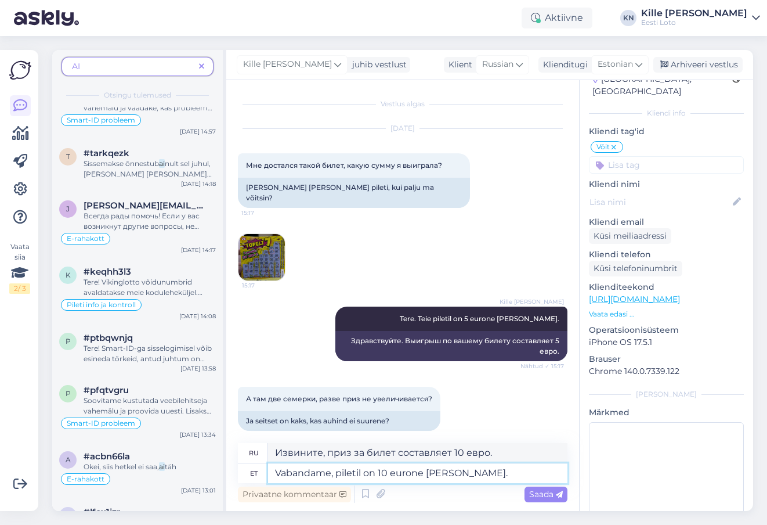
type textarea "Vabandame, piletil on 10 eurone [PERSON_NAME]."
click at [263, 258] on img at bounding box center [261, 257] width 46 height 46
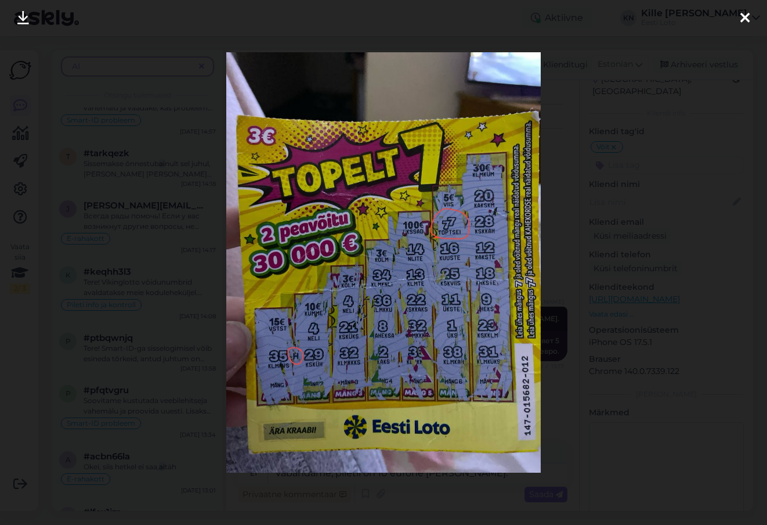
click at [647, 229] on div at bounding box center [383, 262] width 767 height 525
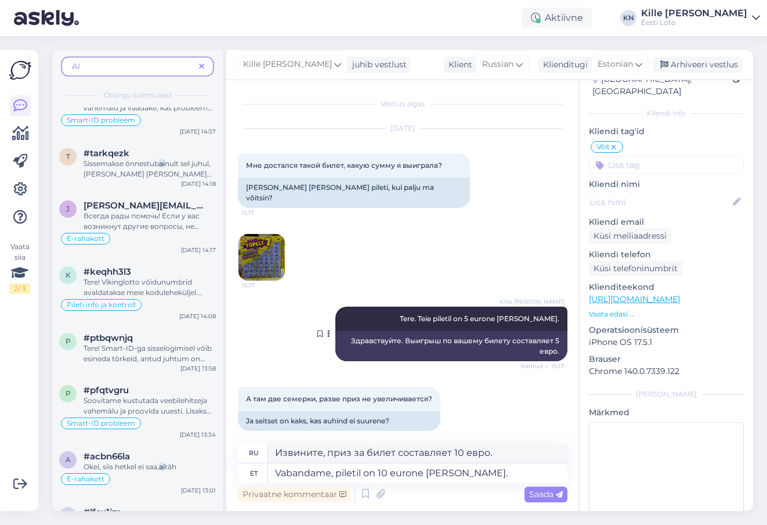
scroll to position [165, 0]
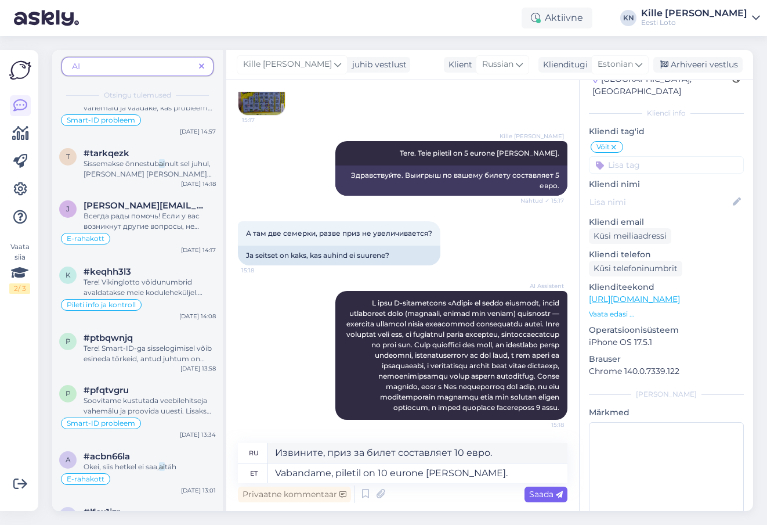
click at [546, 497] on span "Saada" at bounding box center [546, 494] width 34 height 10
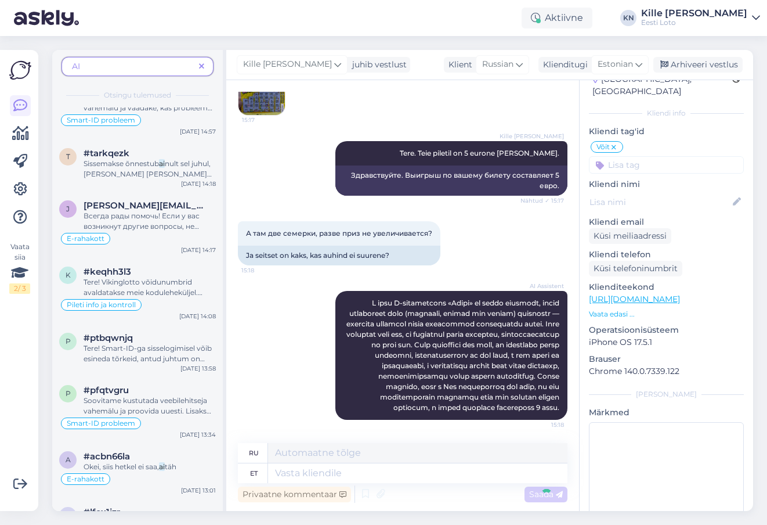
scroll to position [235, 0]
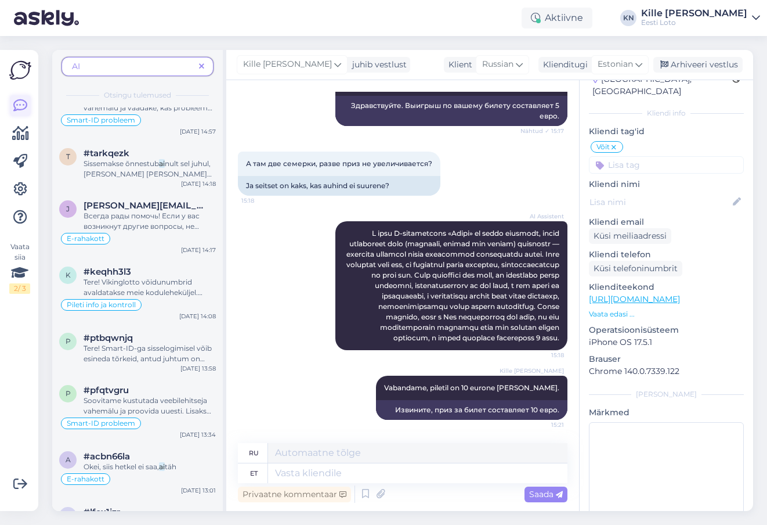
click at [16, 105] on icon at bounding box center [20, 106] width 14 height 14
click at [206, 68] on span at bounding box center [201, 66] width 15 height 12
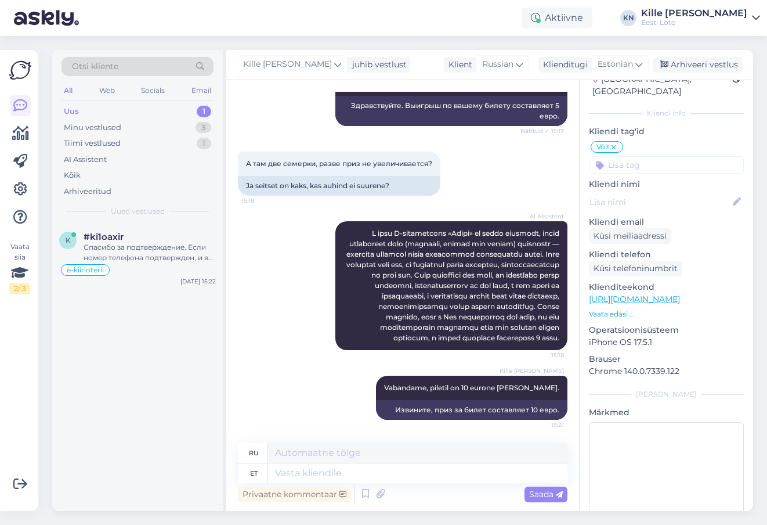
scroll to position [0, 0]
click at [128, 115] on div "Uus 1" at bounding box center [138, 111] width 152 height 16
click at [161, 243] on div "Спасибо за подтверждение. Если номер телефона подтвержден, и вы согласились с о…" at bounding box center [150, 252] width 132 height 21
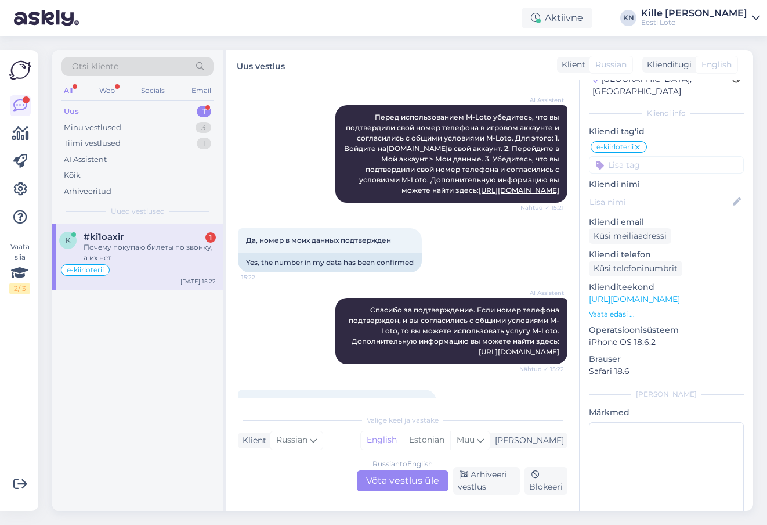
scroll to position [1424, 0]
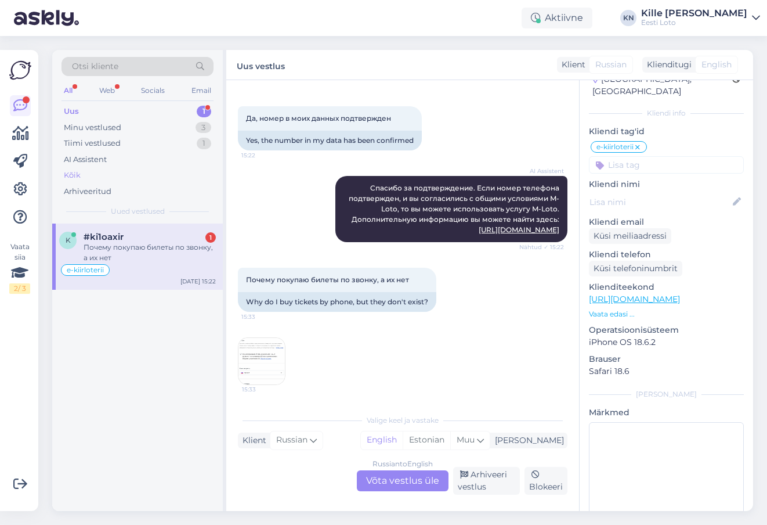
click at [122, 176] on div "Kõik" at bounding box center [138, 175] width 152 height 16
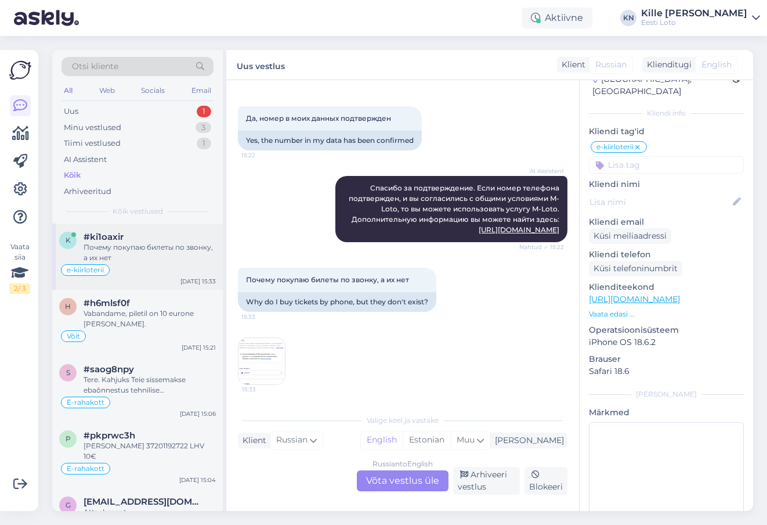
click at [120, 258] on div "Почему покупаю билеты по звонку, а их нет" at bounding box center [150, 252] width 132 height 21
click at [127, 317] on div "Vabandame, piletil on 10 eurone [PERSON_NAME]." at bounding box center [150, 318] width 132 height 21
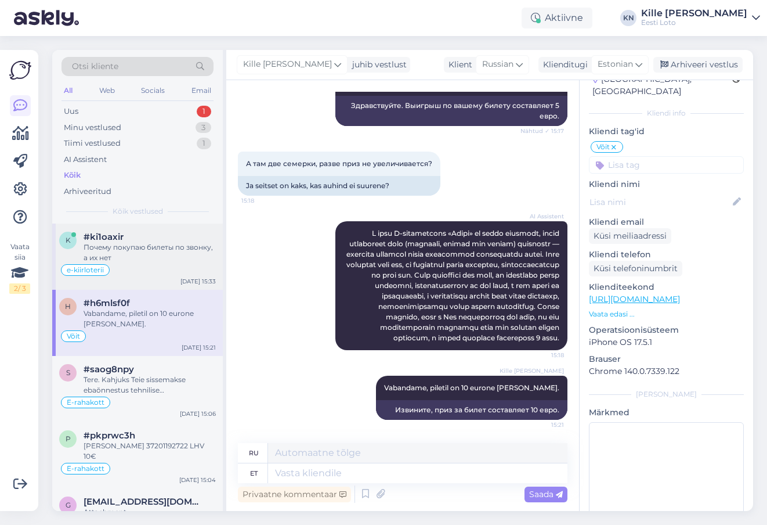
click at [151, 263] on div "k #ki1oaxir Почему покупаю билеты по звонку, а их нет e-kiirloterii [DATE] 15:33" at bounding box center [137, 256] width 171 height 66
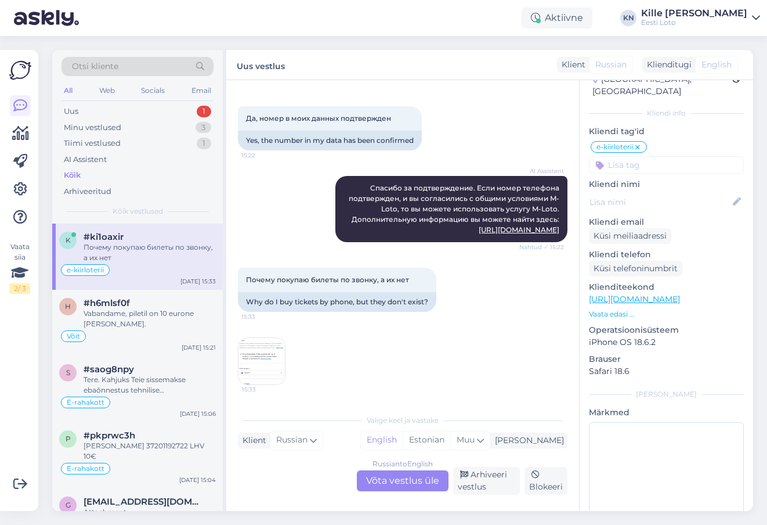
click at [260, 353] on img at bounding box center [261, 361] width 46 height 46
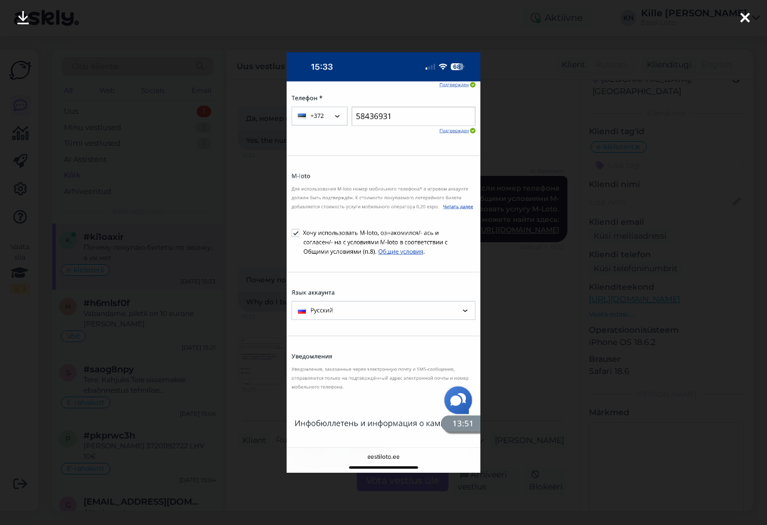
click at [238, 353] on div at bounding box center [383, 262] width 767 height 525
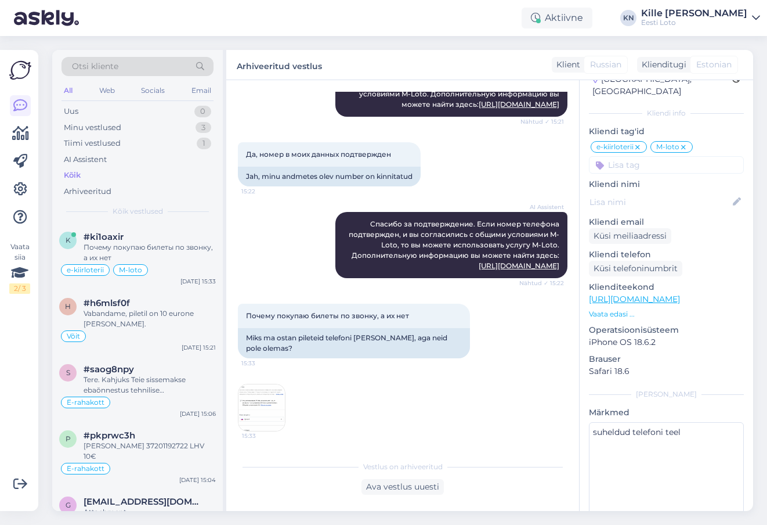
scroll to position [1378, 0]
click at [116, 109] on div "Uus 0" at bounding box center [138, 111] width 152 height 16
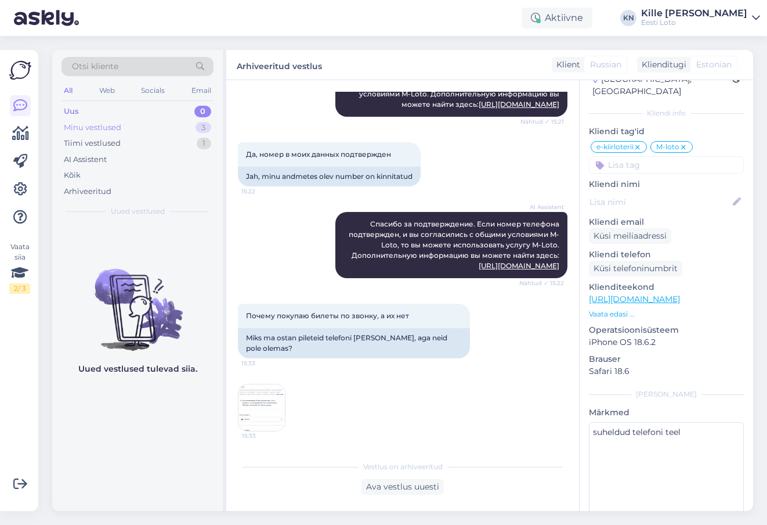
click at [117, 134] on div "Minu vestlused 3" at bounding box center [138, 128] width 152 height 16
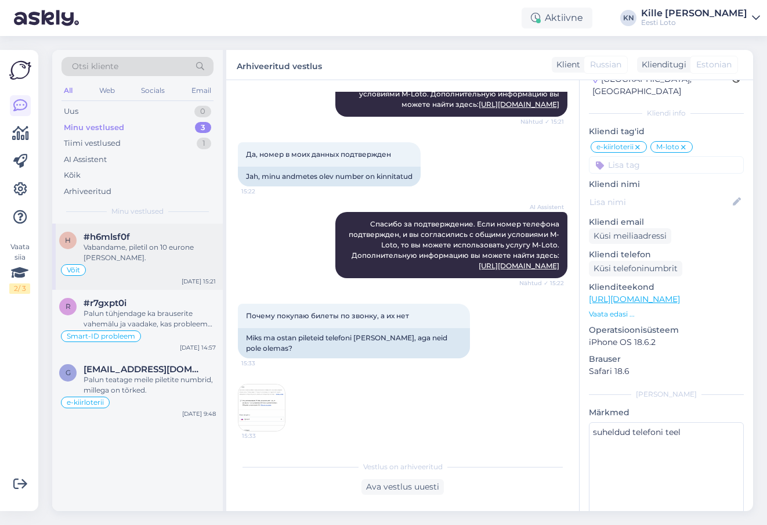
click at [142, 267] on div "h #h6mlsf0f Vabandame, piletil on 10 eurone [PERSON_NAME]. [PERSON_NAME] [DATE]…" at bounding box center [137, 256] width 171 height 66
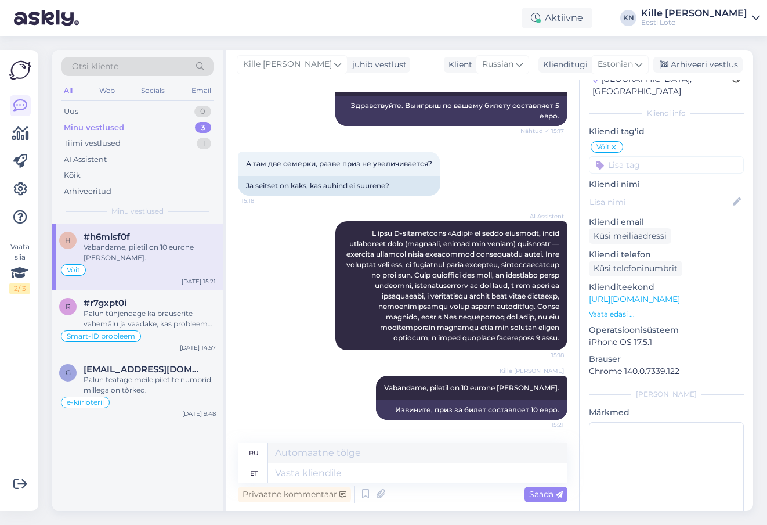
scroll to position [235, 0]
click at [684, 63] on div "Arhiveeri vestlus" at bounding box center [697, 65] width 89 height 16
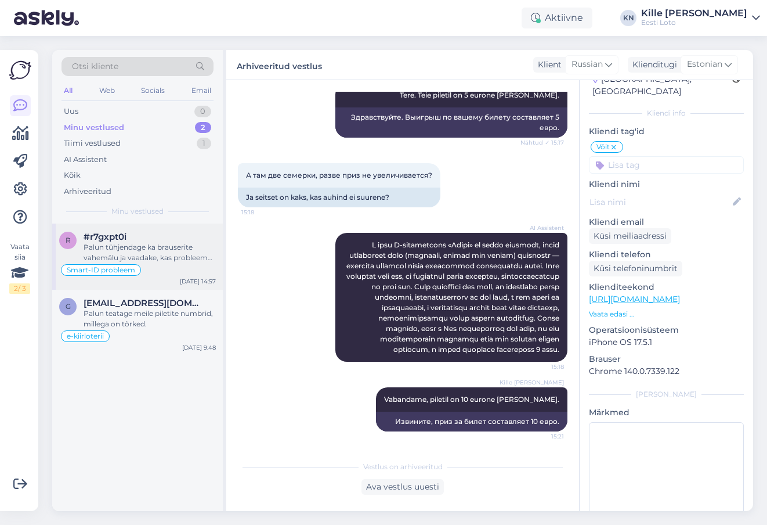
click at [117, 227] on div "r #r7gxpt0i Palun tühjendage ka brauserite vahemälu ja vaadake, kas probleem ko…" at bounding box center [137, 256] width 171 height 66
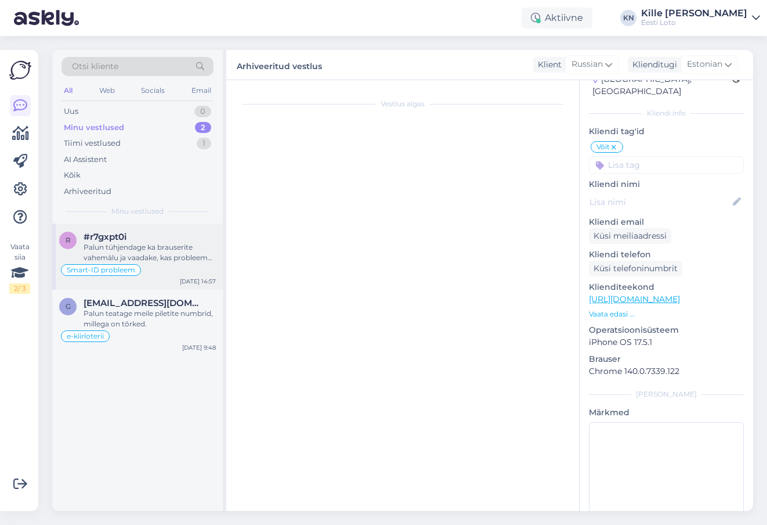
scroll to position [0, 0]
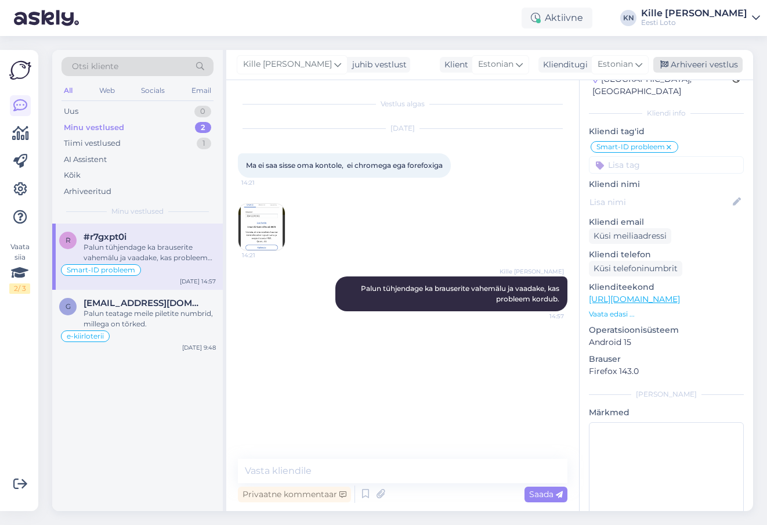
click at [677, 63] on div "Arhiveeri vestlus" at bounding box center [697, 65] width 89 height 16
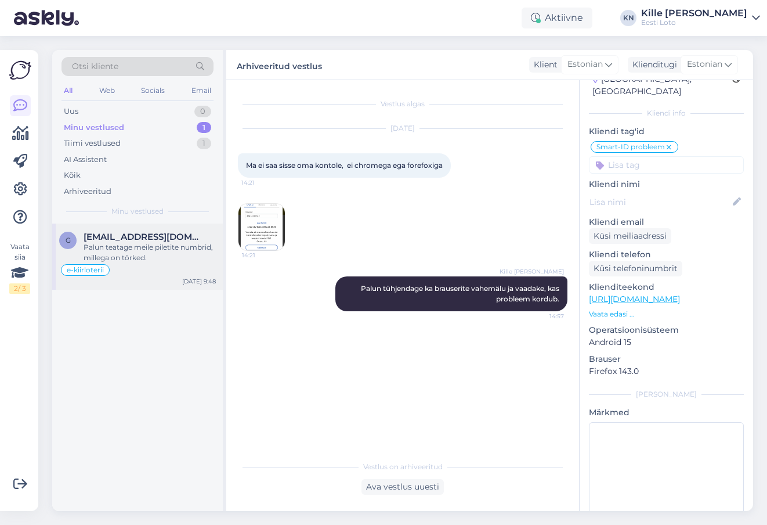
click at [125, 240] on span "[EMAIL_ADDRESS][DOMAIN_NAME]" at bounding box center [144, 237] width 121 height 10
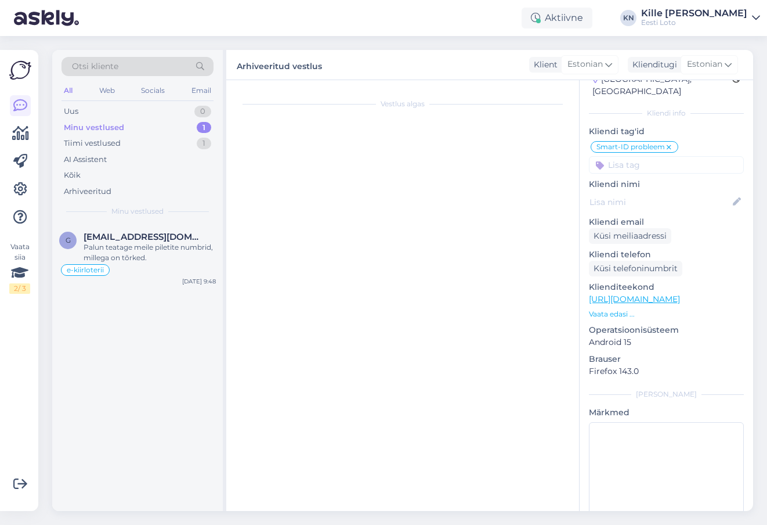
scroll to position [249, 0]
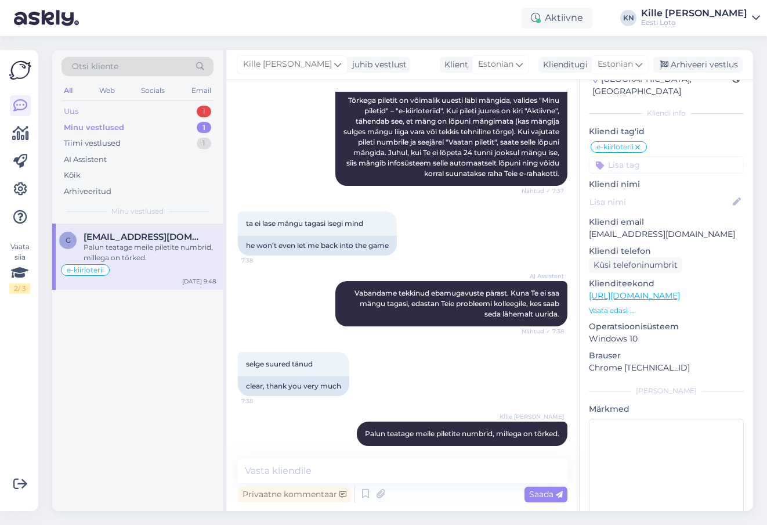
click at [92, 110] on div "Uus 1" at bounding box center [138, 111] width 152 height 16
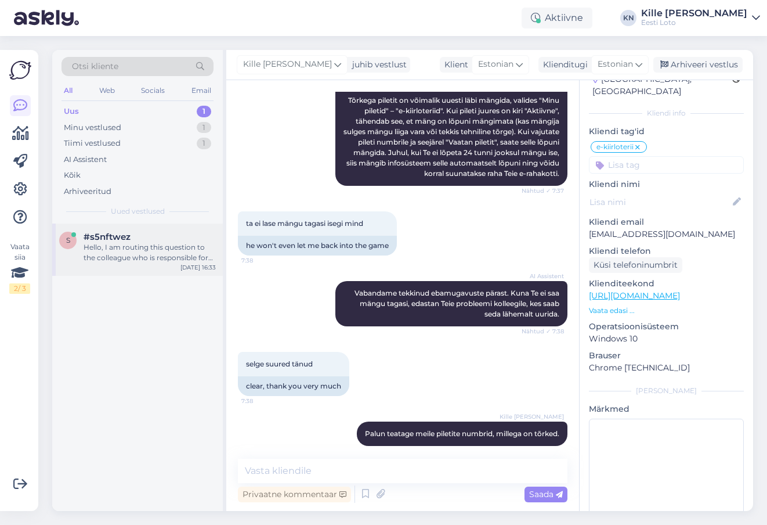
click at [110, 252] on div "Hello, I am routing this question to the colleague who is responsible for this …" at bounding box center [150, 252] width 132 height 21
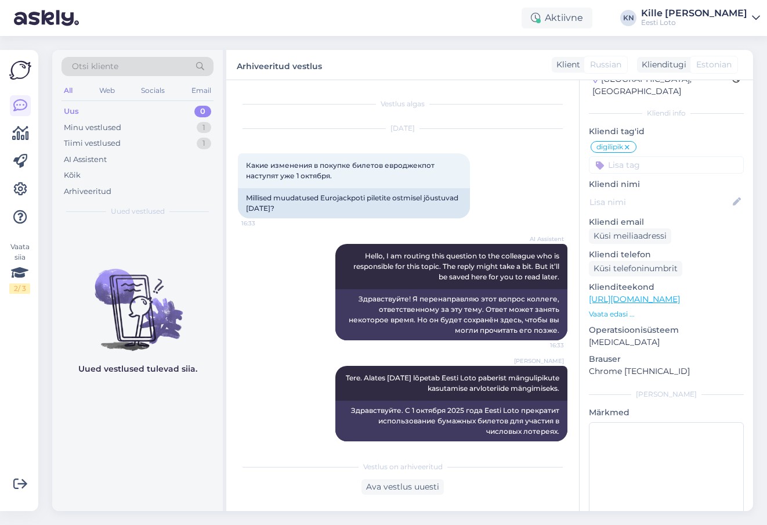
scroll to position [10, 0]
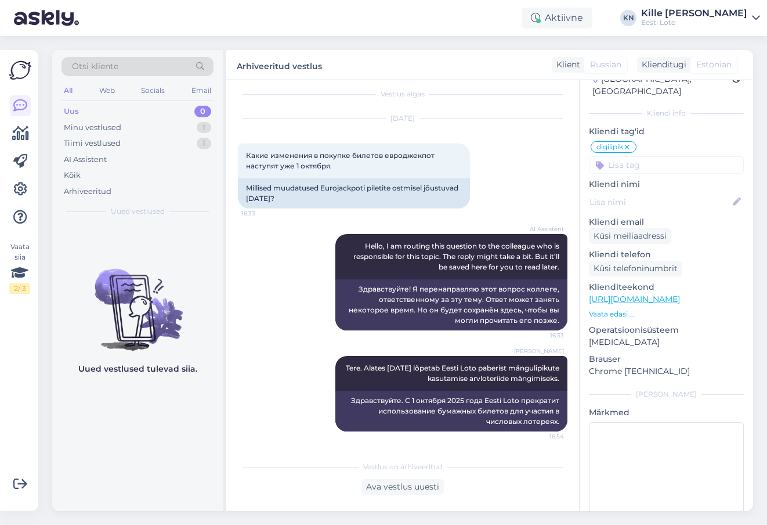
click at [104, 114] on div "Uus 0" at bounding box center [138, 111] width 152 height 16
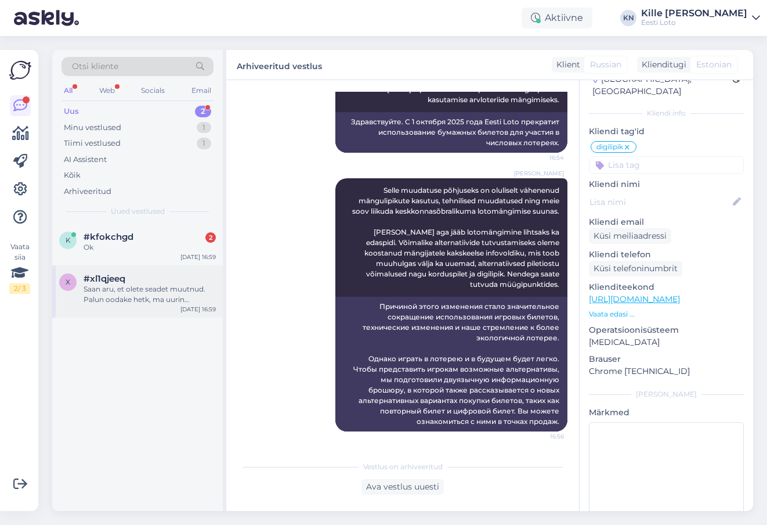
click at [143, 288] on div "Saan aru, et olete seadet muutnud. Palun oodake hetk, ma uurin kolleegilt järel…" at bounding box center [150, 294] width 132 height 21
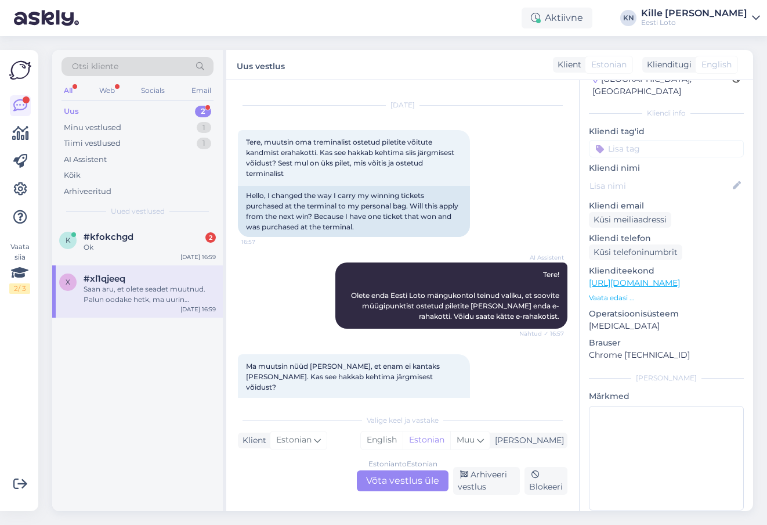
scroll to position [128, 0]
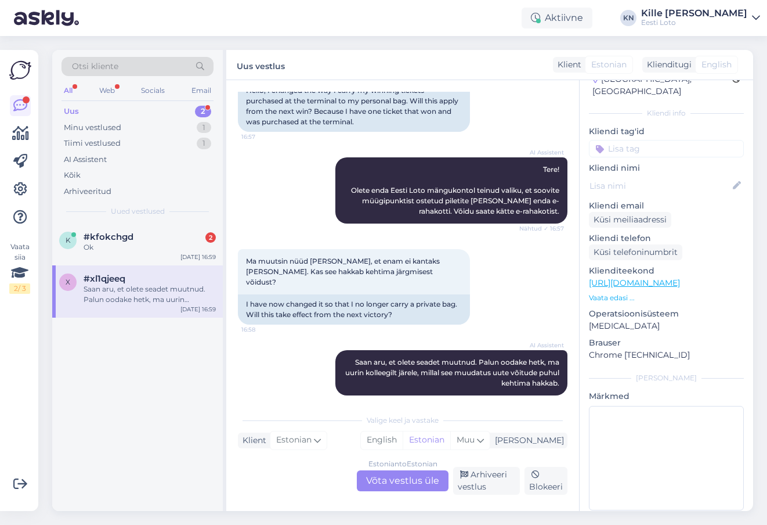
click at [380, 483] on div "Estonian to Estonian Võta vestlus üle" at bounding box center [403, 480] width 92 height 21
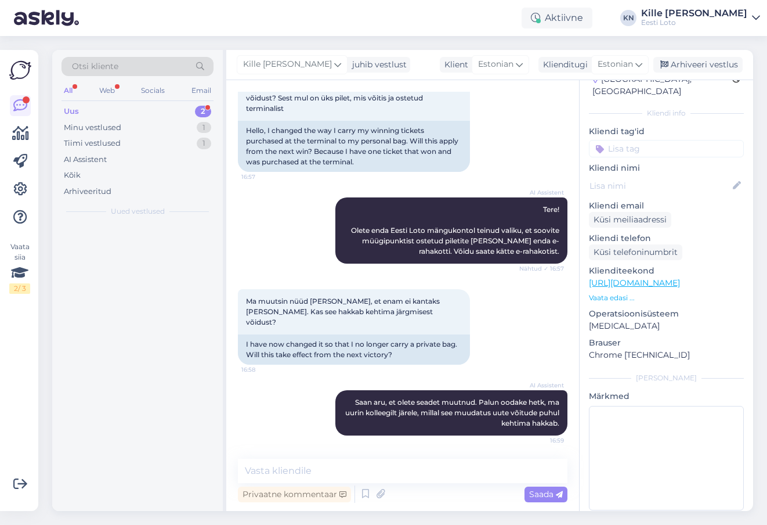
scroll to position [78, 0]
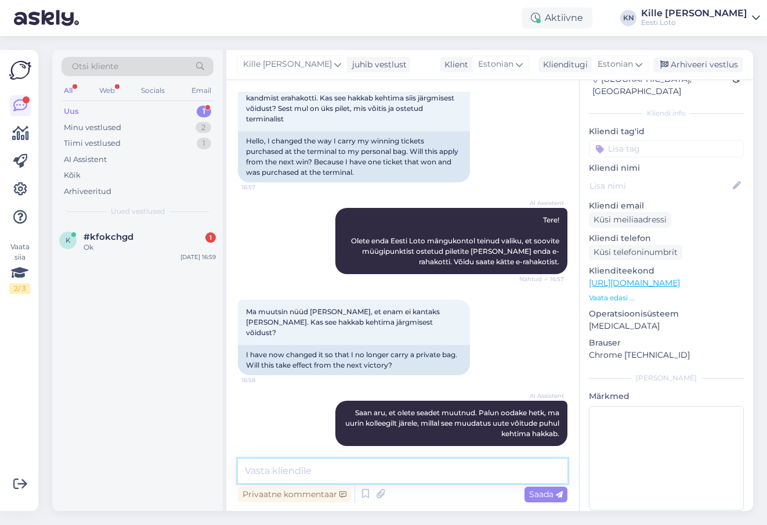
click at [363, 480] on textarea at bounding box center [403, 470] width 330 height 24
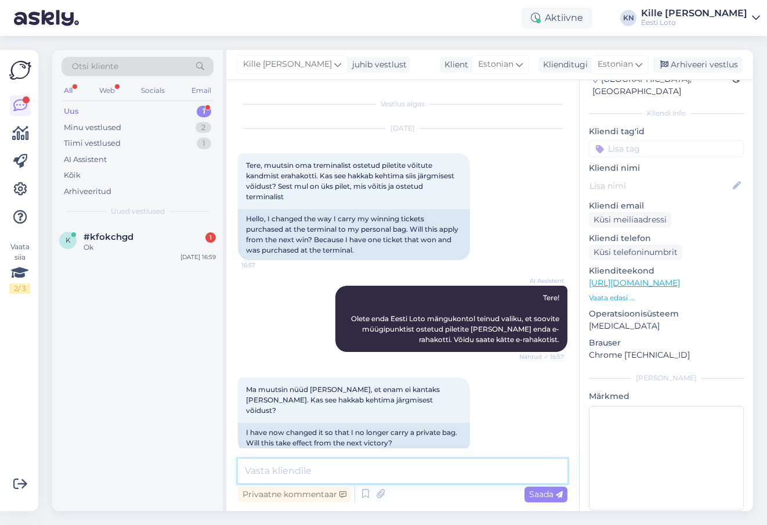
scroll to position [2, 0]
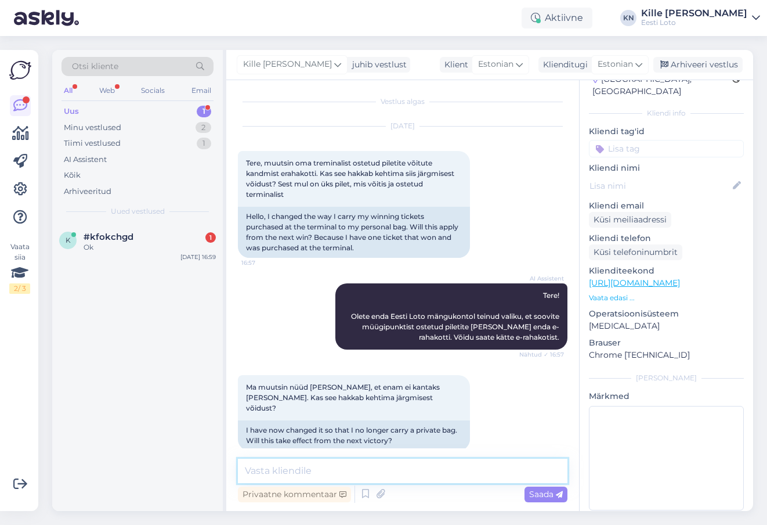
click at [372, 471] on textarea at bounding box center [403, 470] width 330 height 24
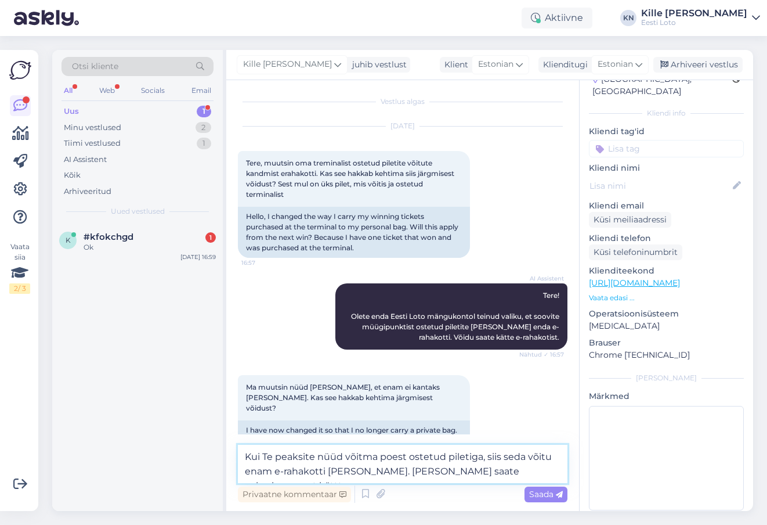
scroll to position [92, 0]
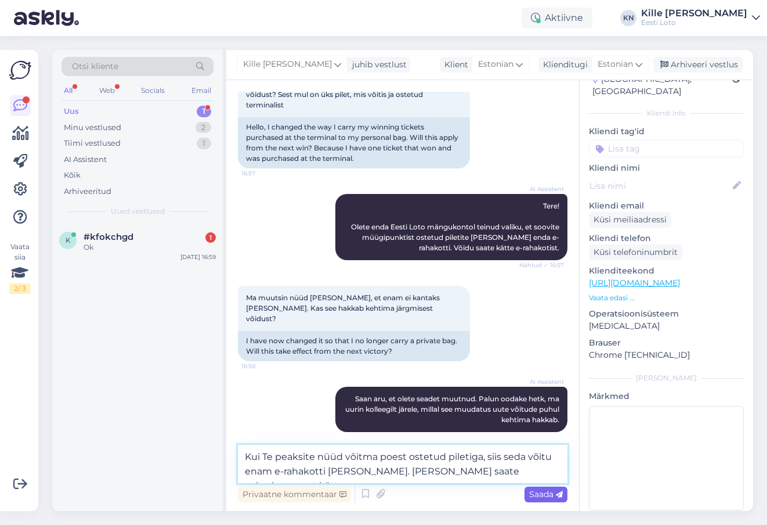
type textarea "Kui Te peaksite nüüd võitma poest ostetud piletiga, siis seda võitu enam e-raha…"
click at [536, 496] on span "Saada" at bounding box center [546, 494] width 34 height 10
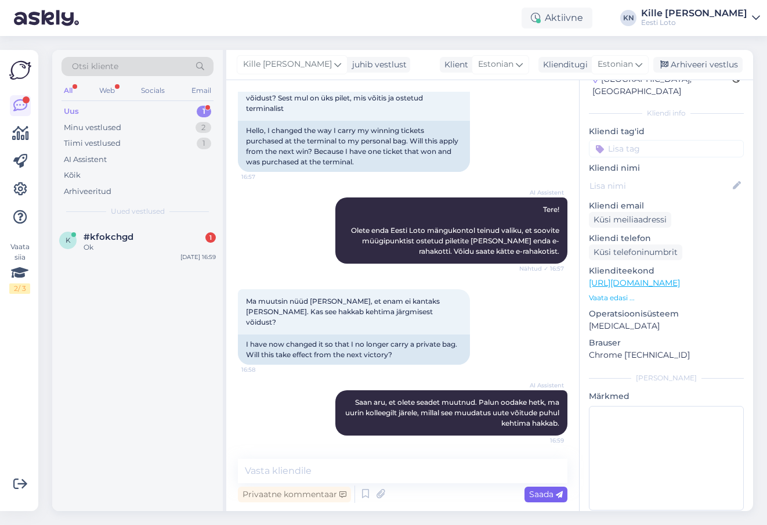
scroll to position [149, 0]
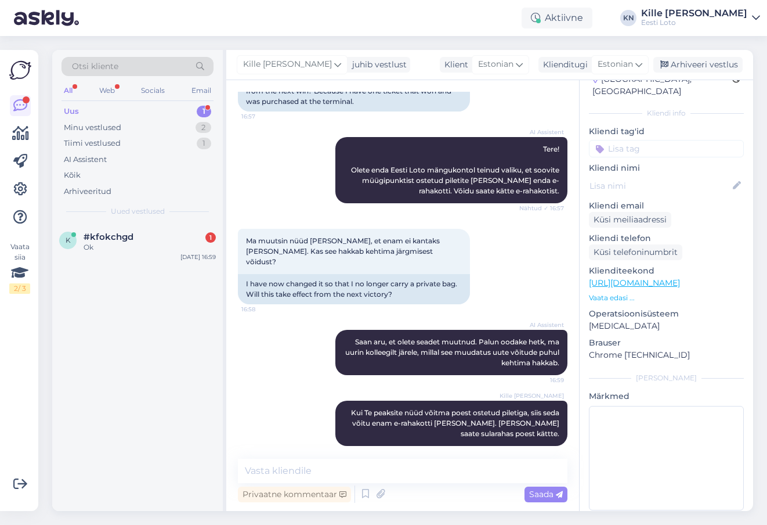
click at [640, 140] on input at bounding box center [666, 148] width 155 height 17
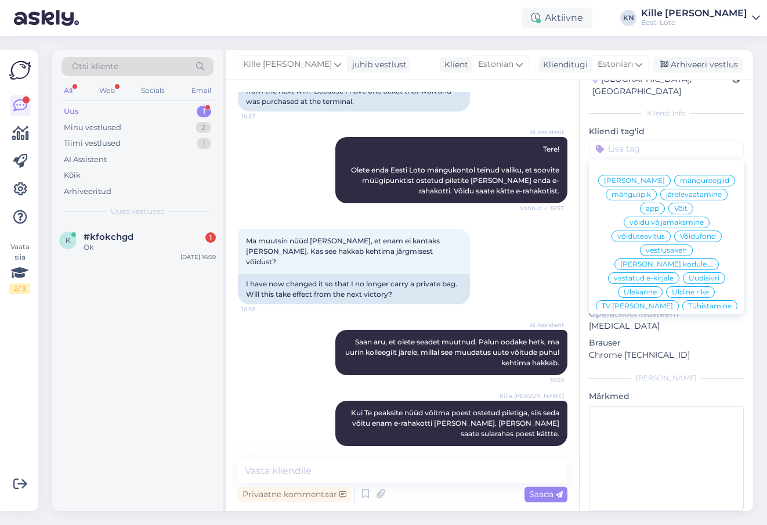
click at [668, 219] on span "võidu väljamaksmine" at bounding box center [667, 222] width 74 height 7
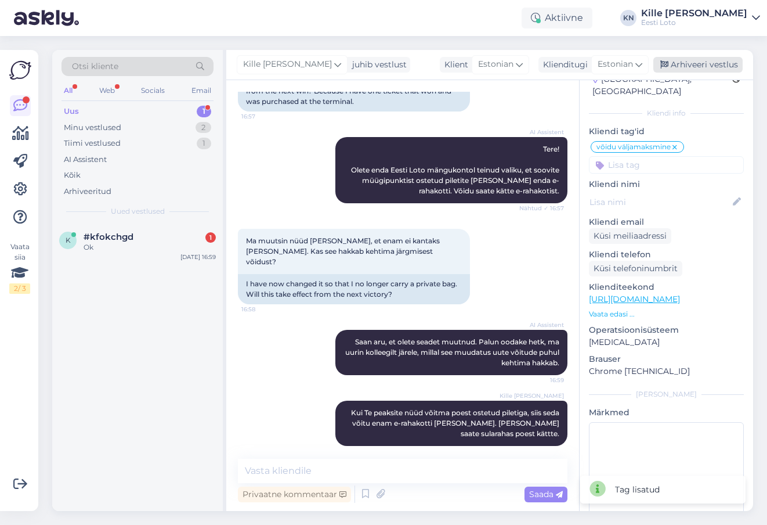
click at [674, 63] on div "Arhiveeri vestlus" at bounding box center [697, 65] width 89 height 16
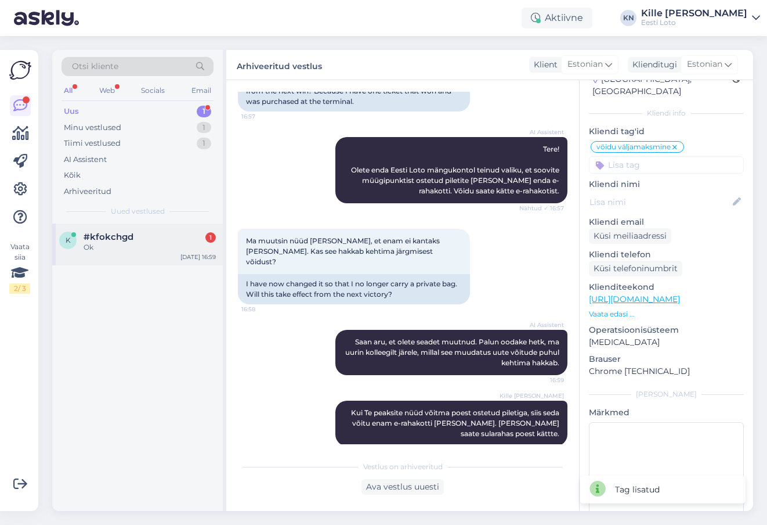
click at [136, 238] on div "#kfokchgd 1" at bounding box center [150, 237] width 132 height 10
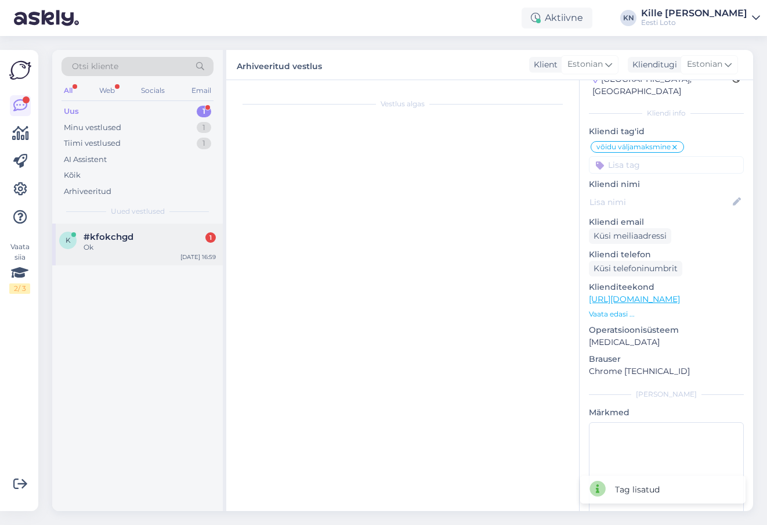
scroll to position [0, 0]
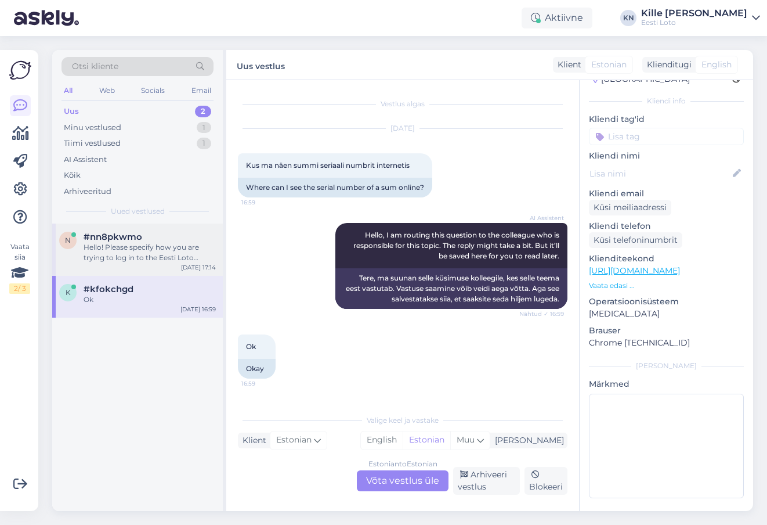
click at [151, 256] on div "Hello! Please specify how you are trying to log in to the Eesti Loto website an…" at bounding box center [150, 252] width 132 height 21
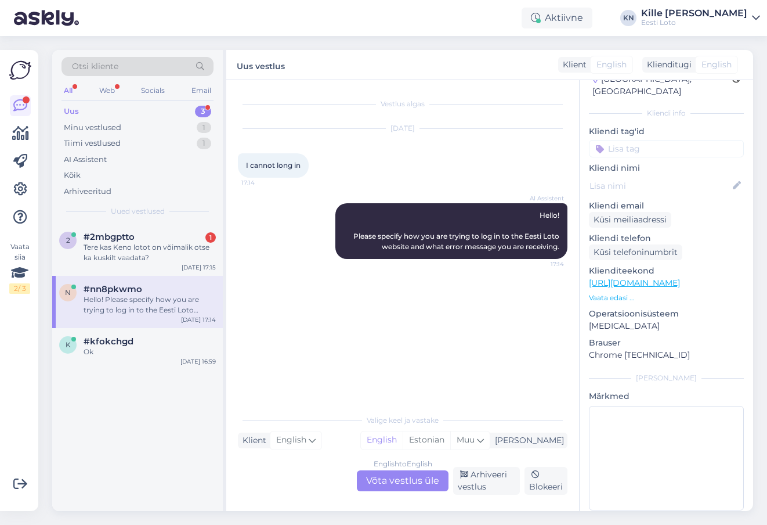
click at [121, 297] on div "2 #2mbgptto 1 Tere kas Keno lotot on võimalik otse ka kuskilt vaadata? [DATE] 1…" at bounding box center [137, 366] width 171 height 287
click at [128, 253] on div "Hello, I am routing this question to the colleague who is responsible for this …" at bounding box center [150, 252] width 132 height 21
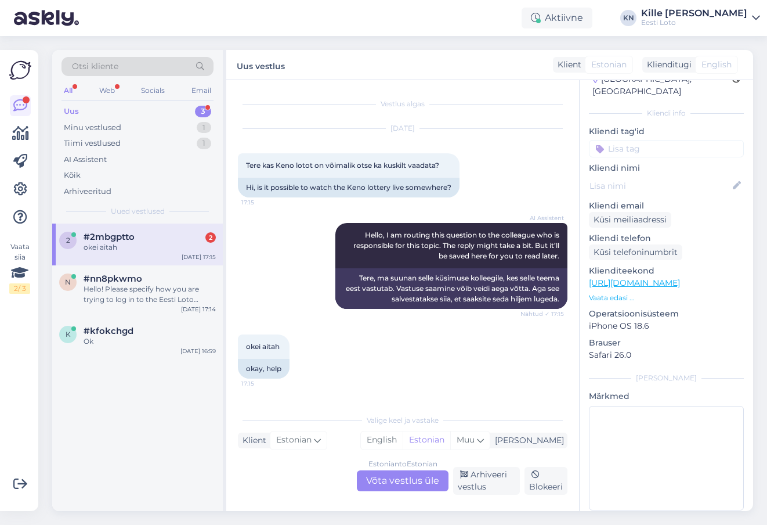
click at [389, 485] on div "Estonian to Estonian Võta vestlus üle" at bounding box center [403, 480] width 92 height 21
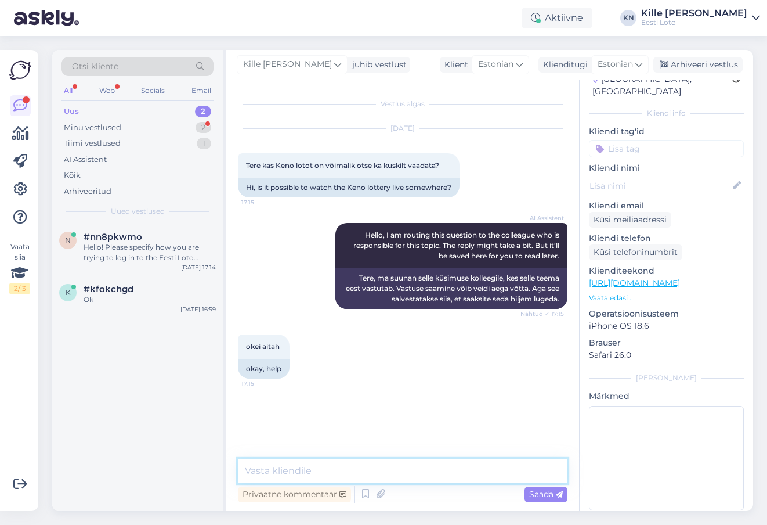
click at [384, 466] on textarea at bounding box center [403, 470] width 330 height 24
paste textarea "[URL][DOMAIN_NAME]"
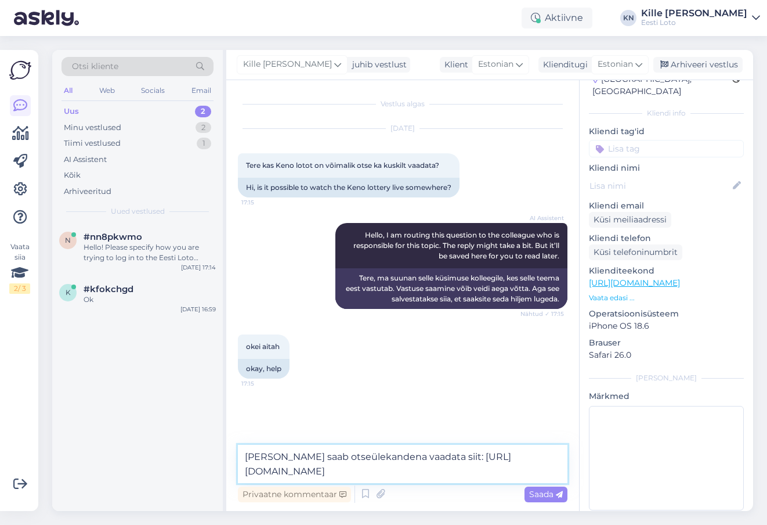
click at [282, 456] on textarea "[PERSON_NAME] saab otseülekandena vaadata siit: [URL][DOMAIN_NAME]" at bounding box center [403, 463] width 330 height 38
click at [395, 475] on textarea "Keno loosimisi saab otseülekandena vaadata siit: [URL][DOMAIN_NAME]" at bounding box center [403, 463] width 330 height 38
type textarea "Keno loosimisi saab otseülekandena vaadata siit: [URL][DOMAIN_NAME]"
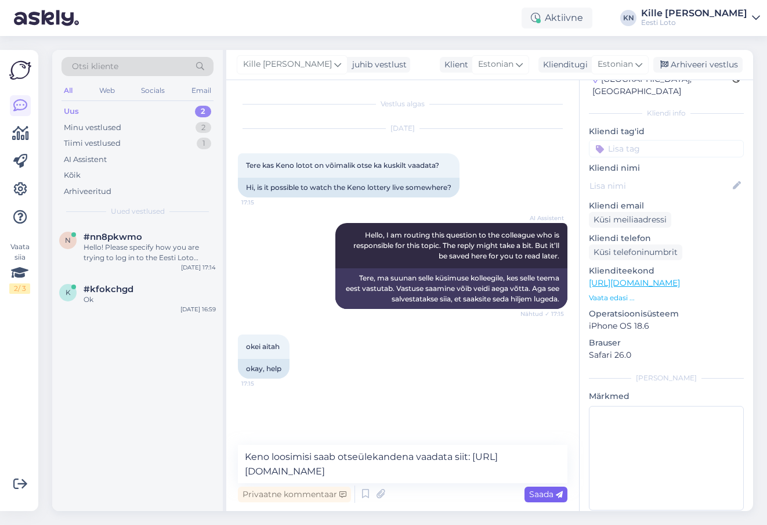
click at [534, 496] on span "Saada" at bounding box center [546, 494] width 34 height 10
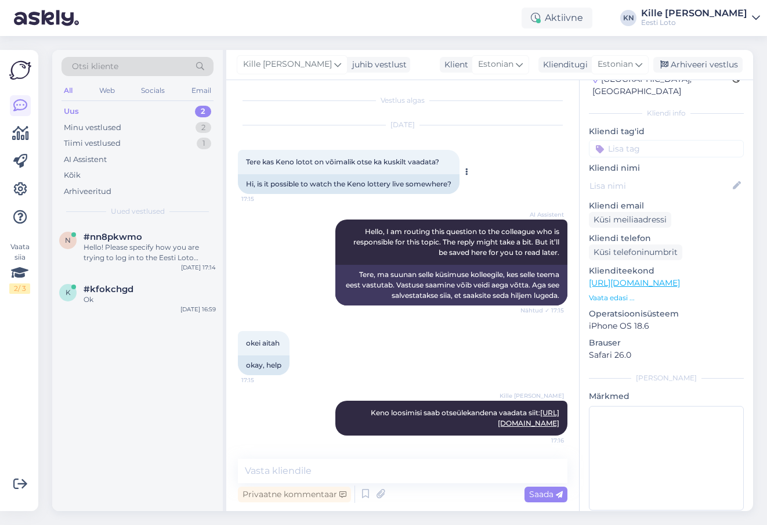
click at [309, 160] on span "Tere kas Keno lotot on võimalik otse ka kuskilt vaadata?" at bounding box center [342, 161] width 193 height 9
click at [309, 165] on span "Tere kas Keno lotot on võimalik otse ka kuskilt vaadata?" at bounding box center [342, 161] width 193 height 9
drag, startPoint x: 261, startPoint y: 161, endPoint x: 460, endPoint y: 161, distance: 199.0
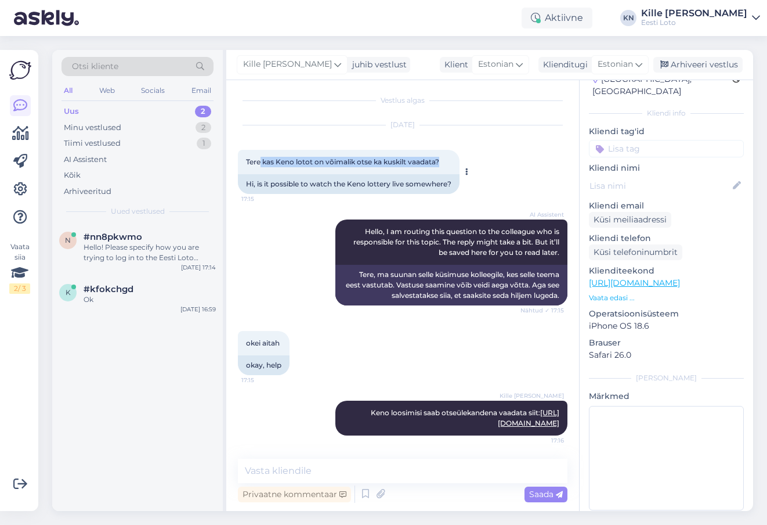
click at [460, 161] on div "Tere kas Keno lotot on võimalik otse ka kuskilt vaadata? 17:15" at bounding box center [349, 162] width 222 height 24
click at [21, 186] on icon at bounding box center [20, 189] width 14 height 14
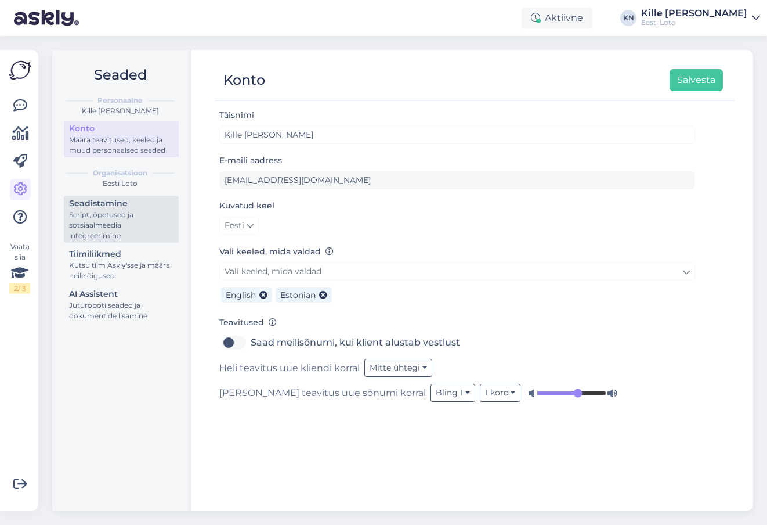
click at [84, 224] on div "Script, õpetused ja sotsiaalmeedia integreerimine" at bounding box center [121, 224] width 104 height 31
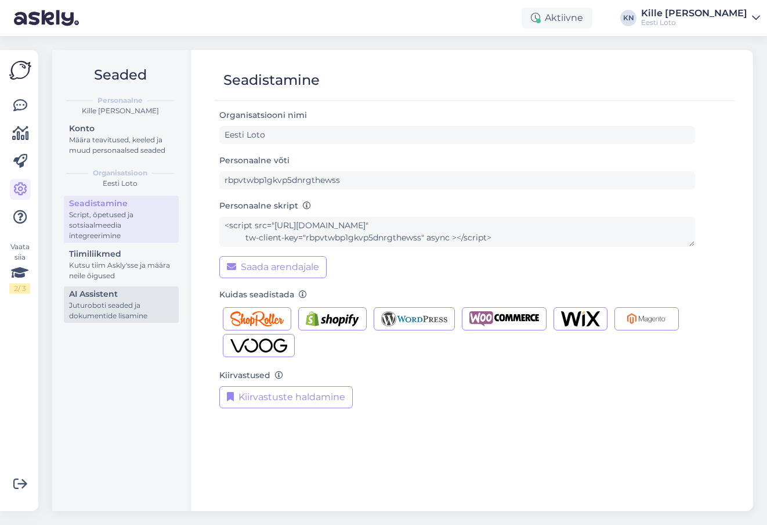
click at [98, 290] on div "AI Assistent" at bounding box center [121, 294] width 104 height 12
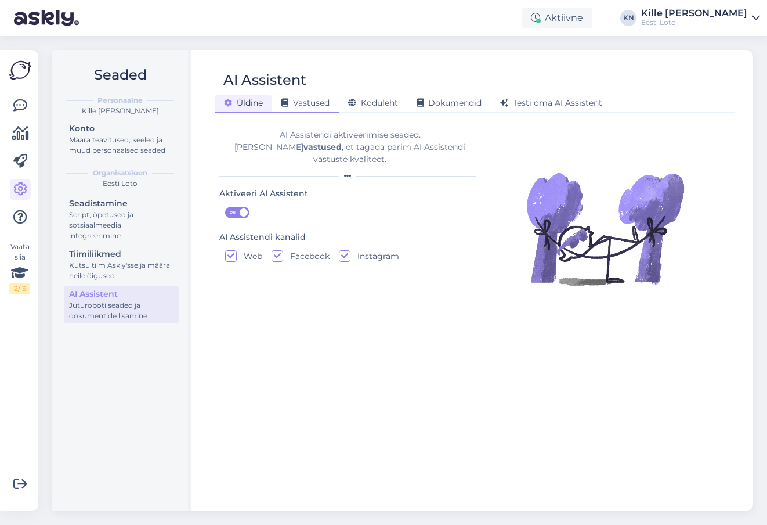
click at [302, 95] on div "Vastused" at bounding box center [305, 104] width 67 height 18
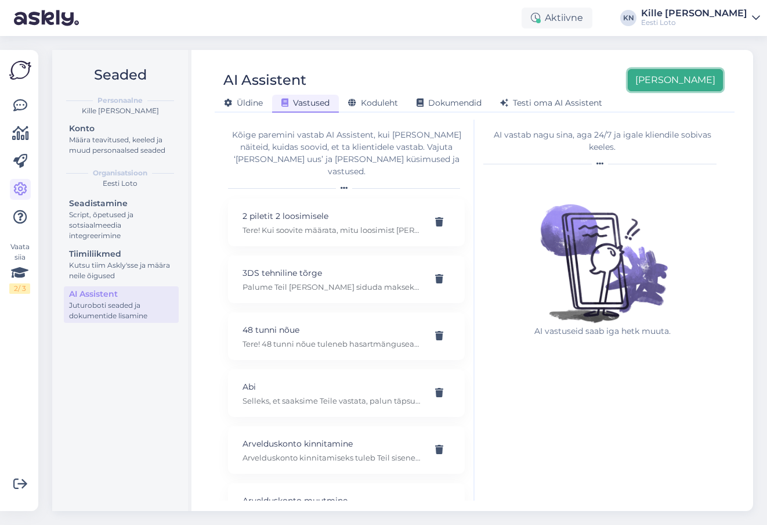
click at [695, 73] on button "[PERSON_NAME]" at bounding box center [675, 80] width 95 height 22
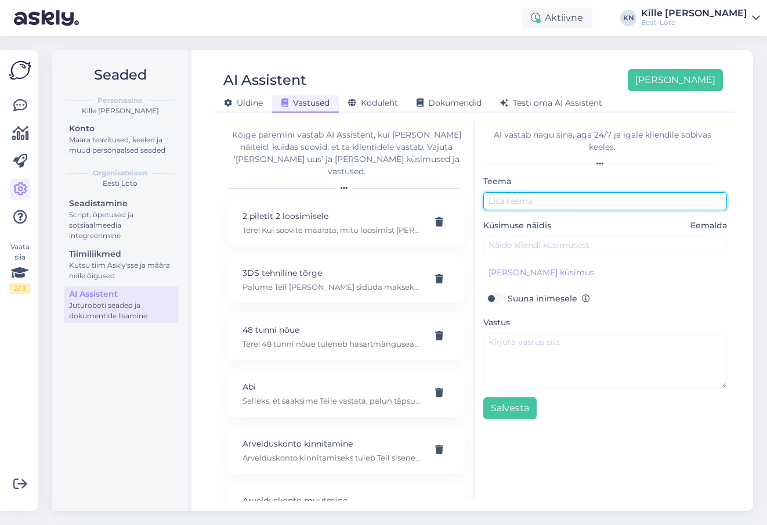
click at [537, 204] on input "text" at bounding box center [605, 201] width 244 height 18
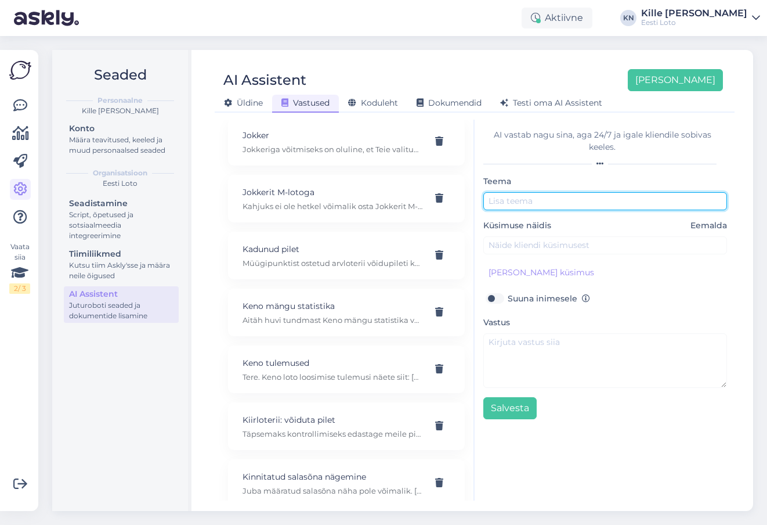
scroll to position [2663, 0]
click at [545, 206] on input "text" at bounding box center [605, 201] width 244 height 18
type input "Keno otseülekanne"
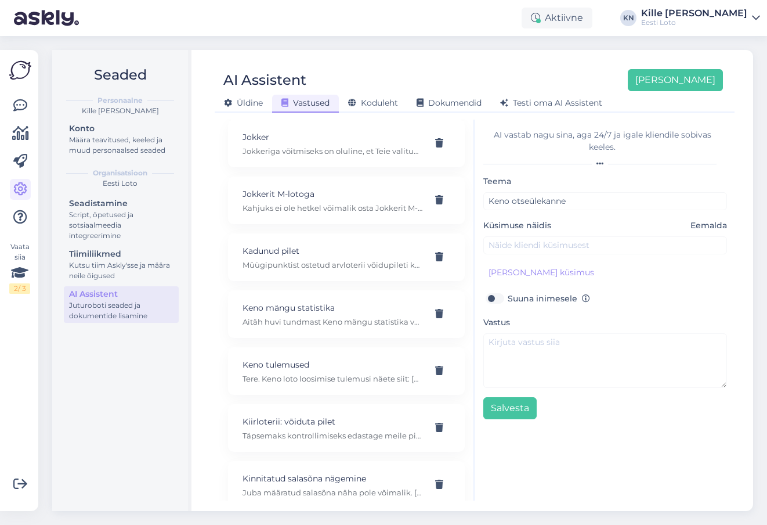
click at [531, 234] on div "Küsimuse näidis Eemalda" at bounding box center [605, 236] width 244 height 35
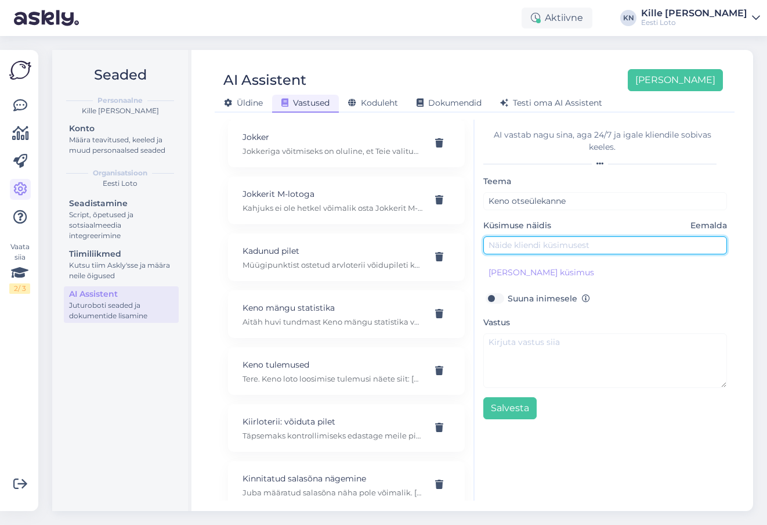
click at [531, 238] on input "text" at bounding box center [605, 245] width 244 height 18
type input "Kas Keno loosimisi saab otseülekandena ka vaadata?"
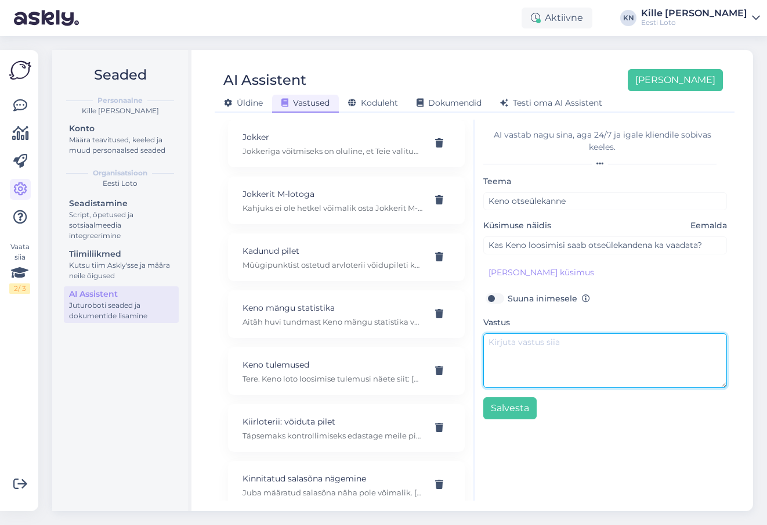
click at [508, 371] on textarea at bounding box center [605, 360] width 244 height 55
paste textarea "[URL][DOMAIN_NAME]"
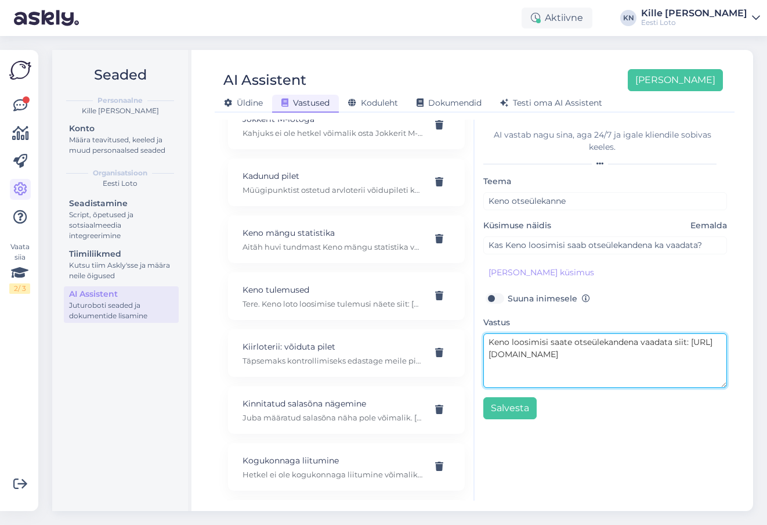
scroll to position [2737, 0]
type textarea "Keno loosimisi saate otseülekandena vaadata siit: [URL][DOMAIN_NAME]"
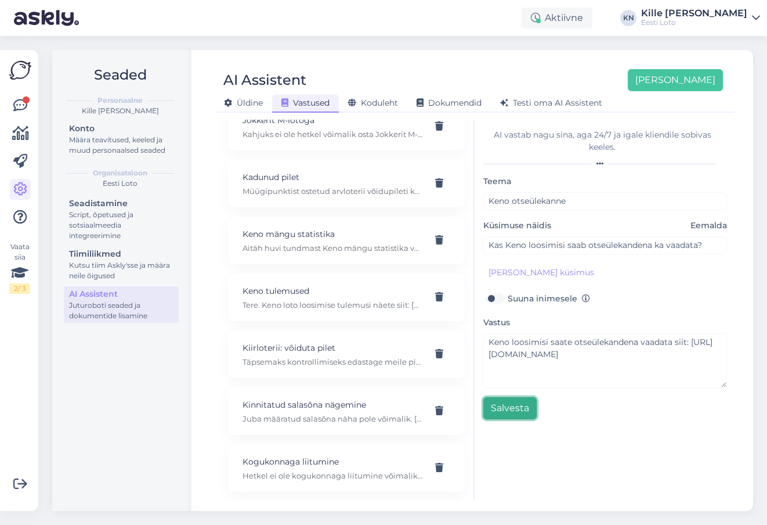
click at [511, 412] on button "Salvesta" at bounding box center [509, 408] width 53 height 22
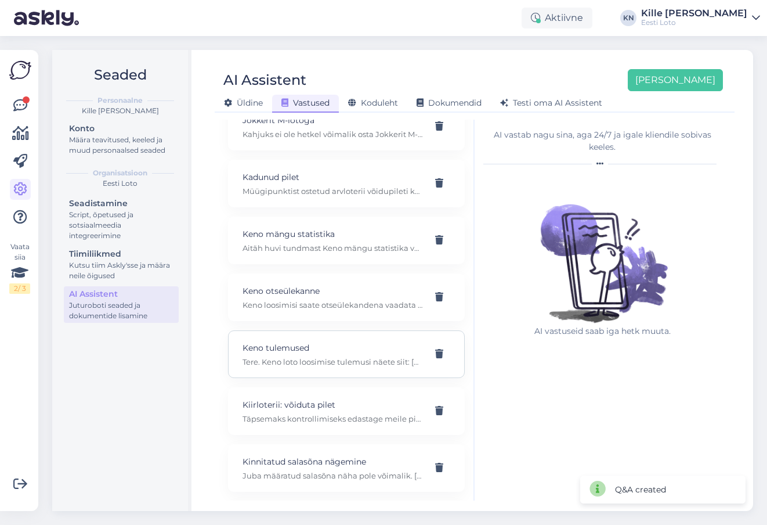
click at [306, 341] on p "Keno tulemused" at bounding box center [333, 347] width 180 height 13
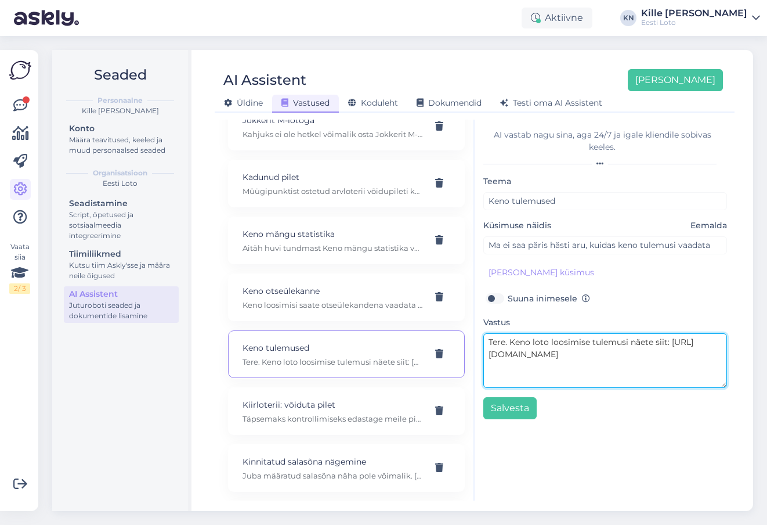
click at [536, 344] on textarea "Tere. Keno loto loosimise tulemusi näete siit: [URL][DOMAIN_NAME]" at bounding box center [605, 360] width 244 height 55
type textarea "Tere. Keno loosimise tulemusi näete siit: [URL][DOMAIN_NAME]"
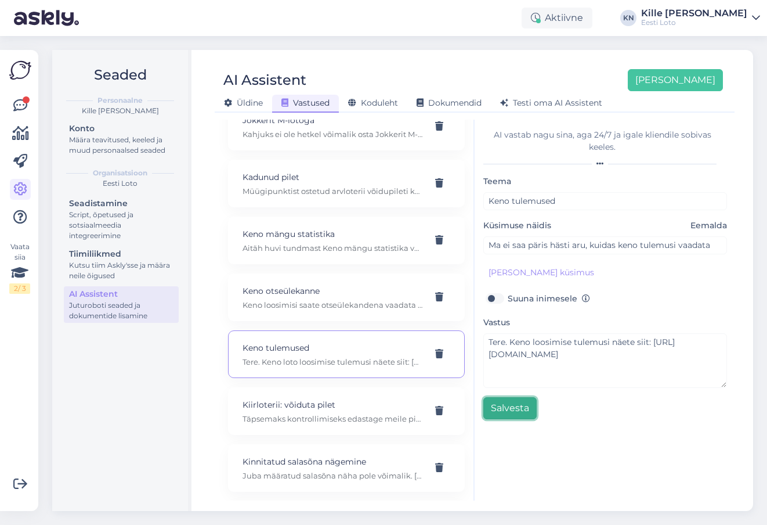
click at [528, 411] on button "Salvesta" at bounding box center [509, 408] width 53 height 22
click at [277, 284] on p "Keno otseülekanne" at bounding box center [333, 290] width 180 height 13
type input "Keno otseülekanne"
type input "Kas Keno loosimisi saab otseülekandena ka vaadata?"
type textarea "Keno loosimisi saate otseülekandena vaadata siit: [URL][DOMAIN_NAME]"
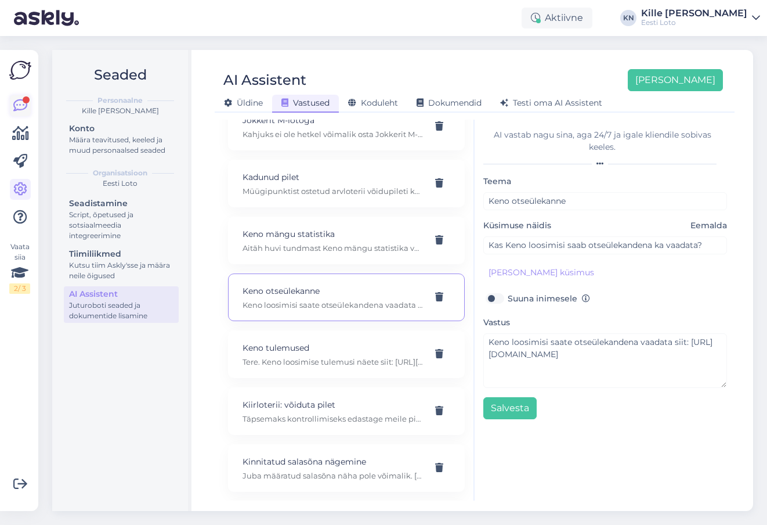
click at [28, 98] on div at bounding box center [26, 99] width 7 height 7
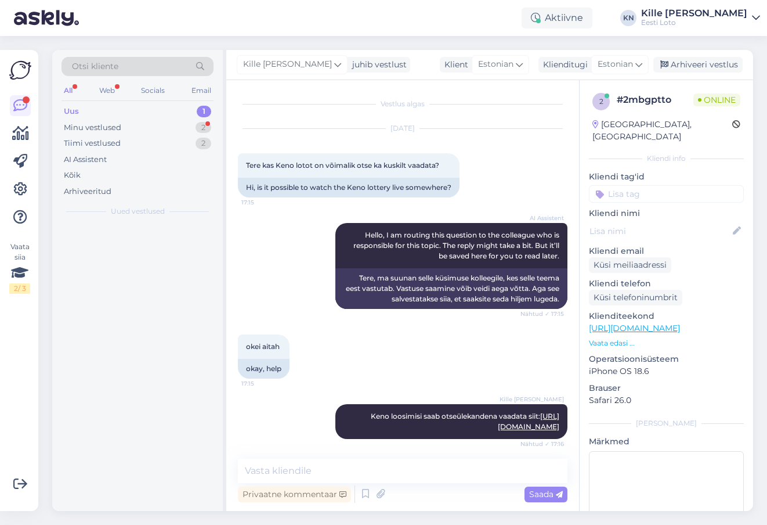
scroll to position [24, 0]
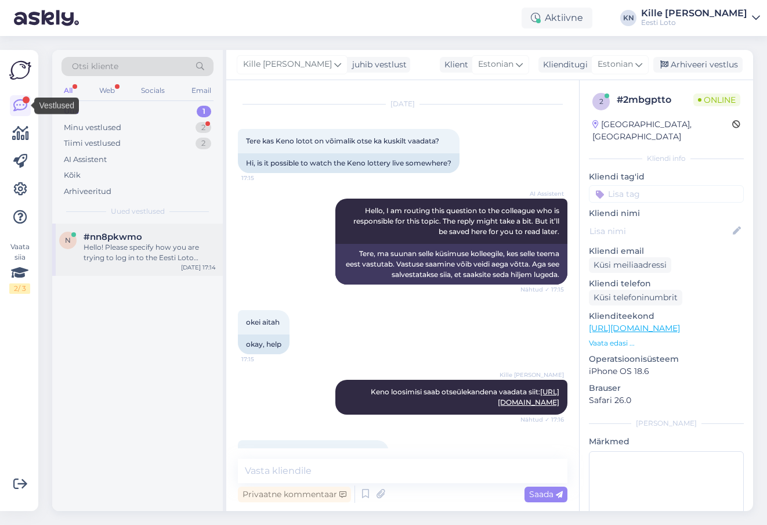
click at [118, 249] on div "Hello! Please specify how you are trying to log in to the Eesti Loto website an…" at bounding box center [150, 252] width 132 height 21
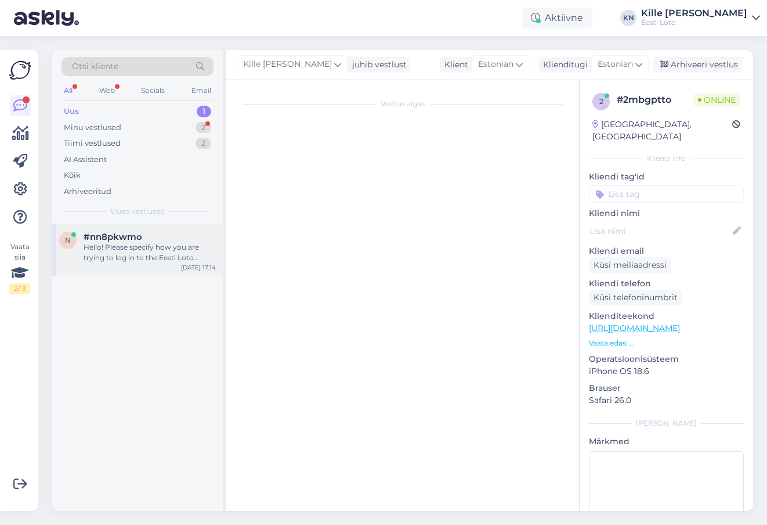
scroll to position [0, 0]
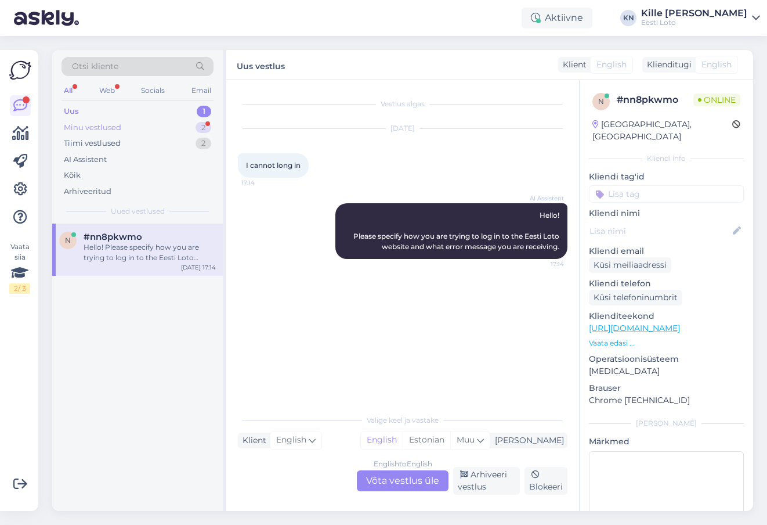
click at [107, 128] on div "Minu vestlused" at bounding box center [92, 128] width 57 height 12
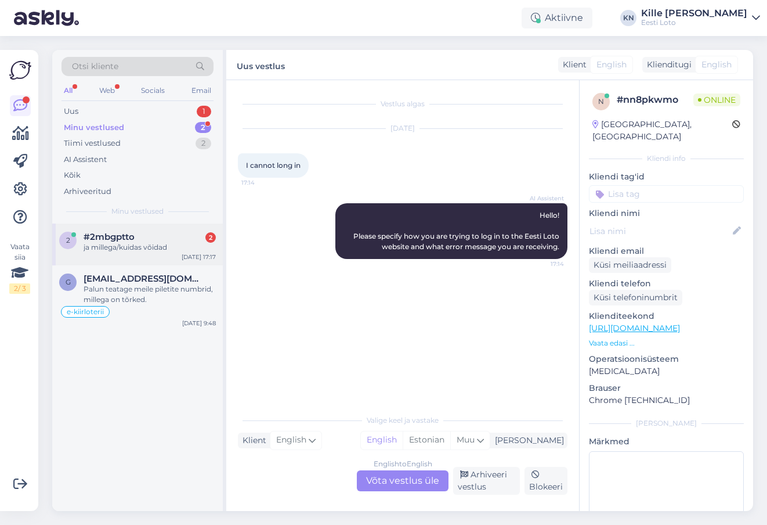
click at [108, 252] on div "2 #2mbgptto 2 ja millega/kuidas võidad [DATE] 17:17" at bounding box center [137, 244] width 171 height 42
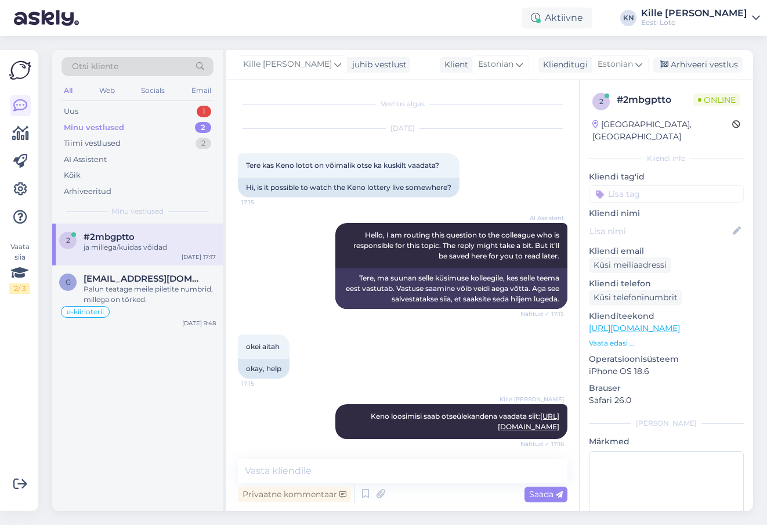
scroll to position [103, 0]
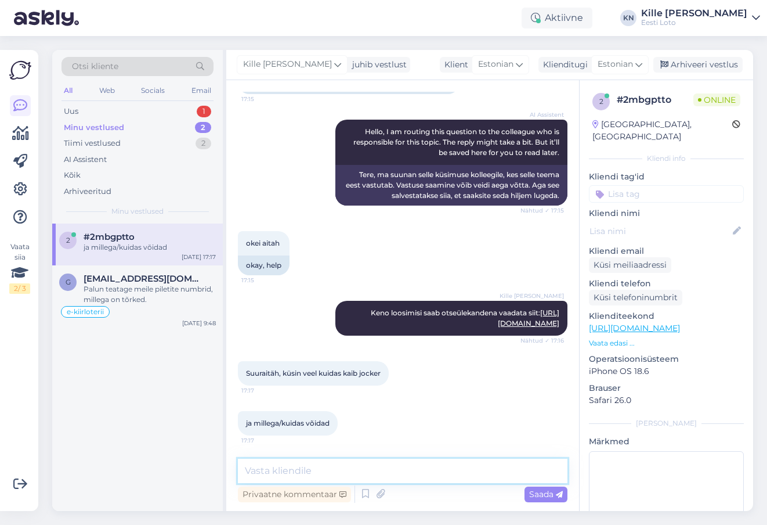
click at [325, 473] on textarea at bounding box center [403, 470] width 330 height 24
paste textarea "Jokkeriga võitmiseks on oluline, et Teie valitud numbrid (või osa neist) langev…"
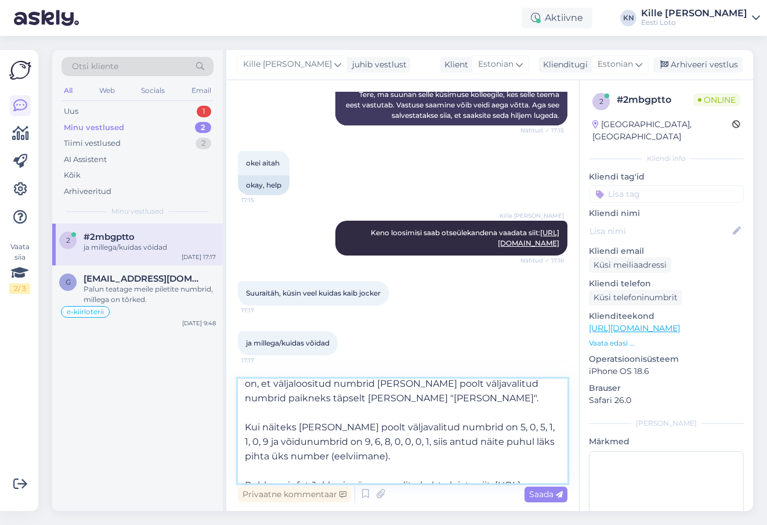
scroll to position [79, 0]
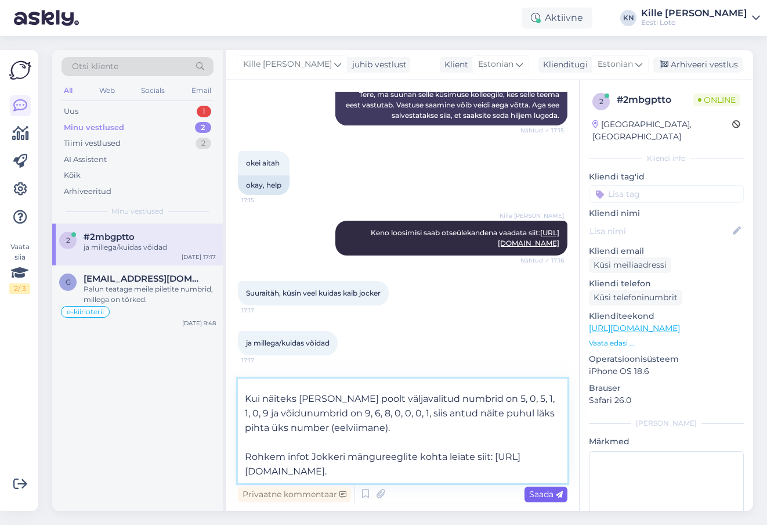
type textarea "Jokkeriga võitmiseks on oluline, et Teie valitud numbrid (või osa neist) langev…"
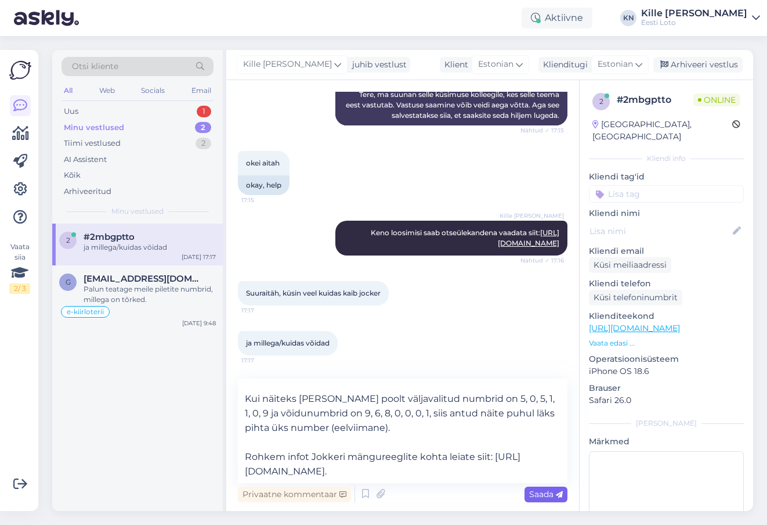
click at [540, 490] on span "Saada" at bounding box center [546, 494] width 34 height 10
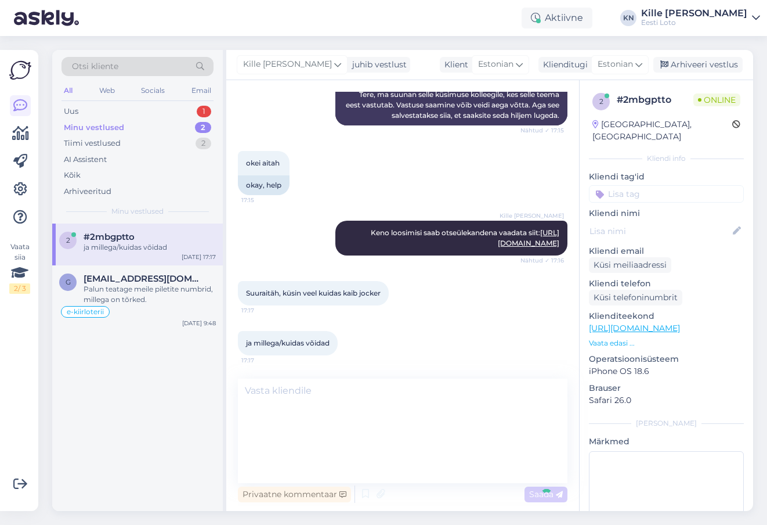
scroll to position [0, 0]
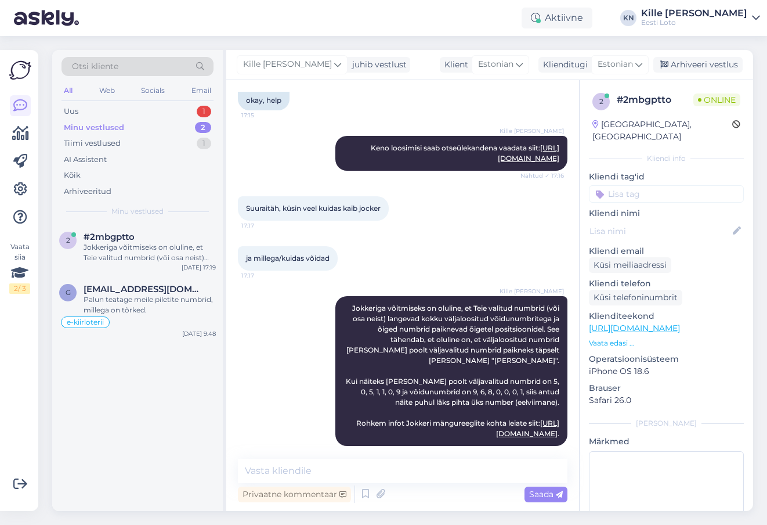
click at [640, 186] on input at bounding box center [666, 193] width 155 height 17
type input "keno"
click at [638, 222] on span "[PERSON_NAME]" at bounding box center [666, 225] width 61 height 7
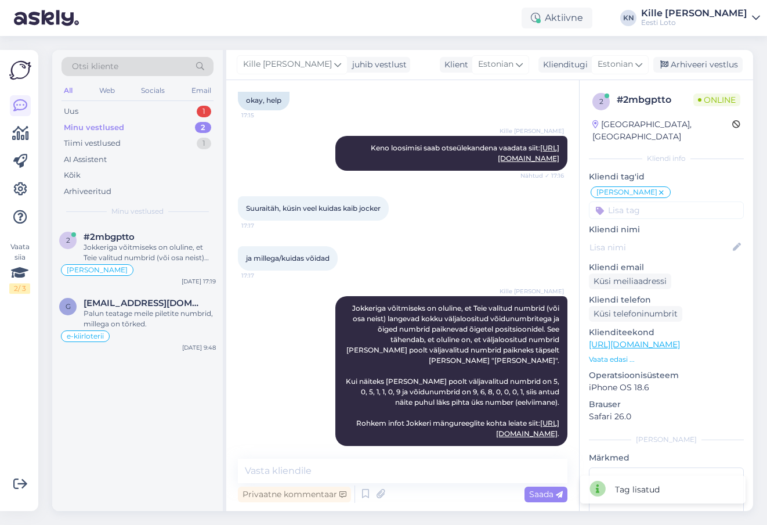
click at [638, 202] on input at bounding box center [666, 209] width 155 height 17
click at [646, 201] on input "jok" at bounding box center [666, 209] width 155 height 17
type input "r"
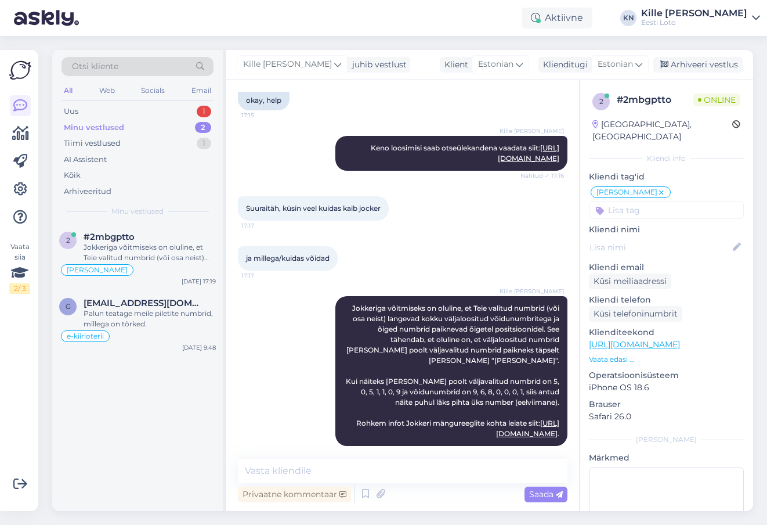
type input "r"
type input "d"
click at [558, 221] on div "Suuraitäh, küsin veel kuidas kaib jocker 17:17" at bounding box center [403, 208] width 330 height 50
click at [652, 201] on input at bounding box center [666, 209] width 155 height 17
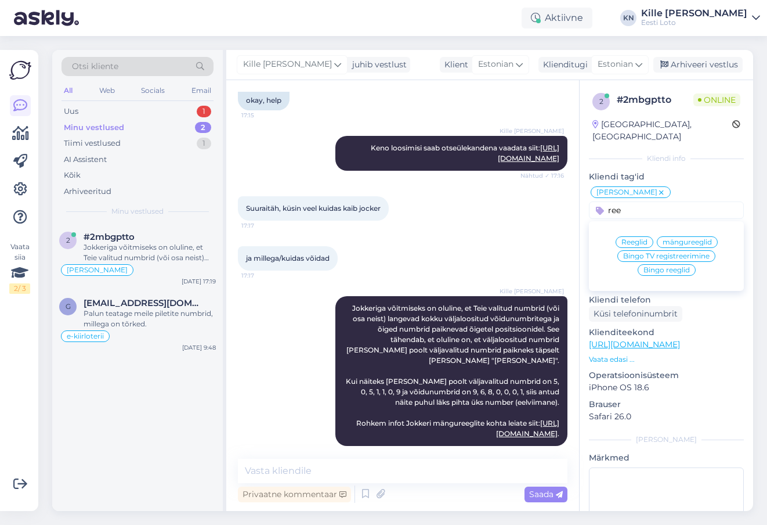
type input "ree"
click at [641, 236] on div "Reeglid" at bounding box center [635, 242] width 38 height 12
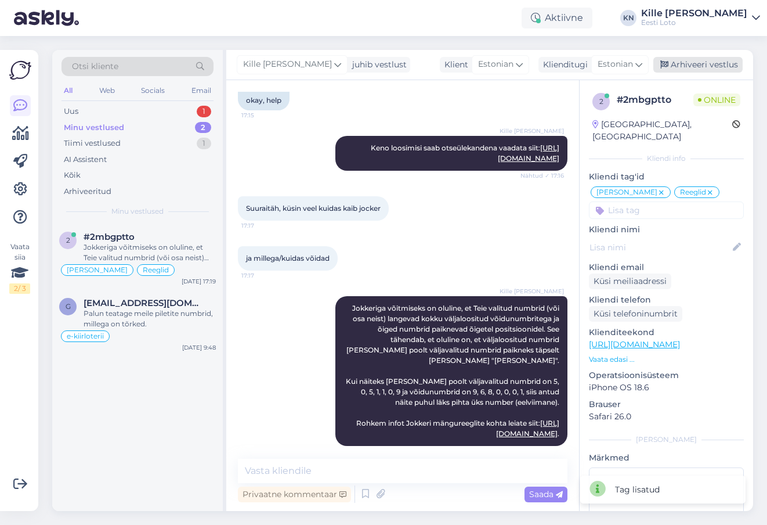
click at [701, 57] on div "Arhiveeri vestlus" at bounding box center [697, 65] width 89 height 16
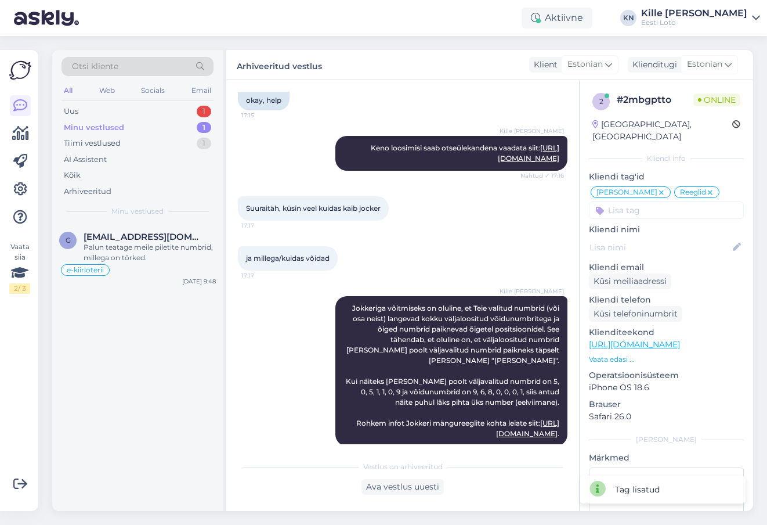
click at [164, 103] on div "Otsi kliente All Web Socials Email Uus 1 Minu vestlused 1 Tiimi vestlused 1 AI …" at bounding box center [137, 136] width 171 height 173
click at [163, 108] on div "Uus 1" at bounding box center [138, 111] width 152 height 16
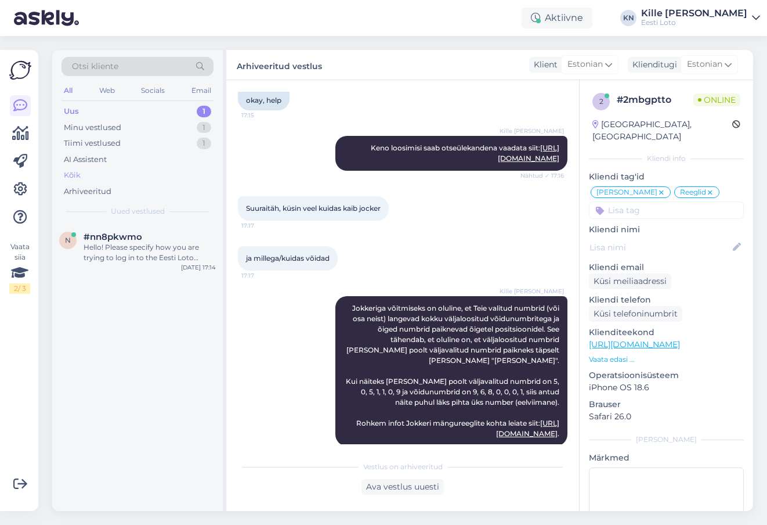
click at [136, 180] on div "Kõik" at bounding box center [138, 175] width 152 height 16
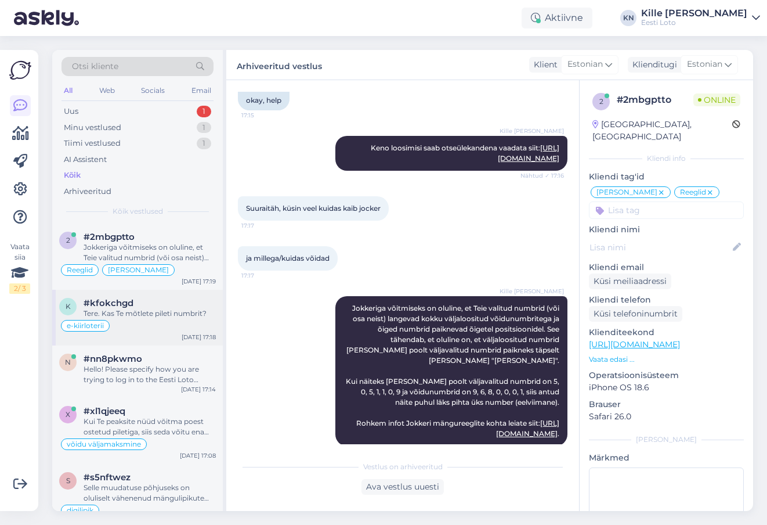
click at [130, 313] on div "Tere. Kas Te mõtlete pileti numbrit?" at bounding box center [150, 313] width 132 height 10
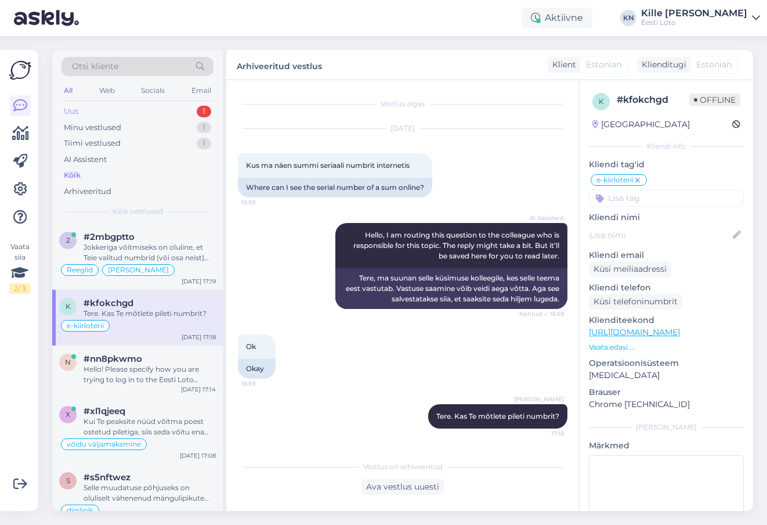
click at [104, 112] on div "Uus 1" at bounding box center [138, 111] width 152 height 16
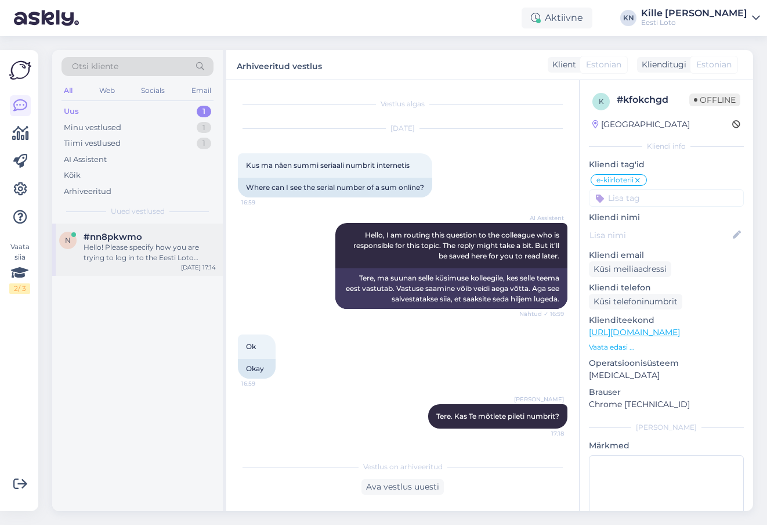
click at [117, 243] on div "Hello! Please specify how you are trying to log in to the Eesti Loto website an…" at bounding box center [150, 252] width 132 height 21
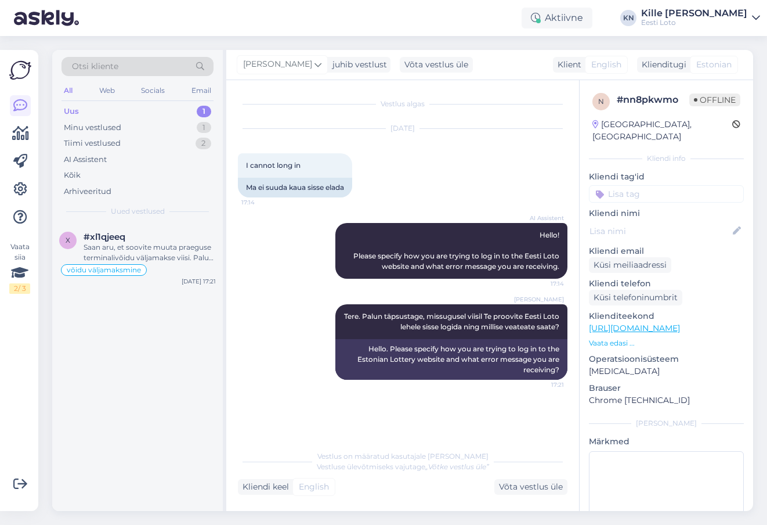
click at [133, 111] on div "Uus 1" at bounding box center [138, 111] width 152 height 16
click at [151, 241] on div "#xl1qjeeq" at bounding box center [150, 237] width 132 height 10
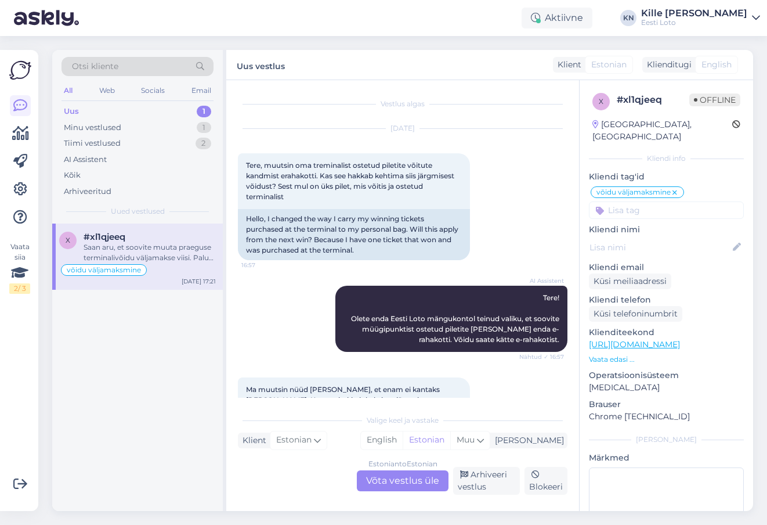
scroll to position [360, 0]
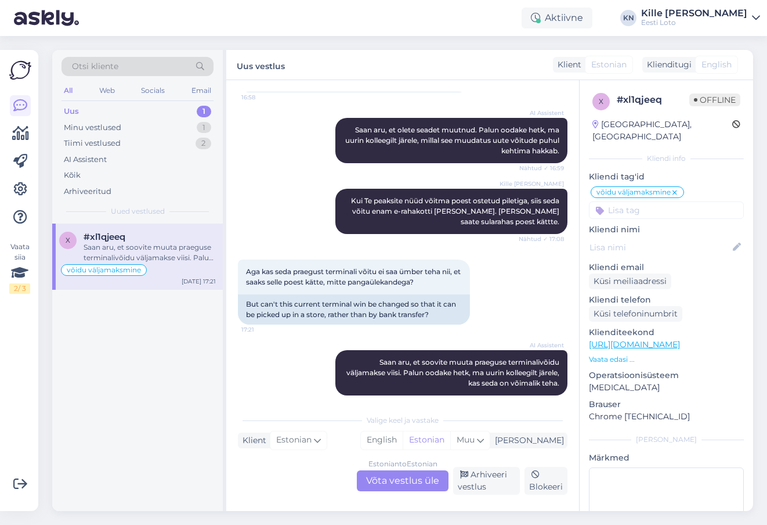
click at [386, 484] on div "Estonian to Estonian Võta vestlus üle" at bounding box center [403, 480] width 92 height 21
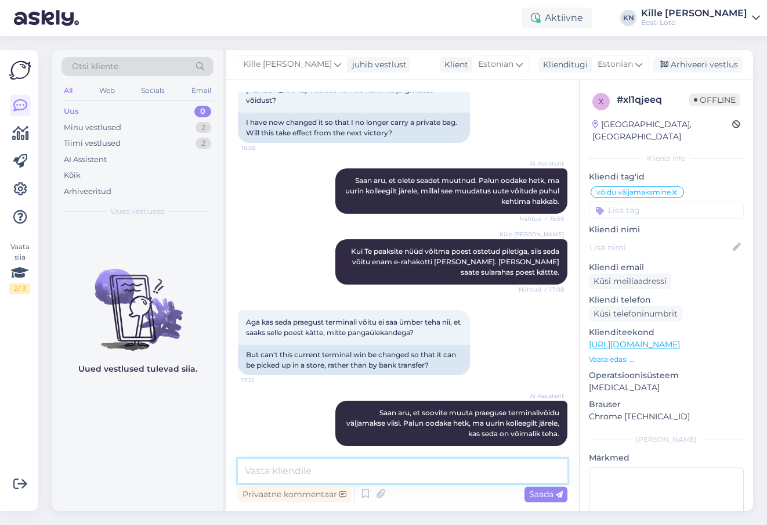
click at [371, 475] on textarea at bounding box center [403, 470] width 330 height 24
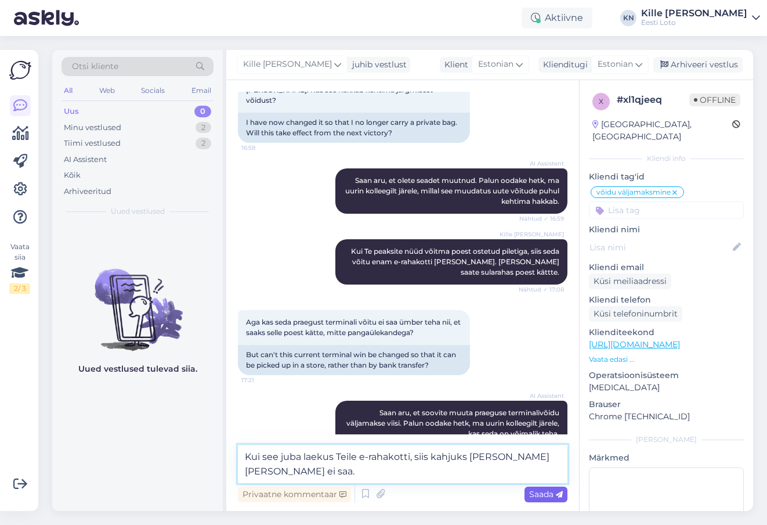
type textarea "Kui see juba laekus Teile e-rahakotti, siis kahjuks [PERSON_NAME] [PERSON_NAME]…"
click at [550, 493] on span "Saada" at bounding box center [546, 494] width 34 height 10
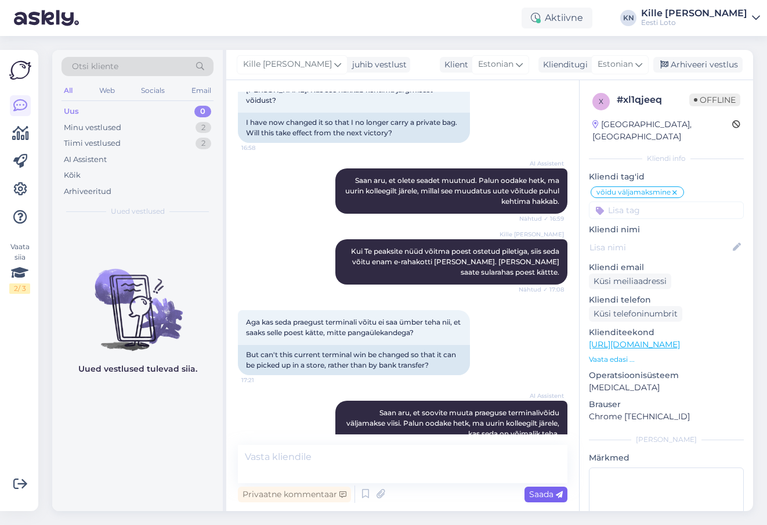
scroll to position [370, 0]
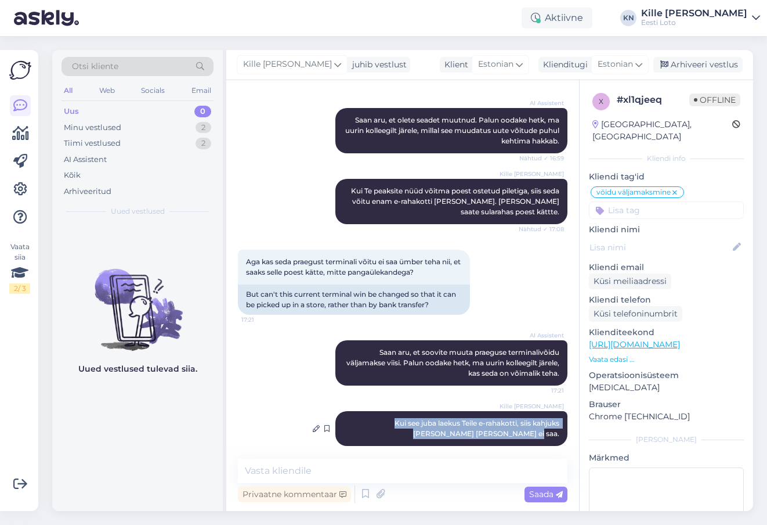
drag, startPoint x: 562, startPoint y: 422, endPoint x: 342, endPoint y: 413, distance: 220.1
click at [342, 413] on div "Kille [PERSON_NAME] Kui see juba laekus Teile e-rahakotti, siis kahjuks [PERSON…" at bounding box center [451, 428] width 232 height 35
copy span "Kui see juba laekus Teile e-rahakotti, siis kahjuks [PERSON_NAME] [PERSON_NAME]…"
click at [377, 386] on div "AI Assistent [PERSON_NAME], et soovite muuta praeguse terminalivõidu väljamakse…" at bounding box center [403, 362] width 330 height 71
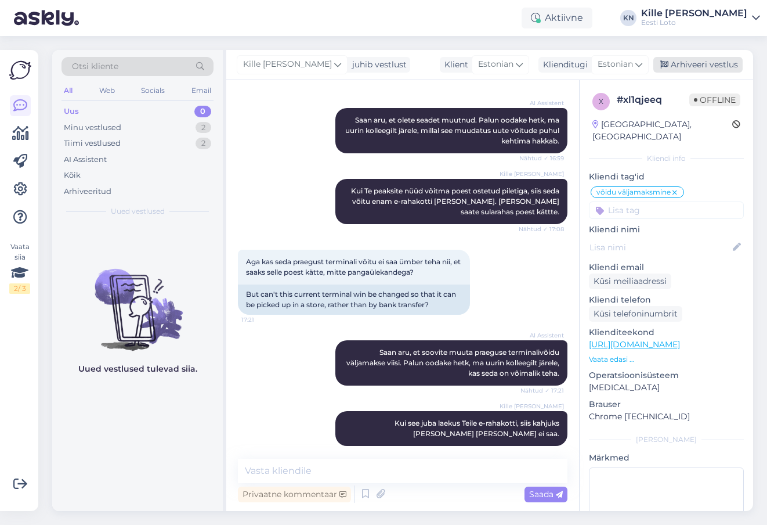
click at [708, 63] on div "Arhiveeri vestlus" at bounding box center [697, 65] width 89 height 16
